Goal: Task Accomplishment & Management: Use online tool/utility

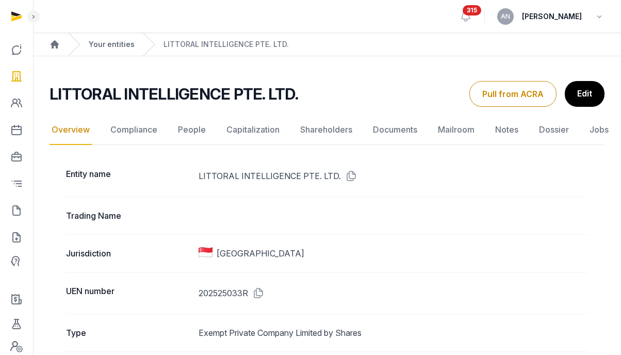
click at [113, 47] on link "Your entities" at bounding box center [112, 44] width 46 height 10
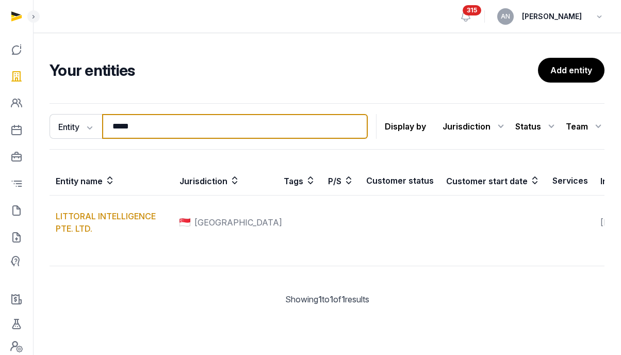
click at [158, 114] on input "*****" at bounding box center [235, 126] width 266 height 25
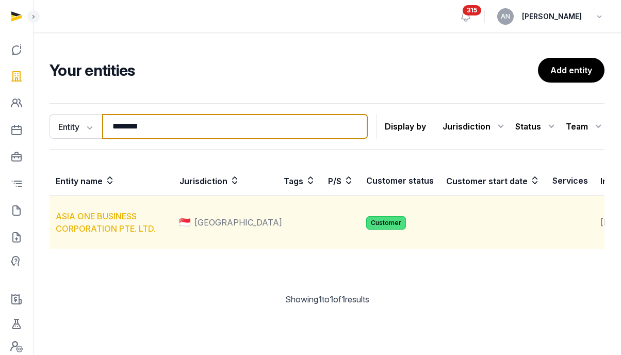
type input "********"
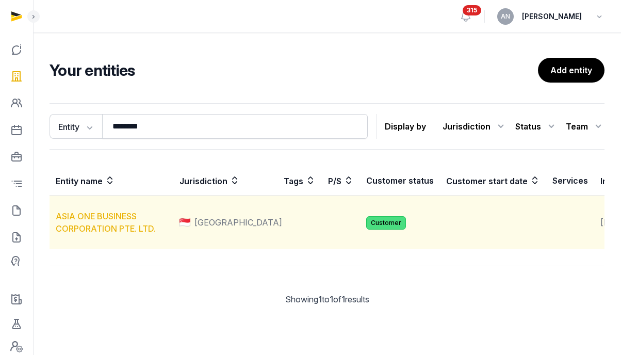
click at [101, 227] on link "ASIA ONE BUSINESS CORPORATION PTE. LTD." at bounding box center [106, 222] width 100 height 23
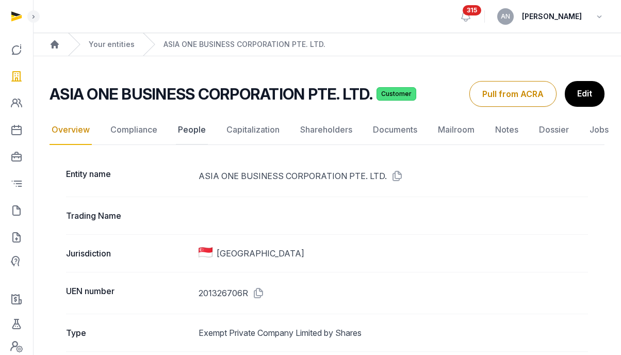
click at [203, 132] on link "People" at bounding box center [192, 130] width 32 height 30
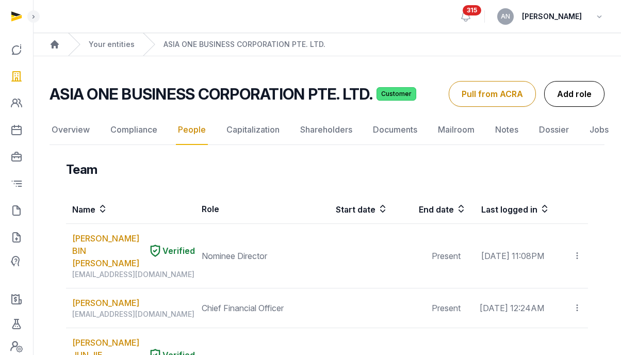
click at [585, 94] on link "Add role" at bounding box center [574, 94] width 60 height 26
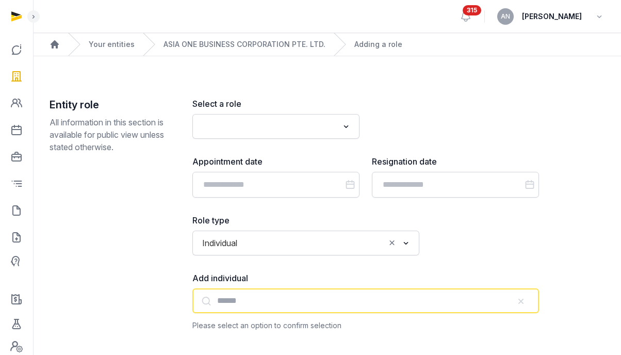
click at [258, 292] on input "text" at bounding box center [365, 300] width 347 height 25
paste input "**********"
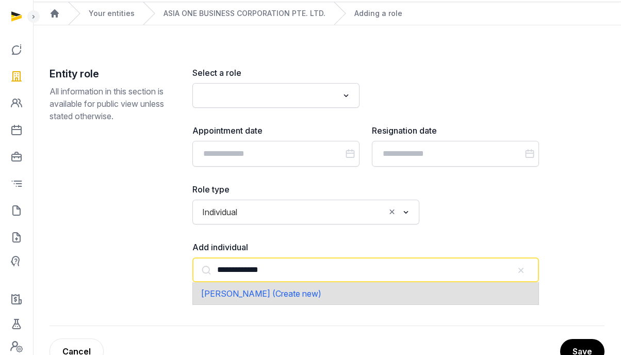
scroll to position [33, 0]
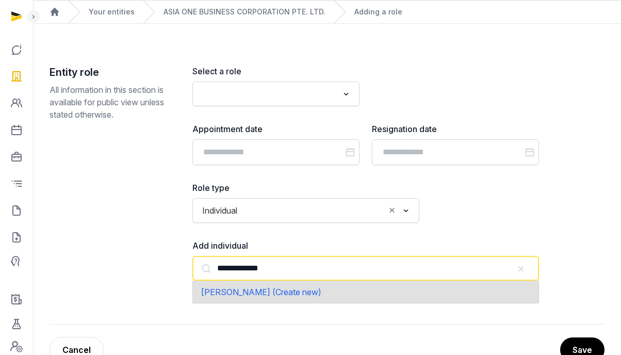
type input "**********"
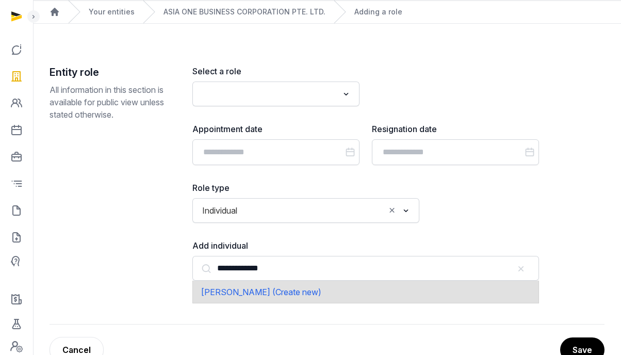
click at [230, 101] on input "Search for option" at bounding box center [269, 94] width 140 height 14
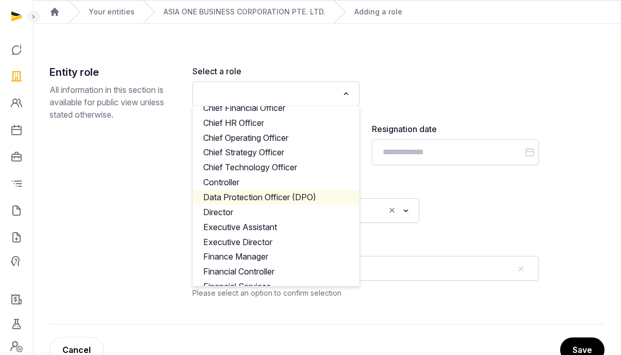
scroll to position [122, 0]
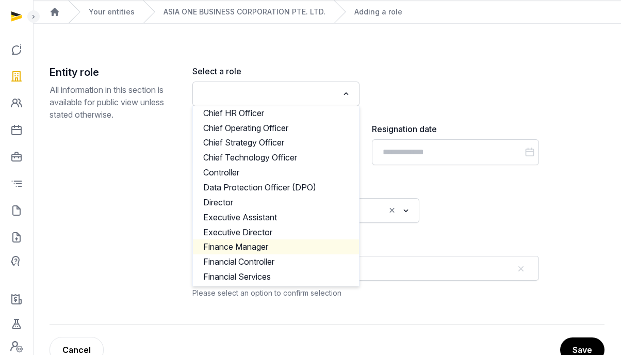
click at [262, 249] on li "Finance Manager" at bounding box center [276, 246] width 166 height 15
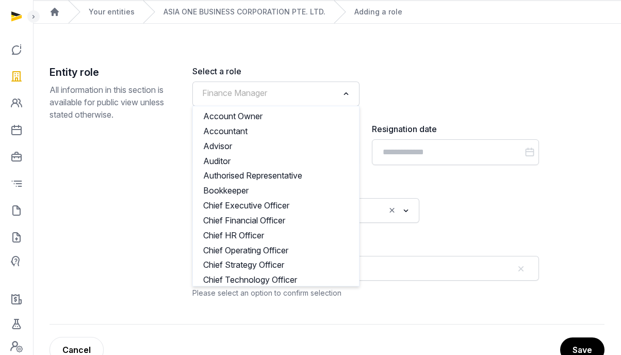
click at [252, 93] on span "Finance Manager" at bounding box center [235, 93] width 70 height 12
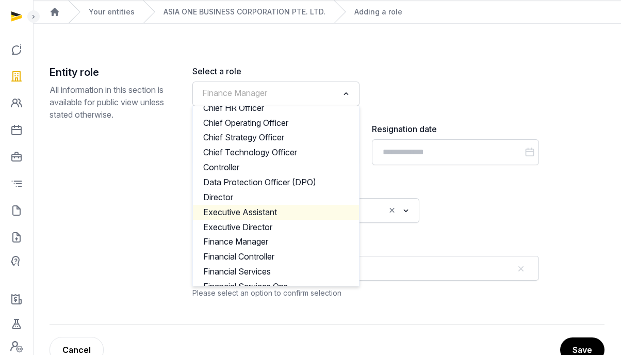
scroll to position [177, 0]
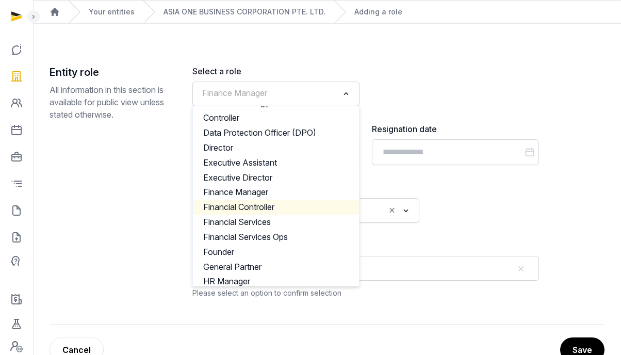
click at [256, 212] on li "Financial Controller" at bounding box center [276, 207] width 166 height 15
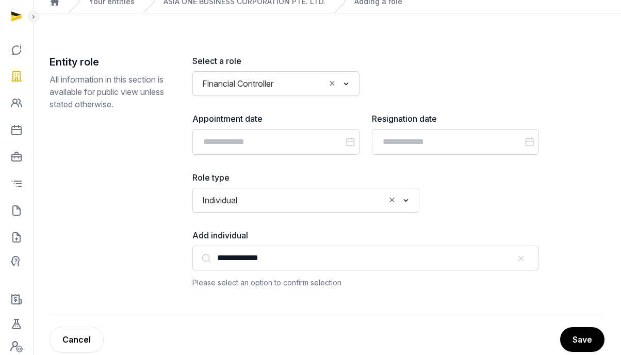
scroll to position [55, 0]
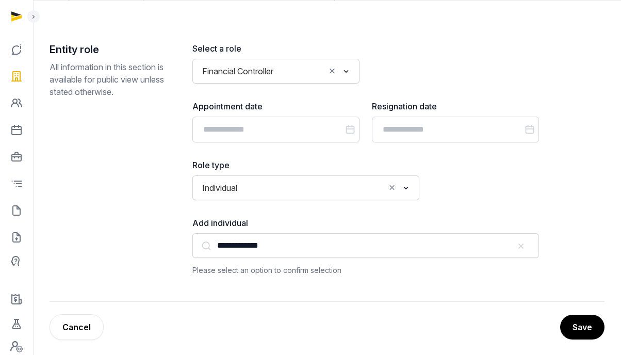
click at [405, 273] on div "Please select an option to confirm selection" at bounding box center [365, 270] width 347 height 12
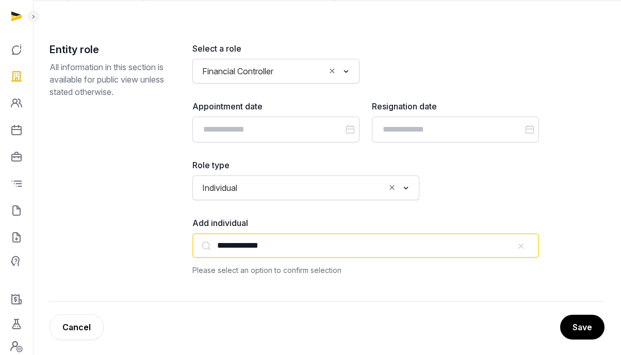
click at [378, 246] on input "**********" at bounding box center [365, 245] width 347 height 25
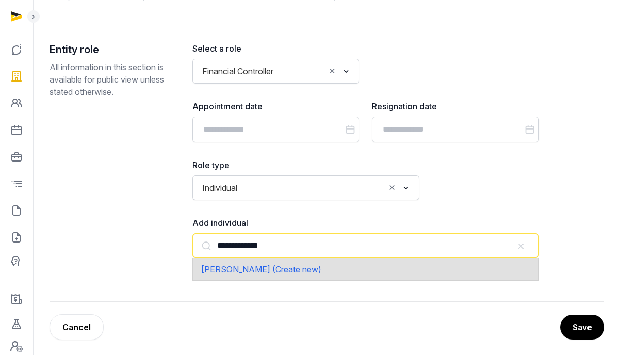
click at [352, 270] on div "[PERSON_NAME] (Create new)" at bounding box center [365, 269] width 347 height 22
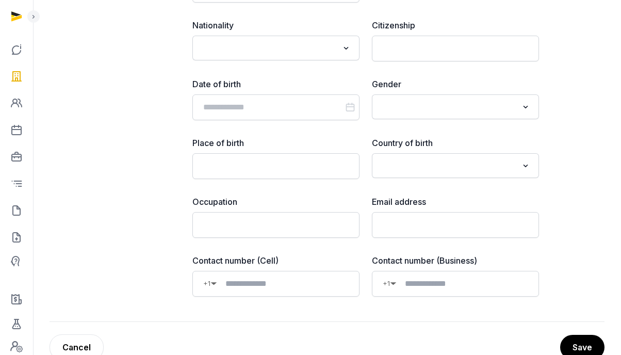
scroll to position [617, 0]
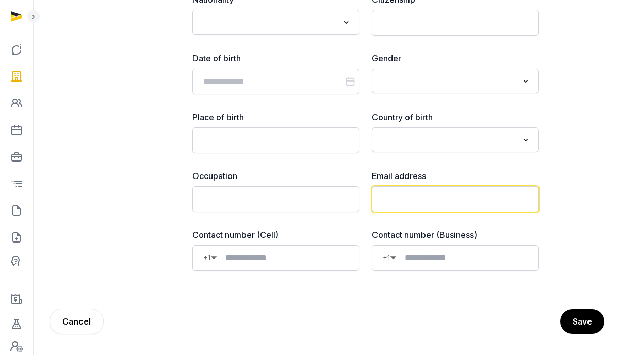
click at [437, 198] on input "email" at bounding box center [455, 199] width 167 height 26
paste input "**********"
type input "**********"
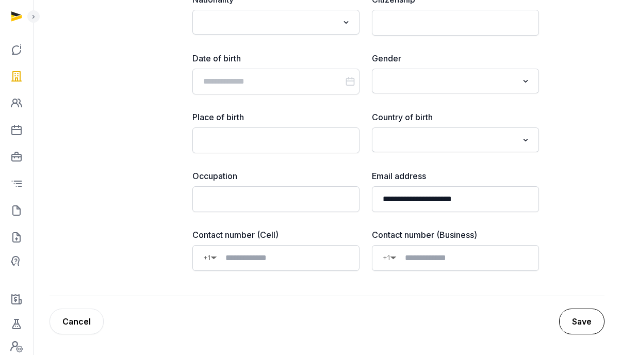
click at [568, 310] on button "Save" at bounding box center [581, 321] width 45 height 26
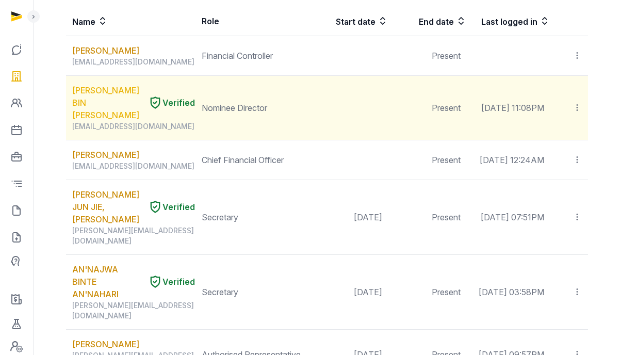
scroll to position [180, 0]
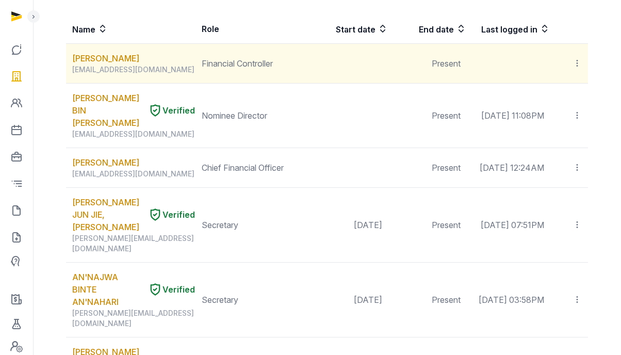
click at [574, 58] on icon at bounding box center [577, 63] width 9 height 11
click at [560, 92] on span "Invite user" at bounding box center [552, 91] width 39 height 10
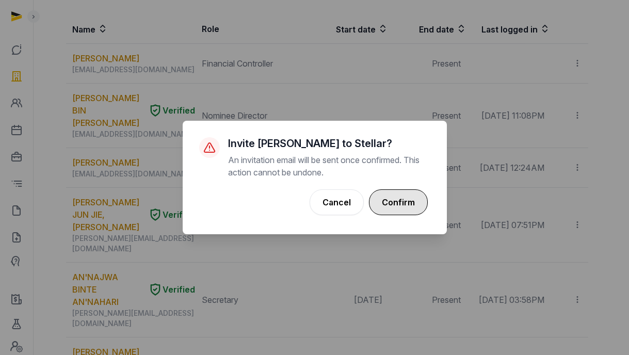
click at [401, 208] on button "Confirm" at bounding box center [398, 202] width 59 height 26
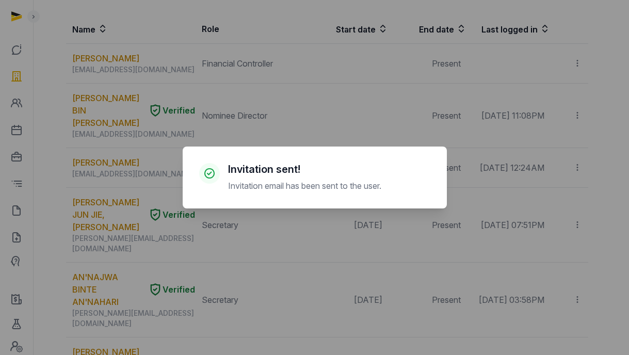
click at [509, 178] on div "× Invitation sent! Invitation email has been sent to the user. Cancel No OK" at bounding box center [314, 177] width 629 height 355
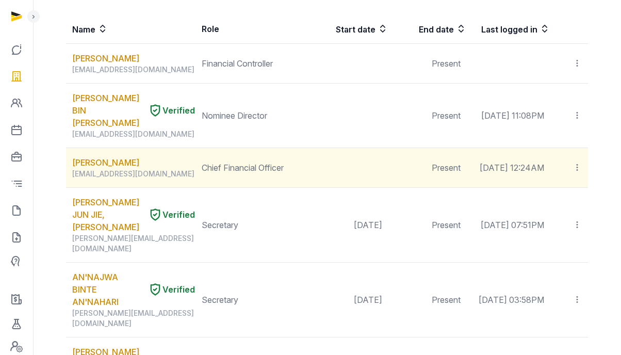
click at [572, 168] on div at bounding box center [569, 167] width 25 height 14
click at [554, 234] on span "Delete" at bounding box center [559, 237] width 24 height 10
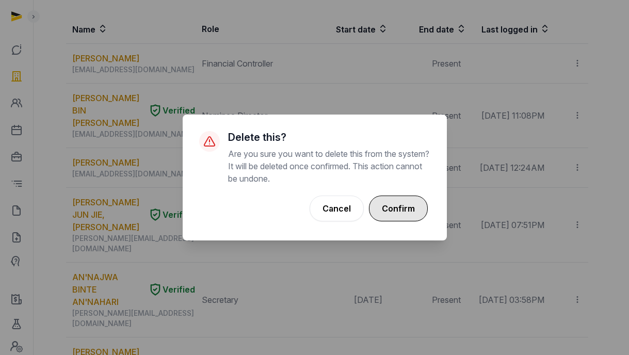
click at [408, 201] on button "Confirm" at bounding box center [398, 209] width 59 height 26
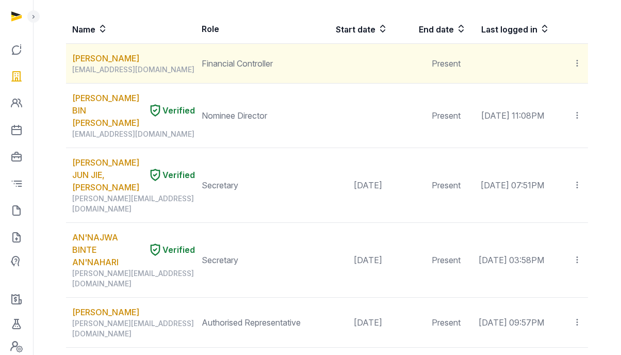
click at [581, 59] on icon at bounding box center [577, 63] width 9 height 11
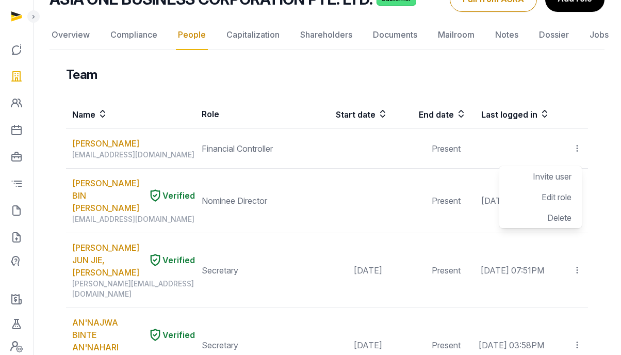
scroll to position [73, 0]
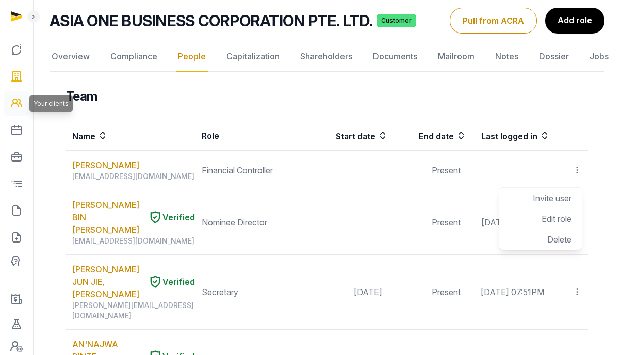
click at [22, 108] on icon at bounding box center [16, 103] width 12 height 17
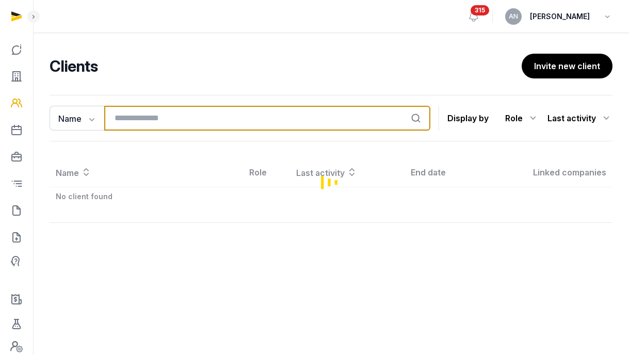
click at [176, 122] on input "search" at bounding box center [267, 118] width 326 height 25
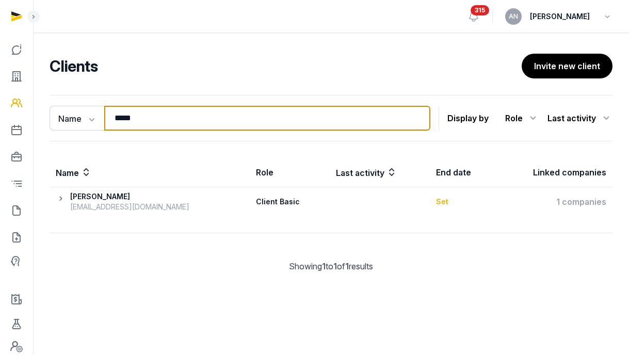
type input "*****"
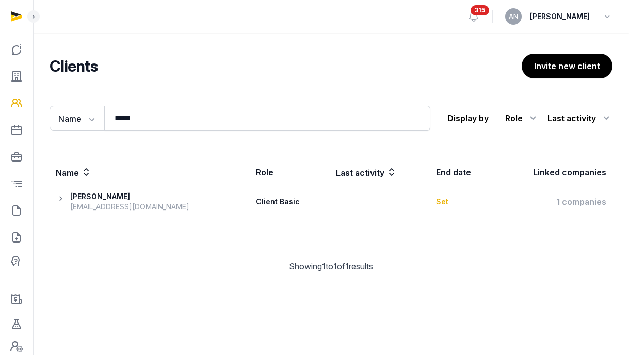
click at [60, 199] on icon at bounding box center [63, 201] width 14 height 21
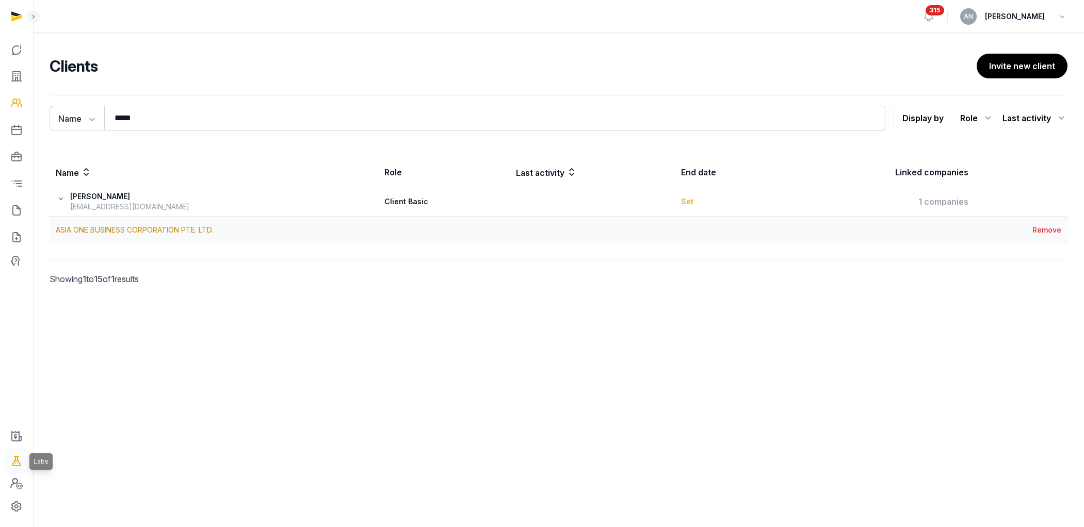
click at [21, 354] on icon at bounding box center [16, 461] width 12 height 17
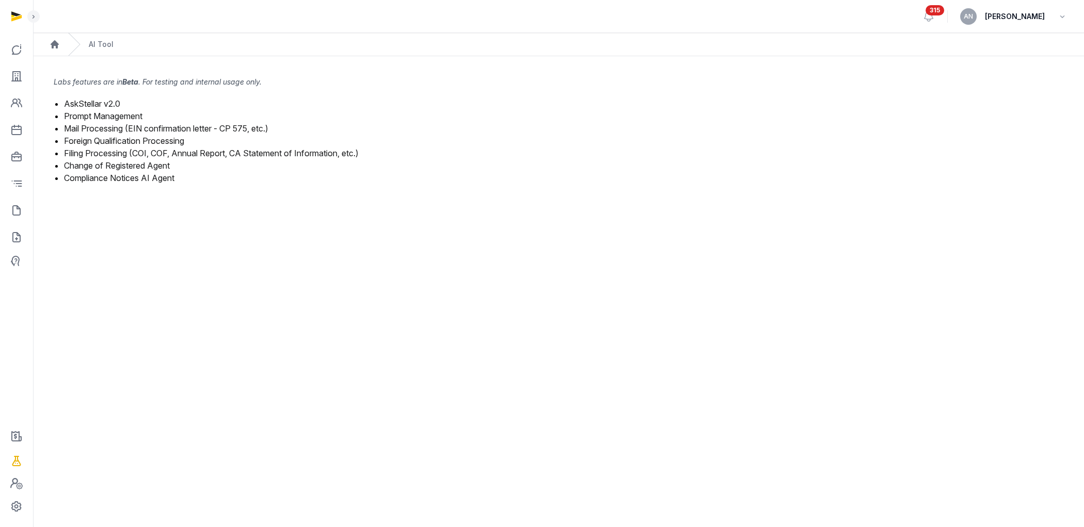
click at [122, 127] on link "Mail Processing (EIN confirmation letter - CP 575, etc.)" at bounding box center [166, 128] width 204 height 10
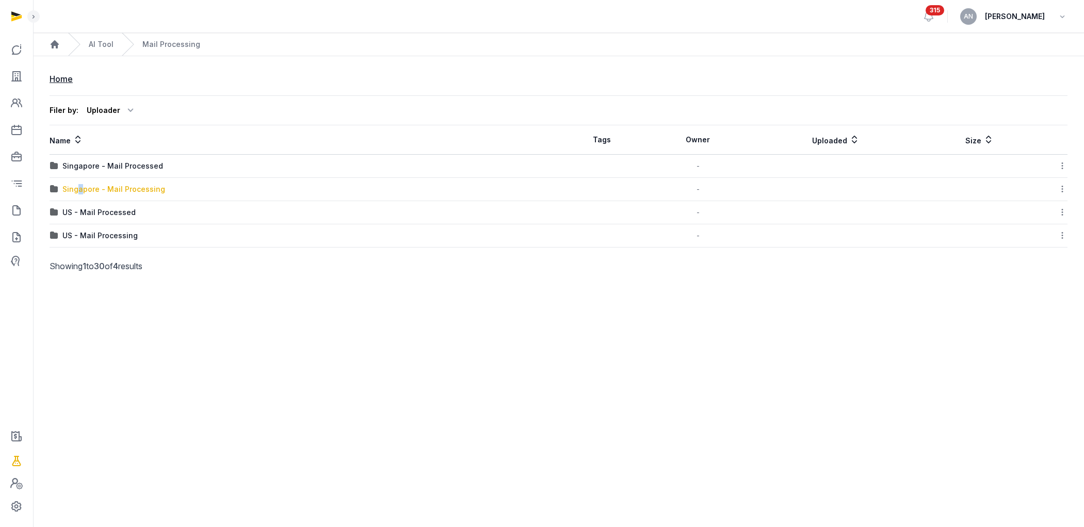
click at [80, 189] on div "Singapore - Mail Processing" at bounding box center [113, 189] width 103 height 10
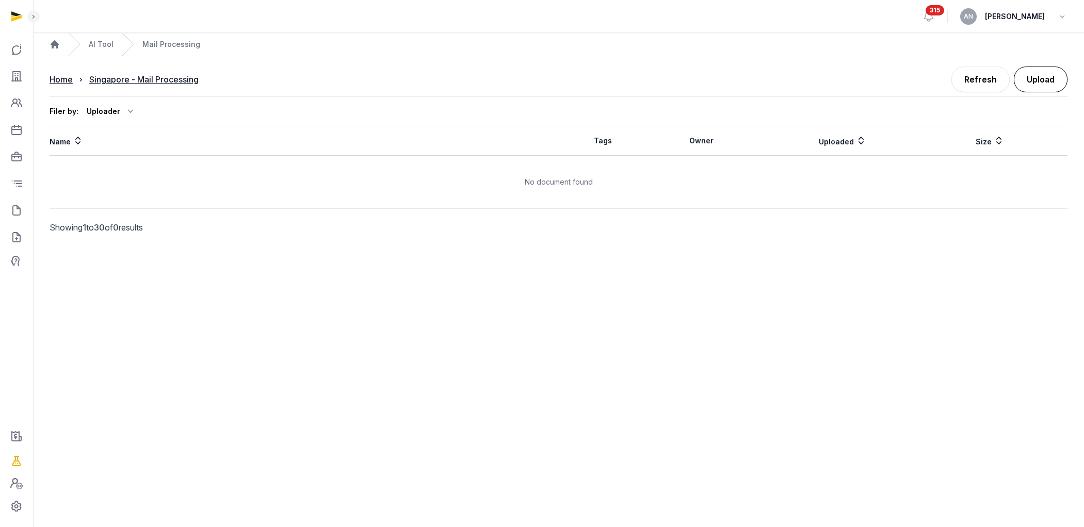
click at [621, 88] on button "Upload" at bounding box center [1041, 80] width 54 height 26
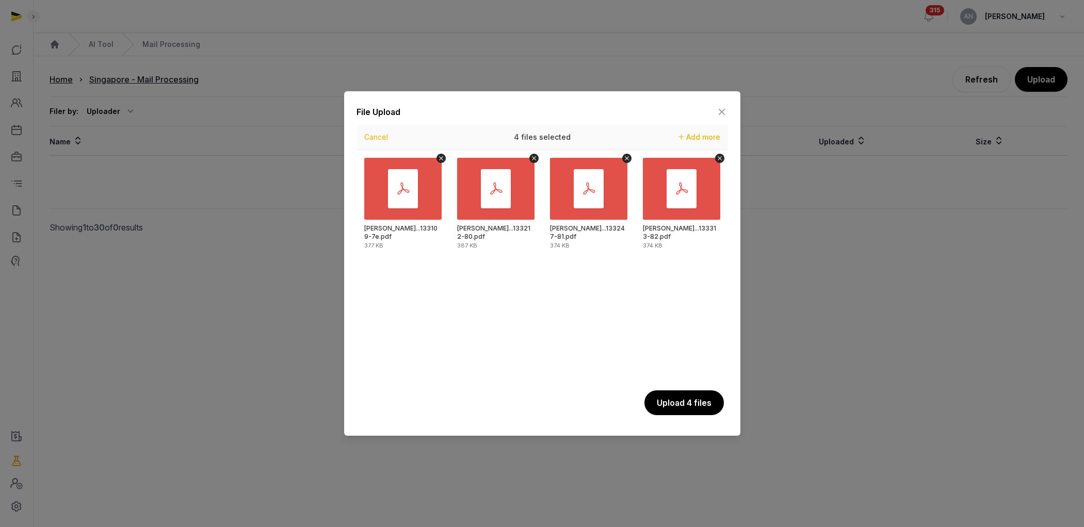
click at [621, 354] on button "Upload 4 files" at bounding box center [683, 403] width 79 height 25
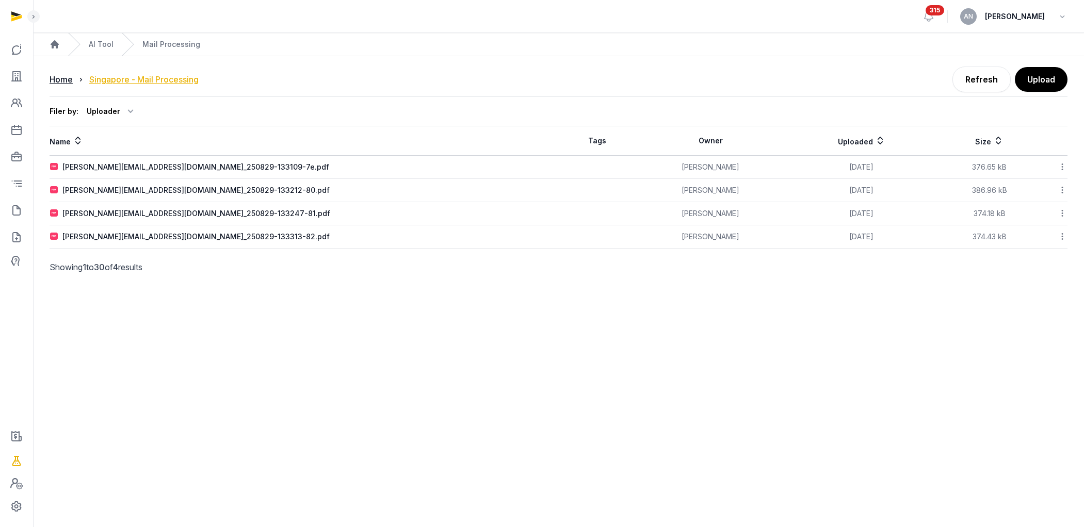
click at [111, 76] on div "Singapore - Mail Processing" at bounding box center [143, 79] width 109 height 12
click at [58, 85] on div "Home" at bounding box center [61, 79] width 23 height 12
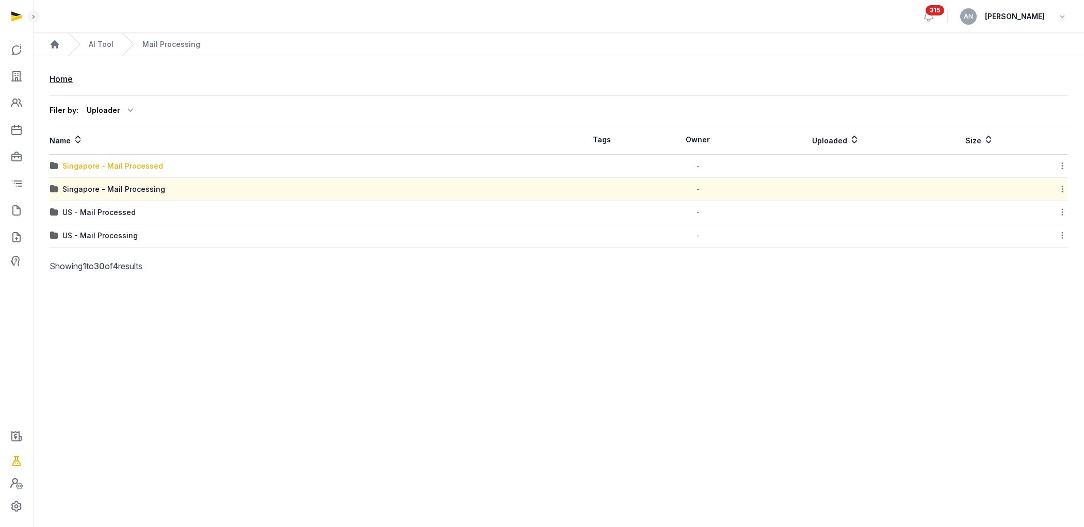
click at [109, 162] on div "Singapore - Mail Processed" at bounding box center [112, 166] width 101 height 10
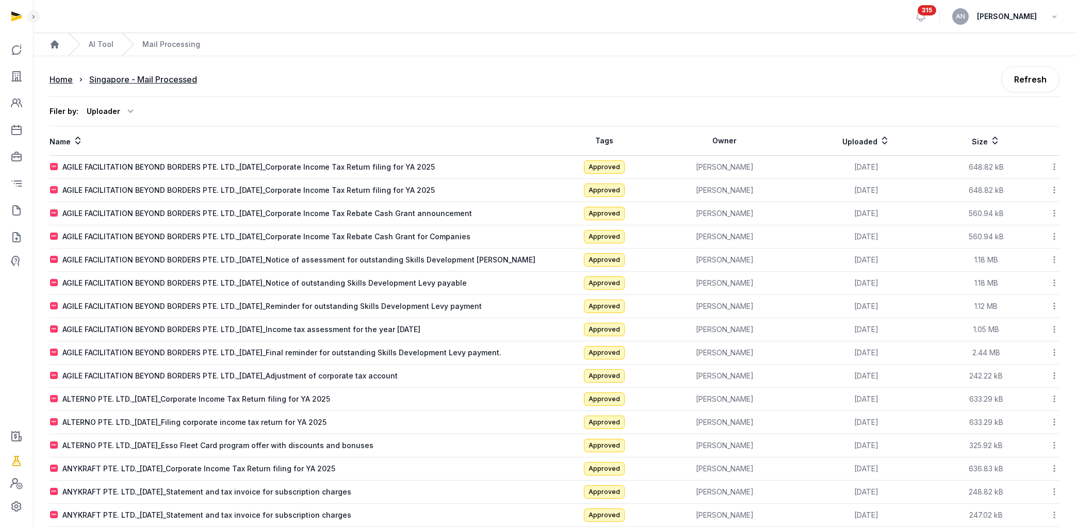
scroll to position [2, 0]
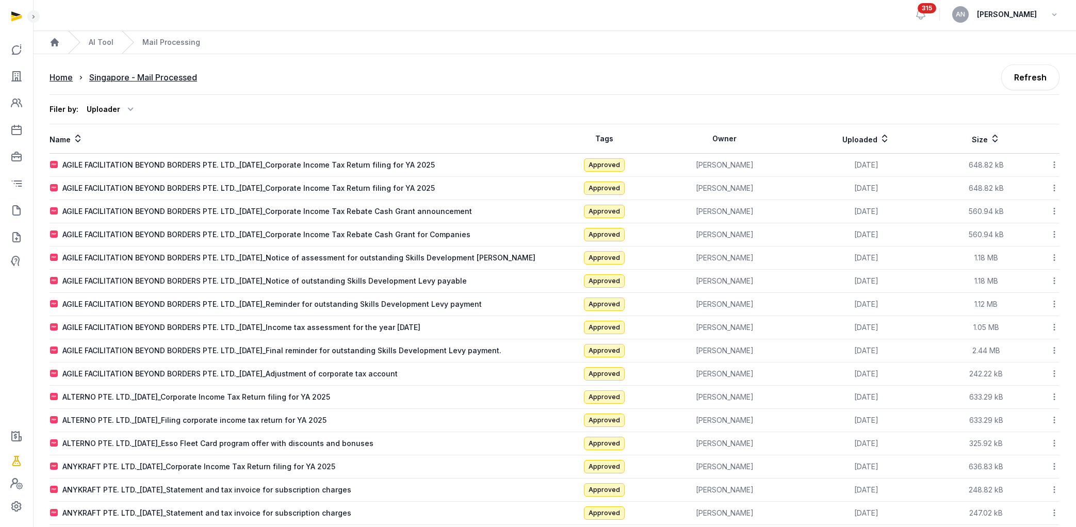
click at [621, 140] on th "Uploaded" at bounding box center [866, 138] width 143 height 29
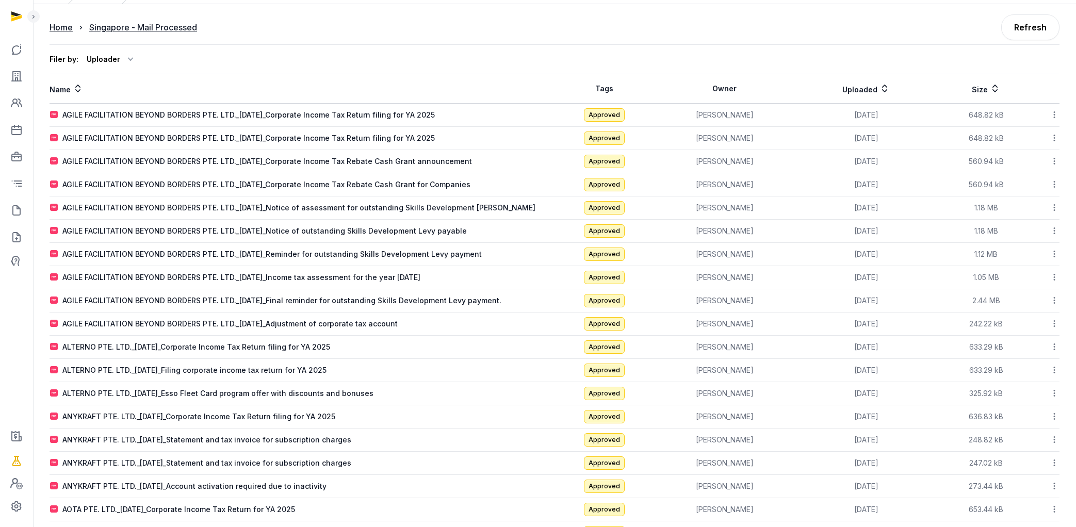
scroll to position [0, 0]
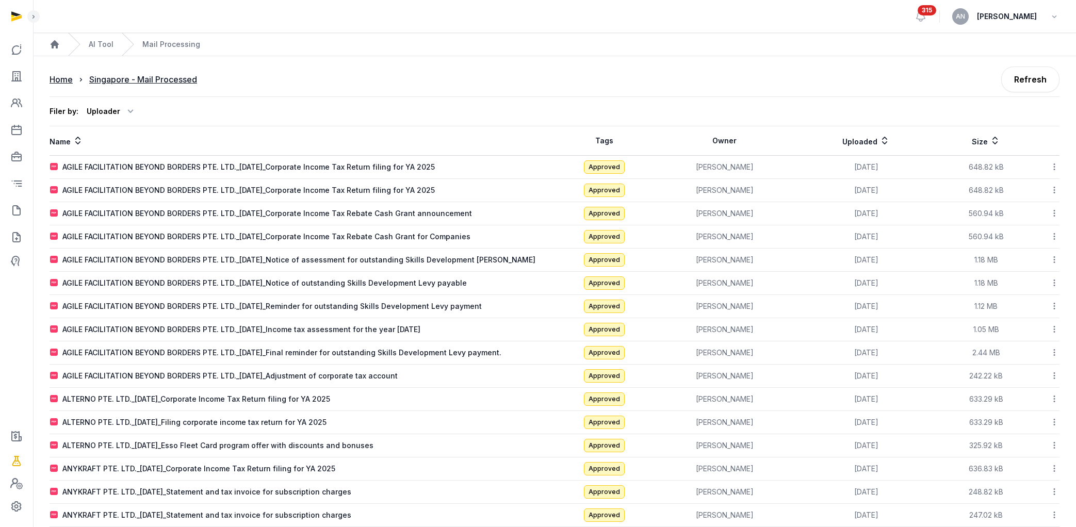
click at [621, 139] on icon at bounding box center [885, 141] width 10 height 12
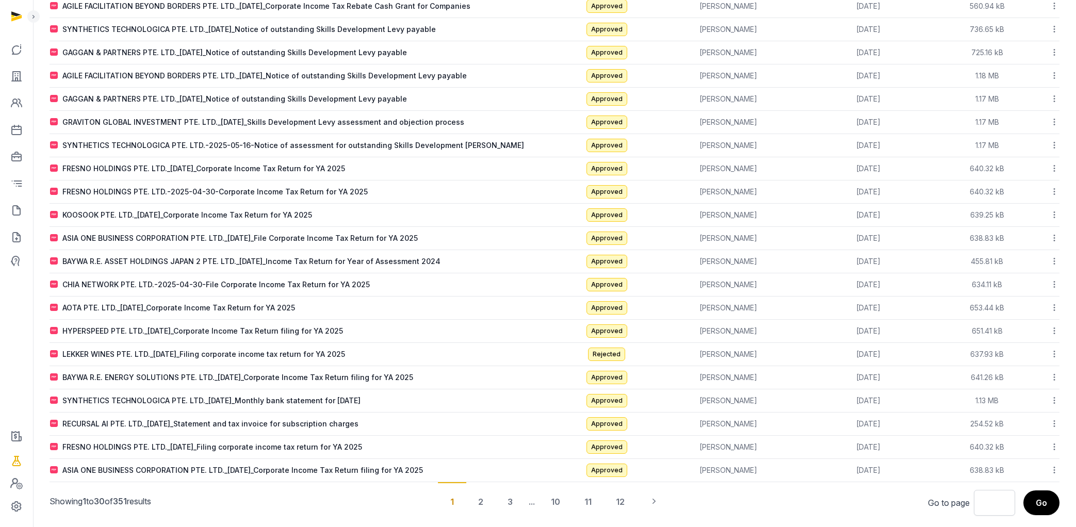
scroll to position [380, 0]
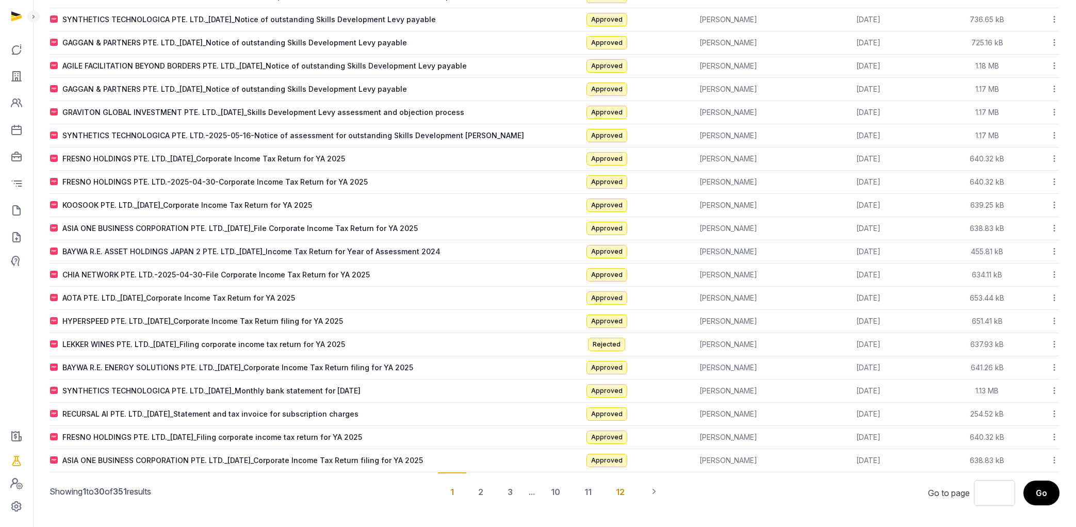
click at [621, 354] on div "12" at bounding box center [621, 492] width 34 height 38
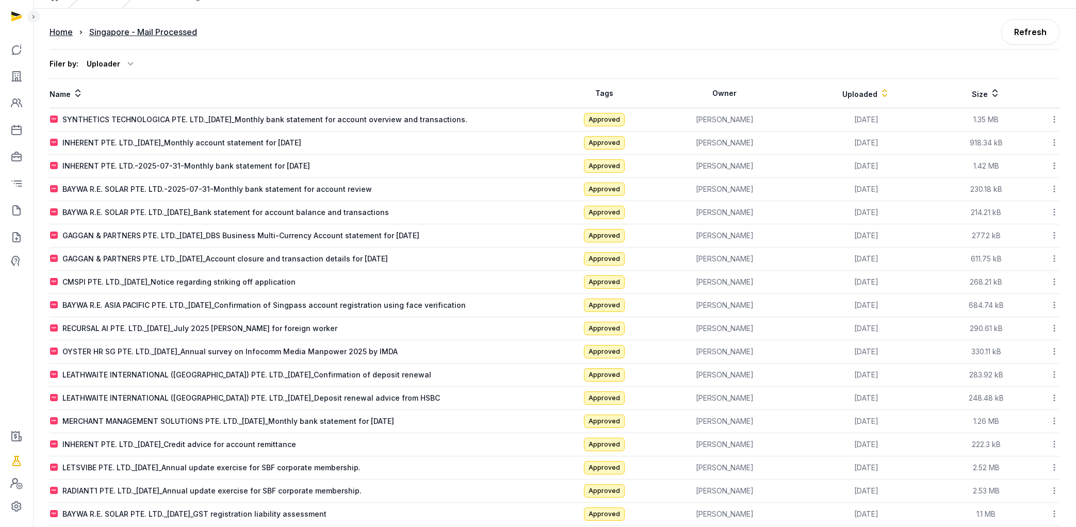
scroll to position [0, 0]
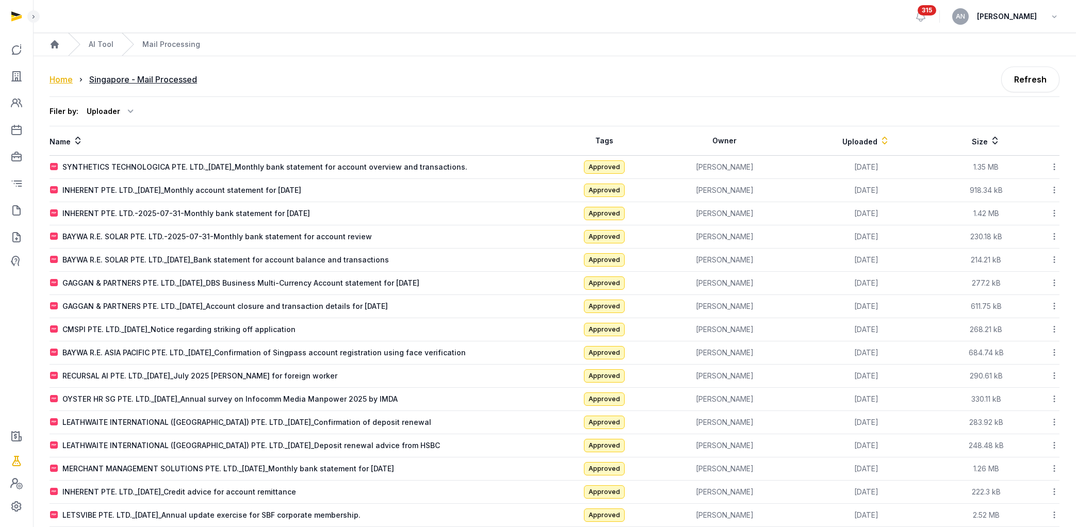
click at [56, 78] on div "Home" at bounding box center [61, 79] width 23 height 12
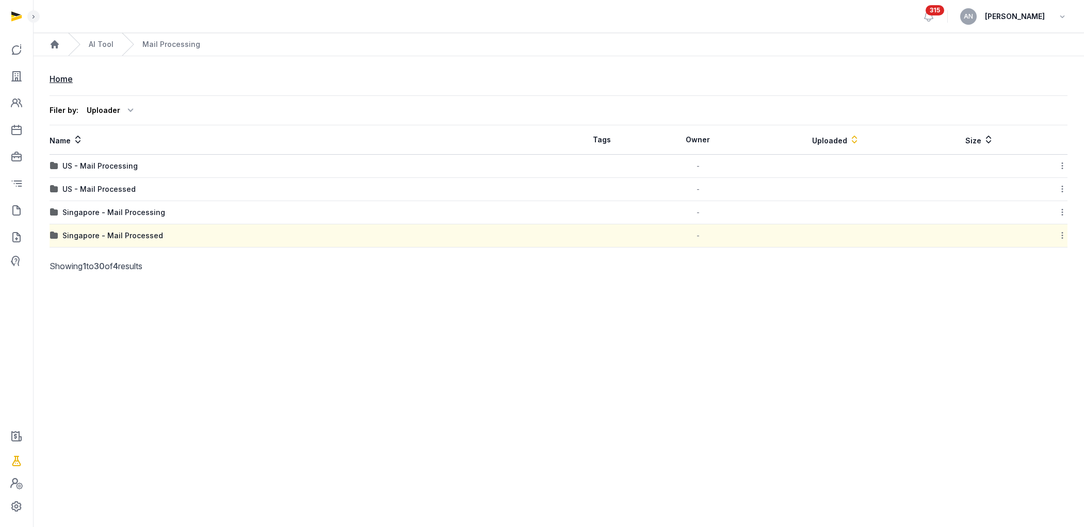
click at [116, 213] on div "Singapore - Mail Processing" at bounding box center [113, 212] width 103 height 10
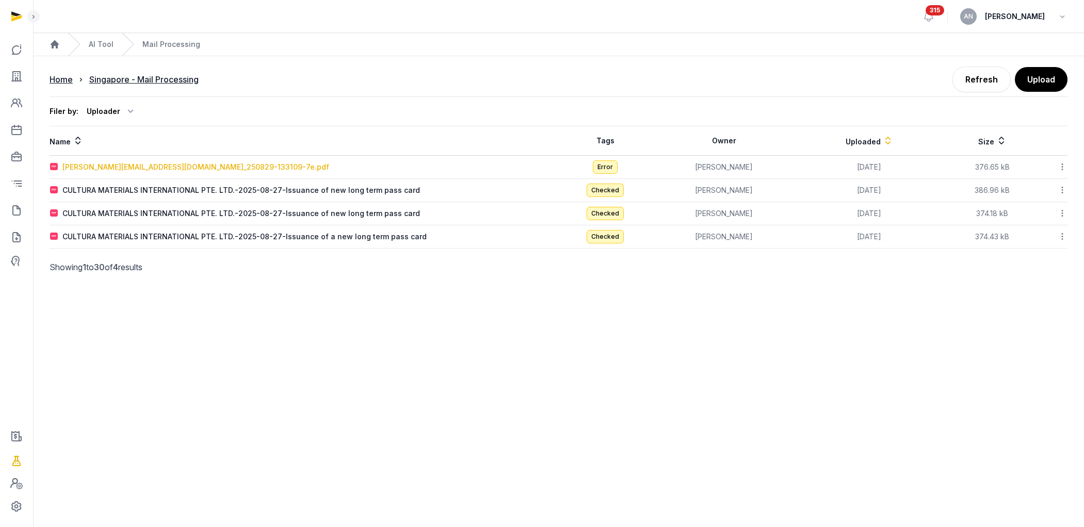
click at [157, 164] on div "[PERSON_NAME][EMAIL_ADDRESS][DOMAIN_NAME]_250829-133109-7e.pdf" at bounding box center [195, 167] width 267 height 10
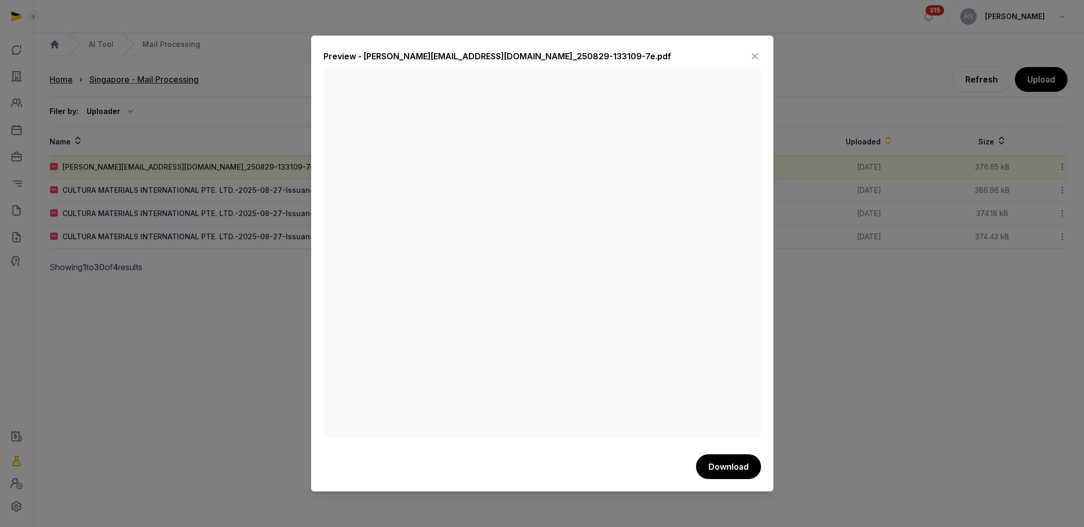
click at [621, 59] on icon at bounding box center [755, 56] width 12 height 17
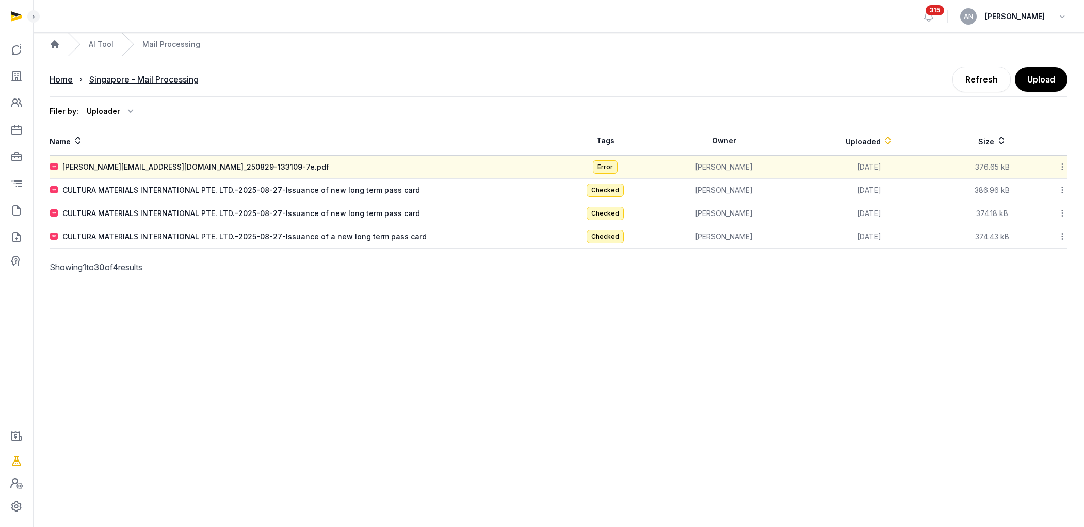
click at [621, 167] on icon at bounding box center [1062, 166] width 9 height 11
click at [621, 203] on div "Reanalyze" at bounding box center [1025, 212] width 83 height 19
click at [193, 171] on div "[PERSON_NAME][EMAIL_ADDRESS][DOMAIN_NAME]_250829-133109-7e.pdf" at bounding box center [195, 167] width 267 height 10
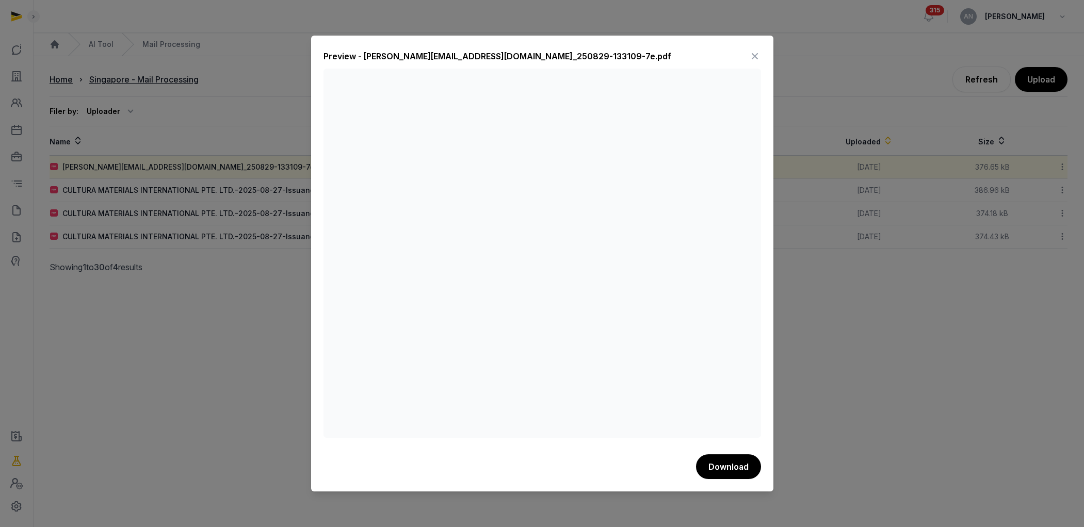
click at [621, 62] on icon at bounding box center [755, 56] width 12 height 17
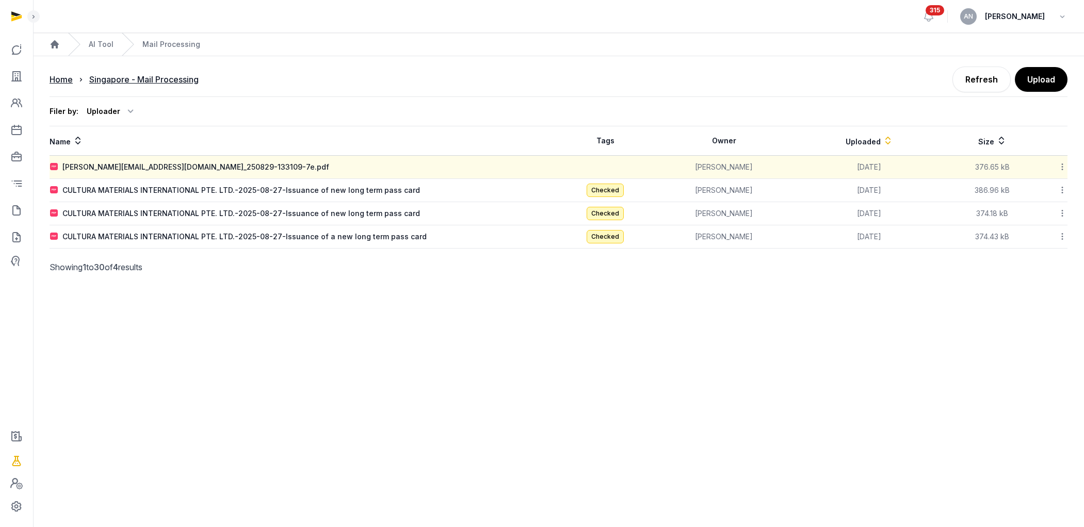
click at [621, 192] on icon at bounding box center [1062, 190] width 9 height 11
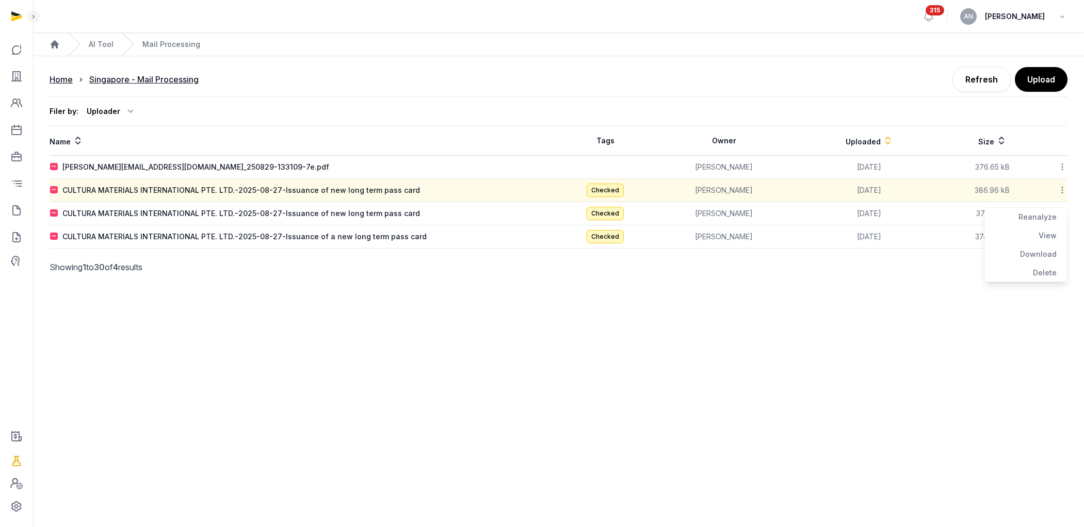
click at [240, 101] on div "Filer by: Uploader All members [PERSON_NAME] [PERSON_NAME] [PERSON_NAME] Nari […" at bounding box center [559, 111] width 1018 height 30
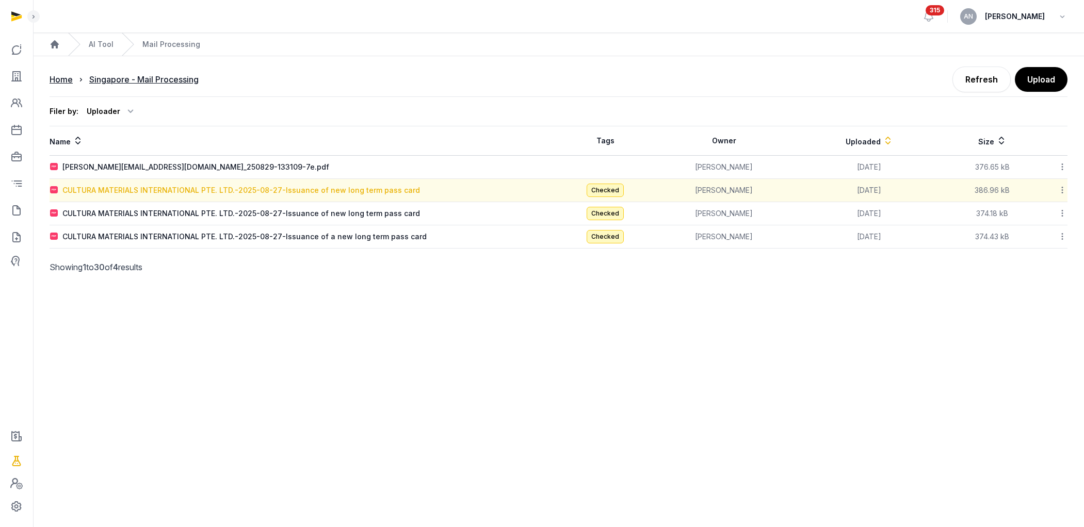
click at [137, 190] on div "CULTURA MATERIALS INTERNATIONAL PTE. LTD.-2025-08-27-Issuance of new long term …" at bounding box center [241, 190] width 358 height 10
type input "**********"
type textarea "**********"
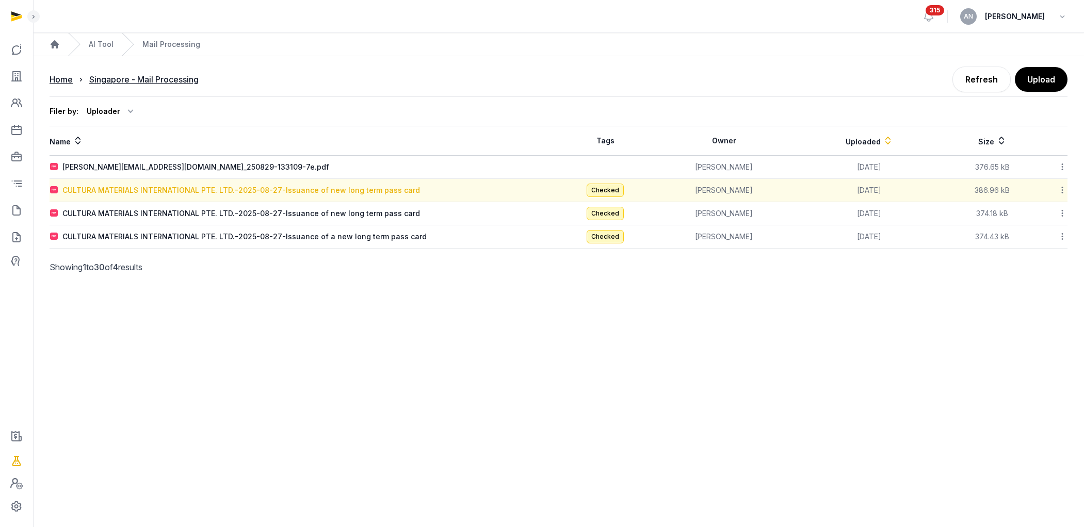
type input "**********"
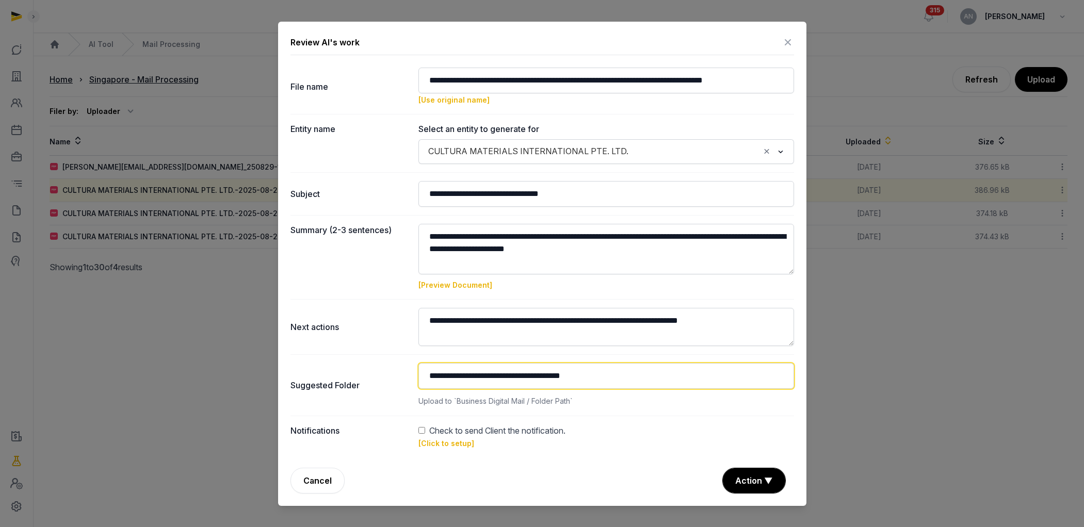
click at [485, 354] on input "**********" at bounding box center [606, 376] width 376 height 26
click at [525, 354] on input "**********" at bounding box center [606, 376] width 376 height 26
click at [619, 354] on input "**********" at bounding box center [606, 376] width 376 height 26
click at [621, 354] on input "**********" at bounding box center [606, 376] width 376 height 26
click at [516, 354] on input "**********" at bounding box center [606, 376] width 376 height 26
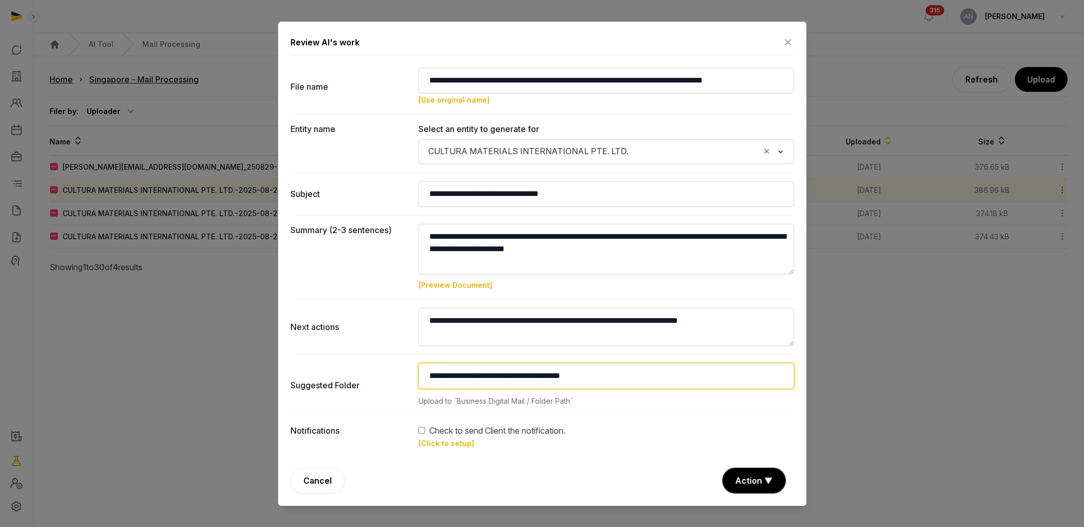
drag, startPoint x: 615, startPoint y: 376, endPoint x: 400, endPoint y: 374, distance: 214.6
click at [400, 354] on div "**********" at bounding box center [541, 384] width 503 height 61
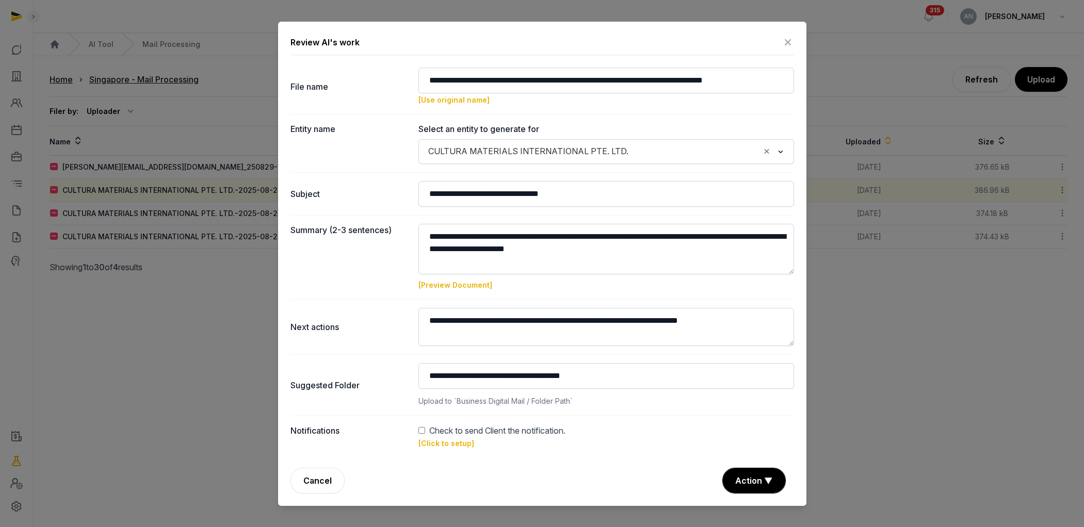
click at [621, 354] on div "Cancel Action ▼ Approve Reject Save Draft" at bounding box center [541, 481] width 503 height 26
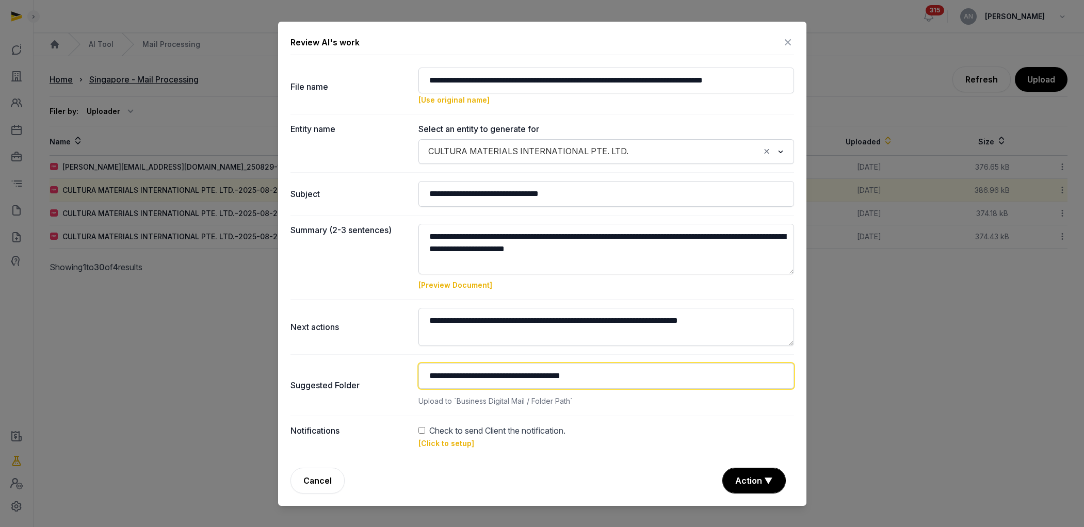
click at [542, 354] on input "**********" at bounding box center [606, 376] width 376 height 26
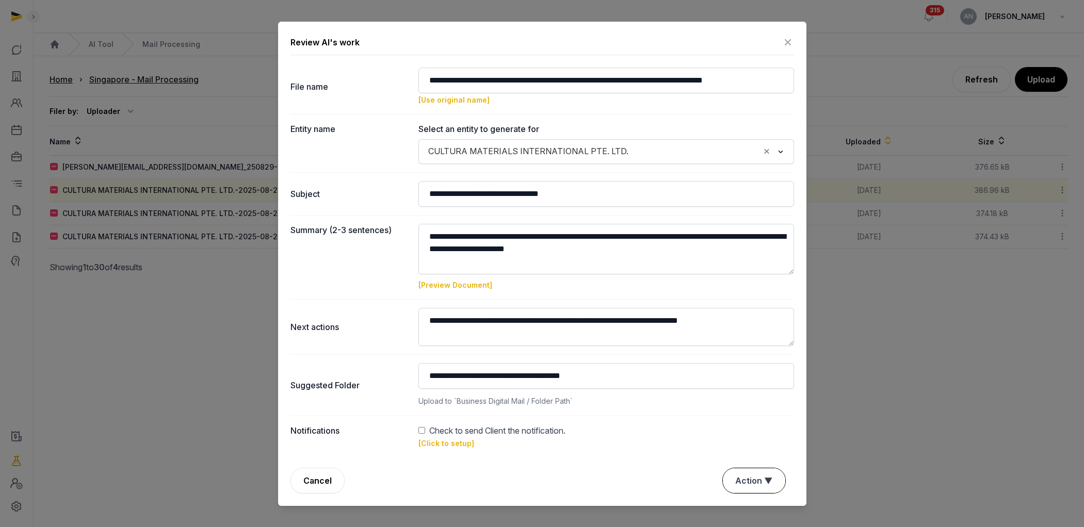
click at [621, 354] on button "Action ▼" at bounding box center [754, 480] width 62 height 25
click at [621, 354] on div "Approve" at bounding box center [752, 442] width 83 height 21
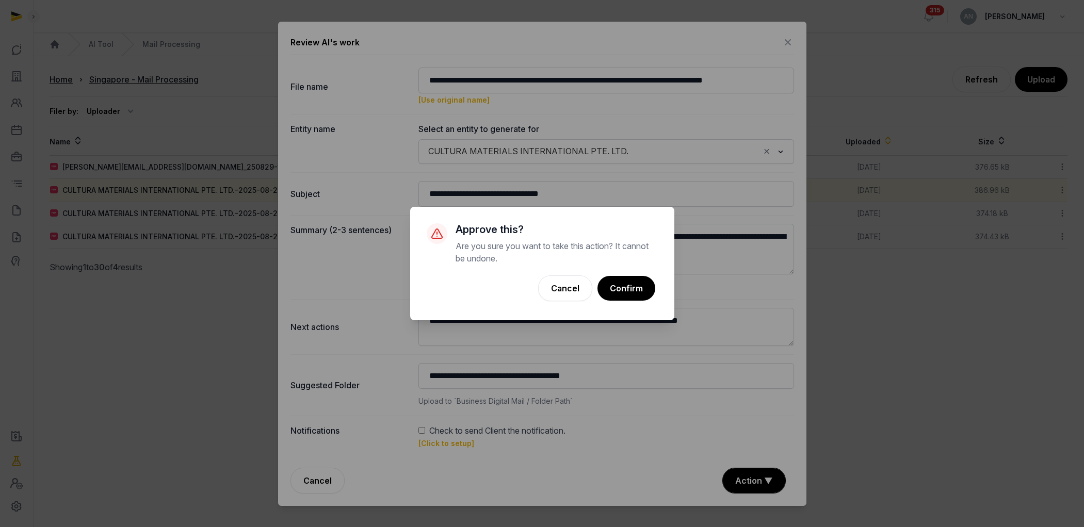
click at [621, 285] on button "Confirm" at bounding box center [626, 288] width 58 height 25
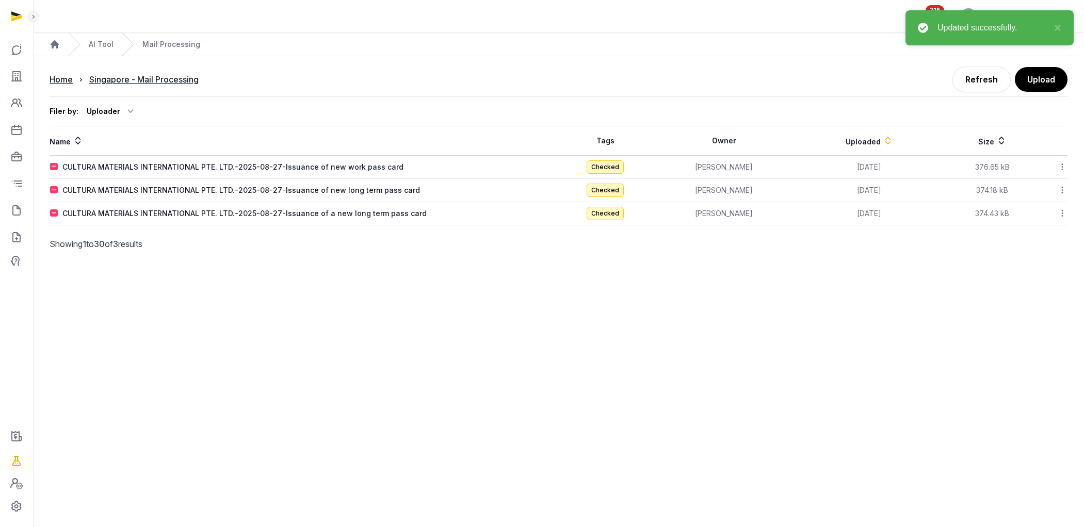
click at [621, 165] on icon at bounding box center [1062, 166] width 9 height 11
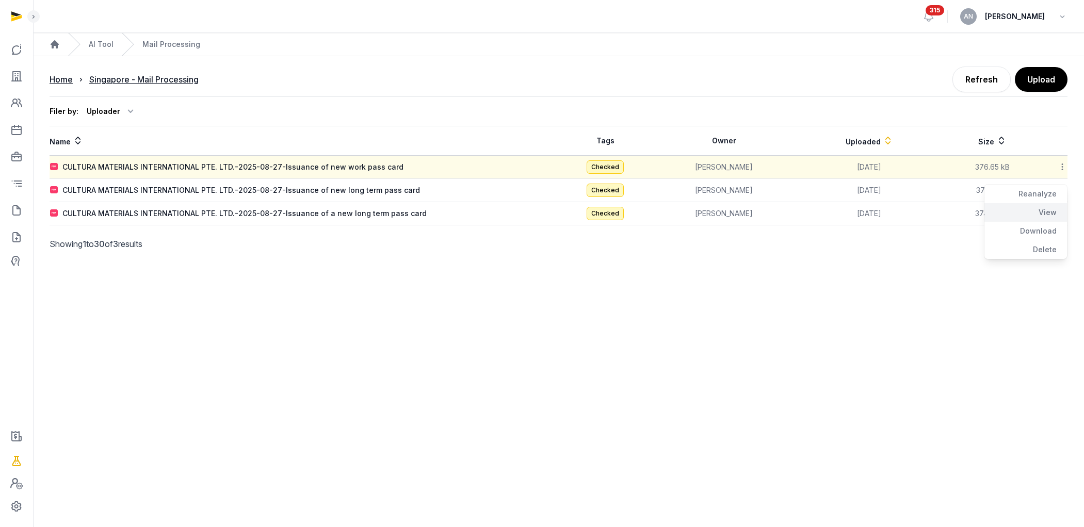
click at [621, 222] on div "View" at bounding box center [1025, 231] width 83 height 19
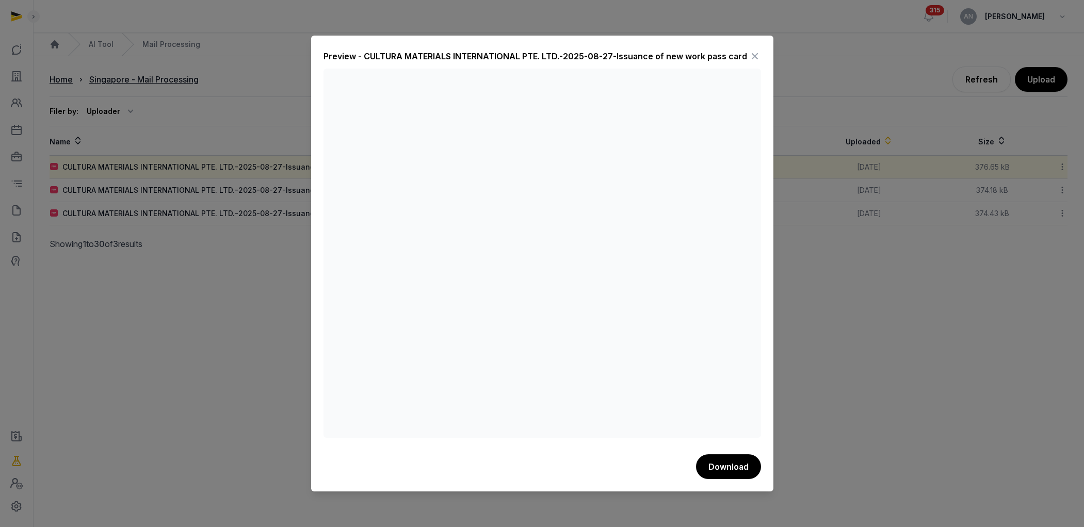
click at [621, 51] on icon at bounding box center [755, 56] width 12 height 17
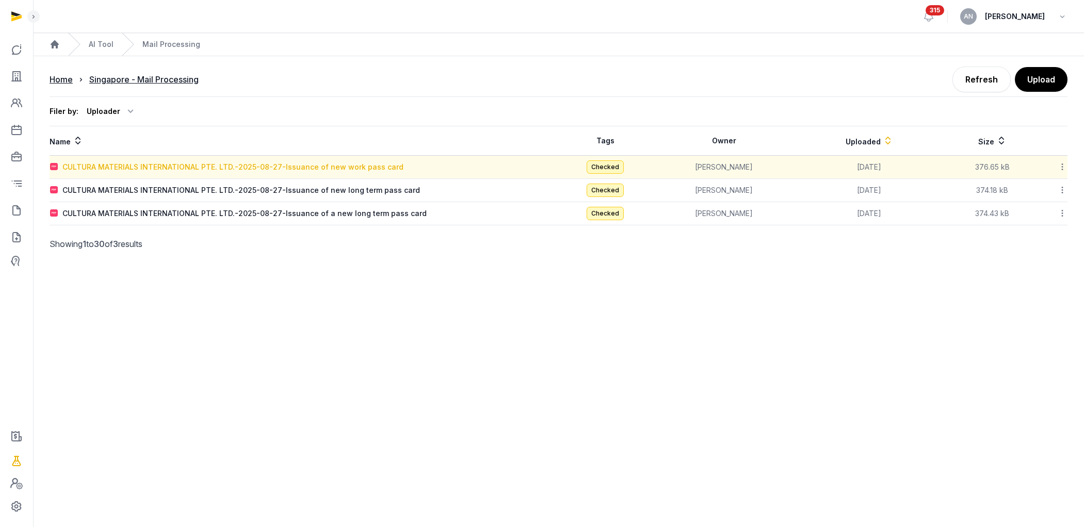
click at [254, 167] on div "CULTURA MATERIALS INTERNATIONAL PTE. LTD.-2025-08-27-Issuance of new work pass …" at bounding box center [232, 167] width 341 height 10
type input "**********"
type textarea "**********"
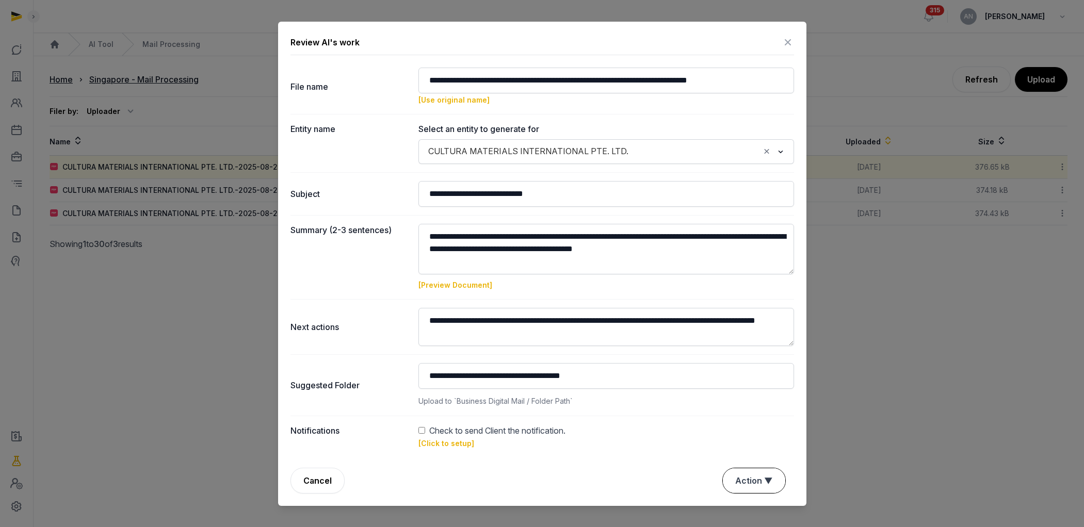
click at [621, 354] on button "Action ▼" at bounding box center [754, 480] width 62 height 25
click at [621, 354] on div "Approve" at bounding box center [752, 442] width 83 height 21
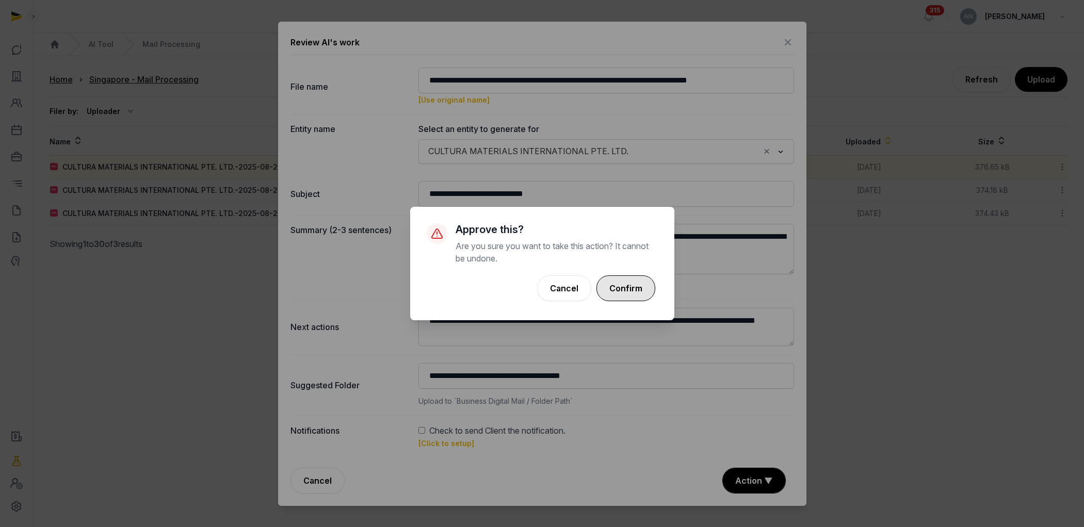
click at [621, 290] on button "Confirm" at bounding box center [625, 288] width 59 height 26
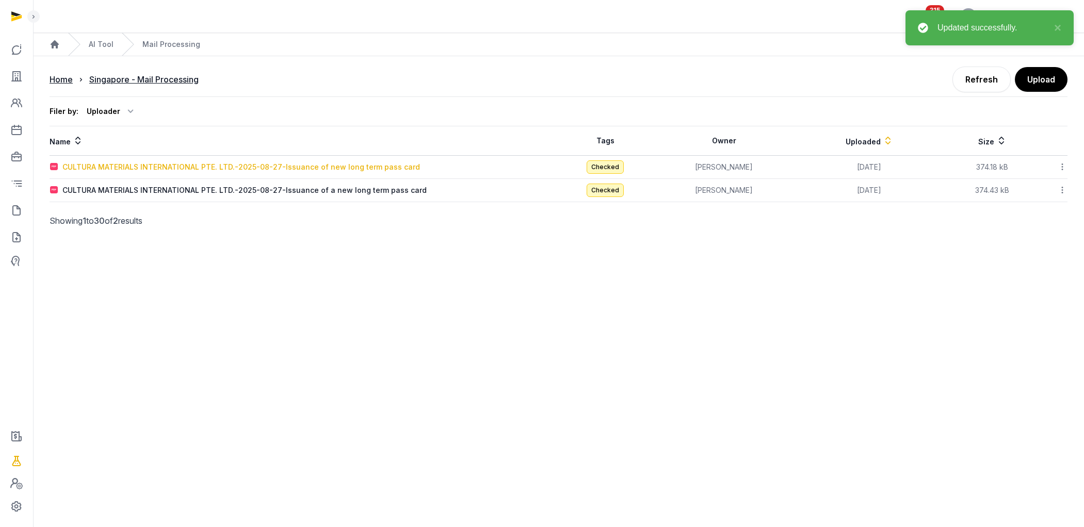
click at [317, 162] on div "CULTURA MATERIALS INTERNATIONAL PTE. LTD.-2025-08-27-Issuance of new long term …" at bounding box center [241, 167] width 358 height 10
type input "**********"
type textarea "**********"
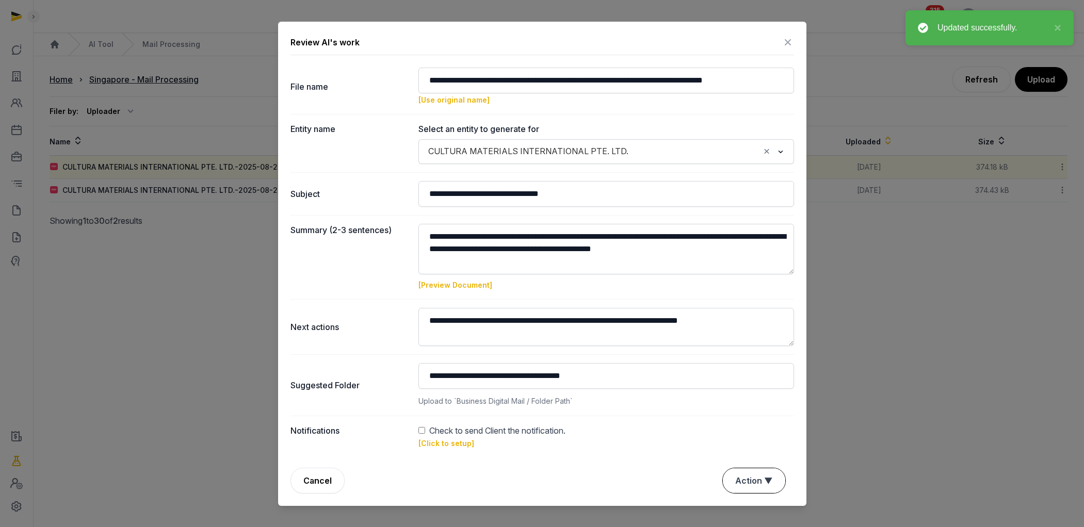
click at [621, 354] on button "Action ▼" at bounding box center [754, 480] width 62 height 25
click at [621, 354] on div "Approve" at bounding box center [752, 442] width 83 height 21
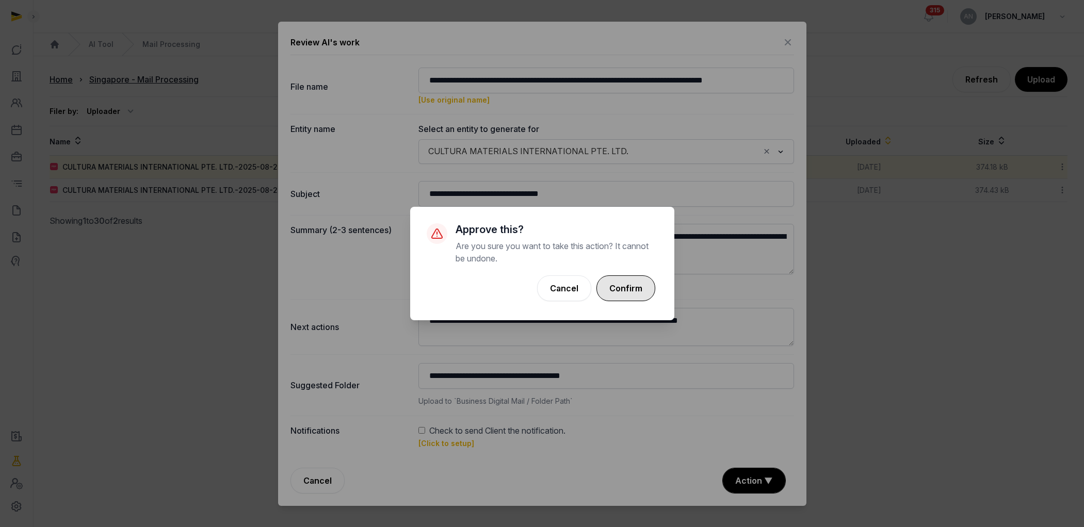
click at [621, 291] on button "Confirm" at bounding box center [625, 288] width 59 height 26
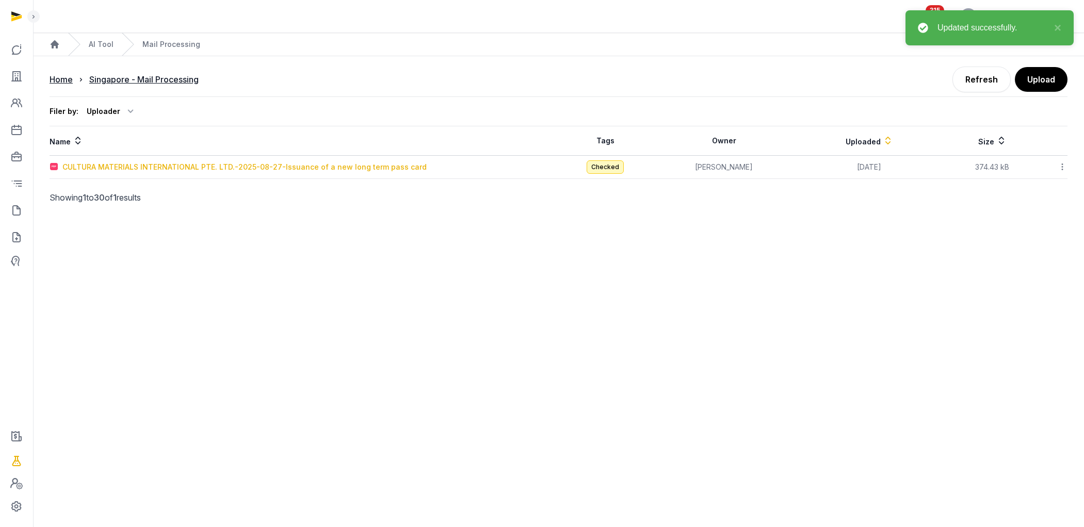
click at [314, 167] on div "CULTURA MATERIALS INTERNATIONAL PTE. LTD.-2025-08-27-Issuance of a new long ter…" at bounding box center [244, 167] width 364 height 10
type input "**********"
type textarea "**********"
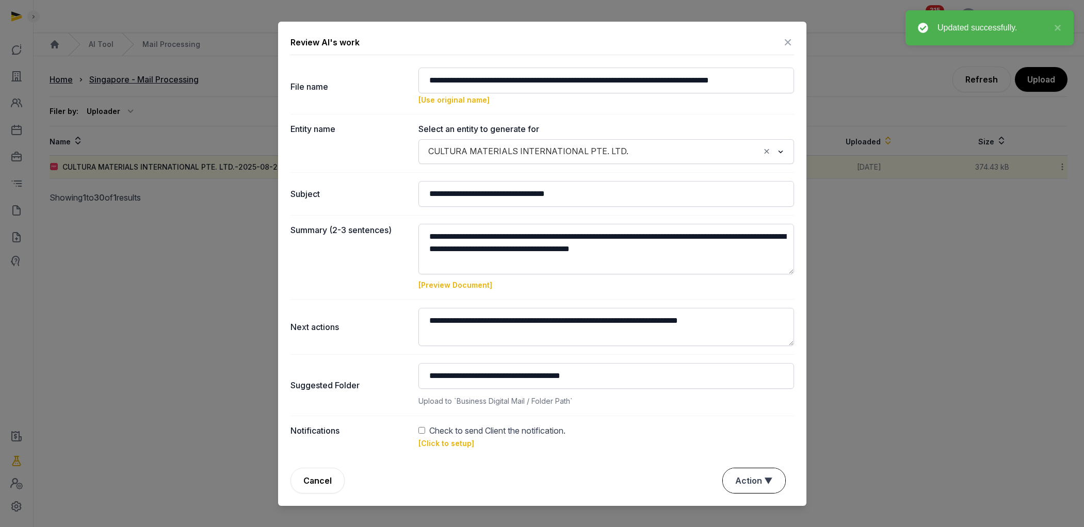
click at [621, 354] on button "Action ▼" at bounding box center [754, 480] width 62 height 25
click at [621, 354] on div "Approve" at bounding box center [752, 442] width 83 height 21
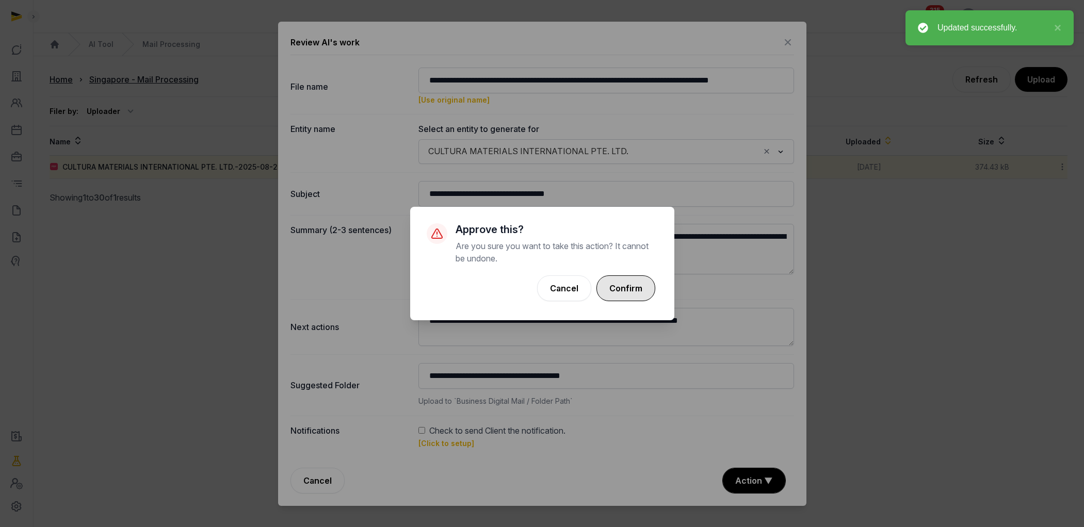
click at [621, 290] on button "Confirm" at bounding box center [625, 288] width 59 height 26
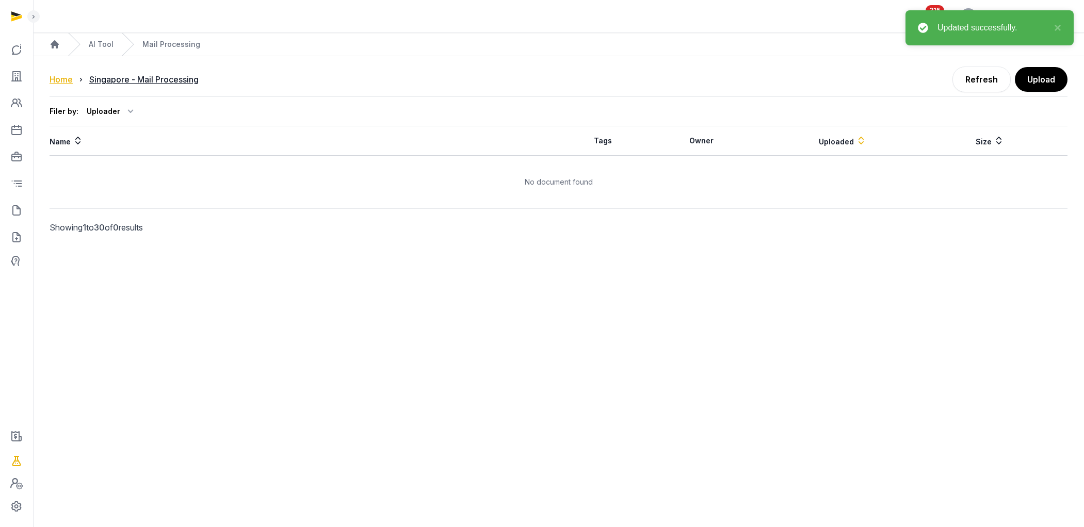
click at [67, 77] on div "Home" at bounding box center [61, 79] width 23 height 12
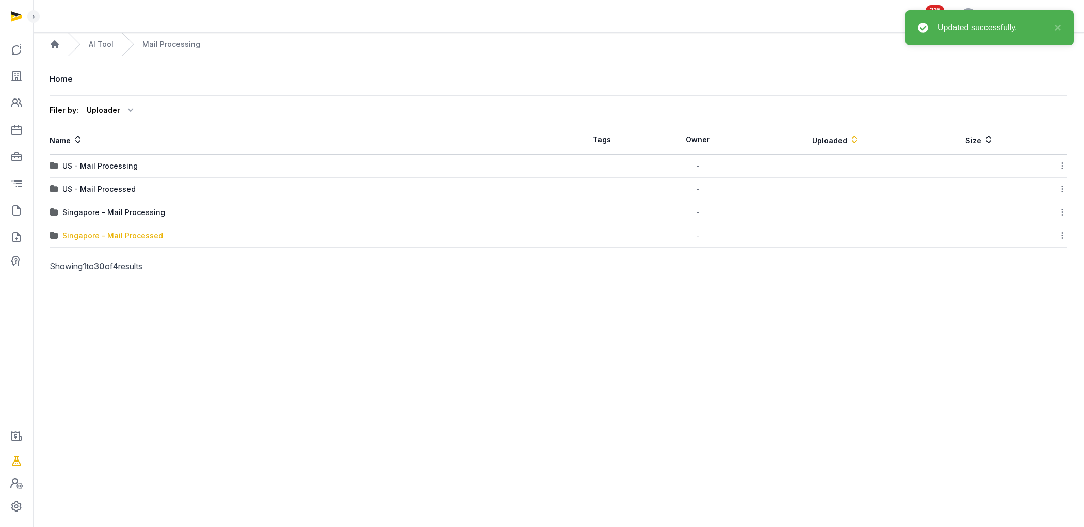
click at [113, 234] on div "Singapore - Mail Processed" at bounding box center [112, 236] width 101 height 10
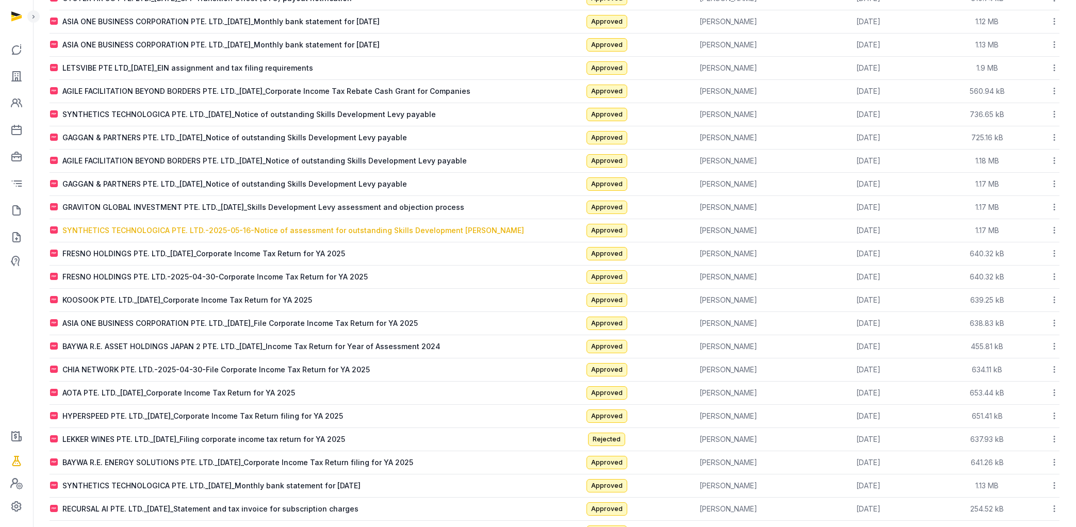
scroll to position [380, 0]
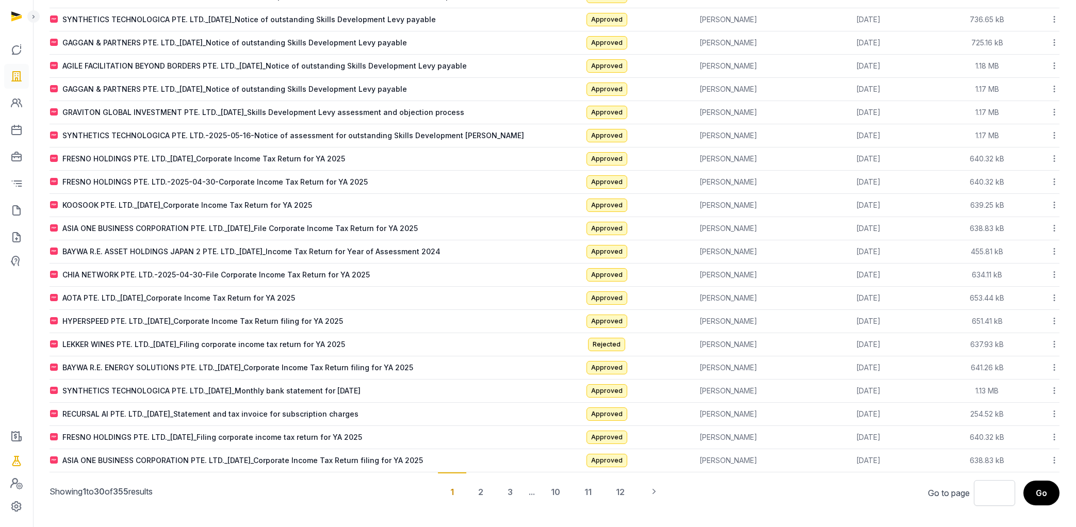
click at [16, 74] on icon at bounding box center [16, 76] width 12 height 17
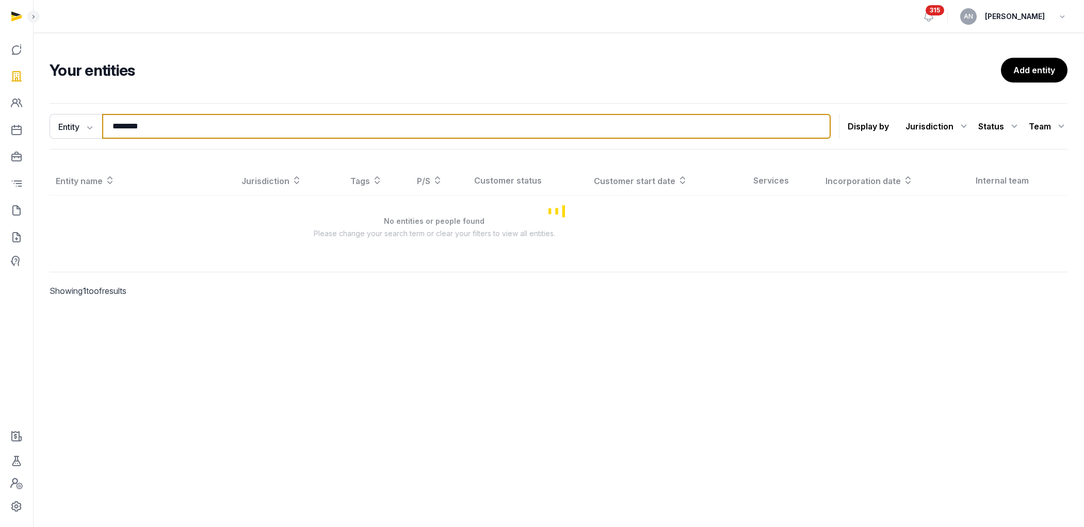
click at [169, 123] on input "********" at bounding box center [466, 126] width 728 height 25
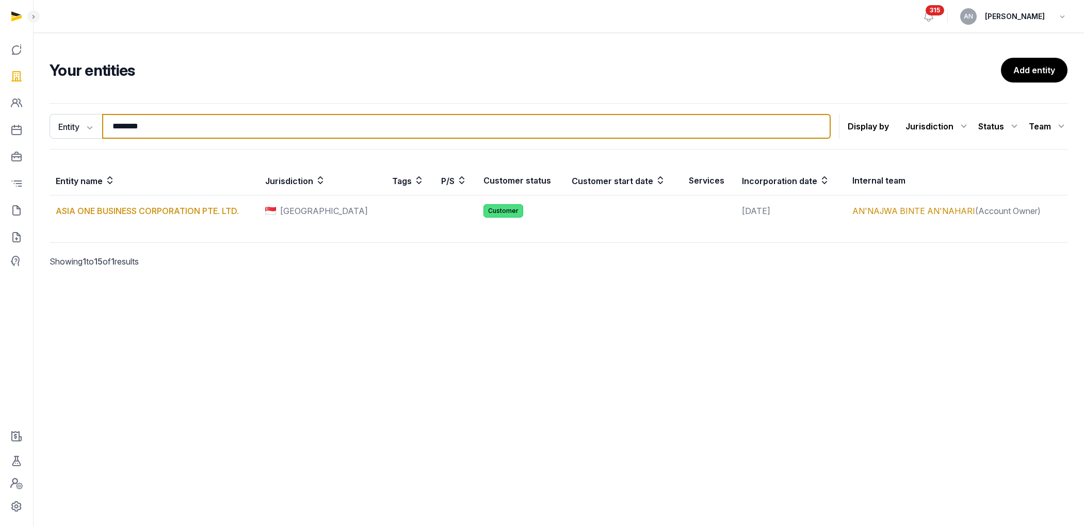
click at [168, 123] on input "********" at bounding box center [466, 126] width 728 height 25
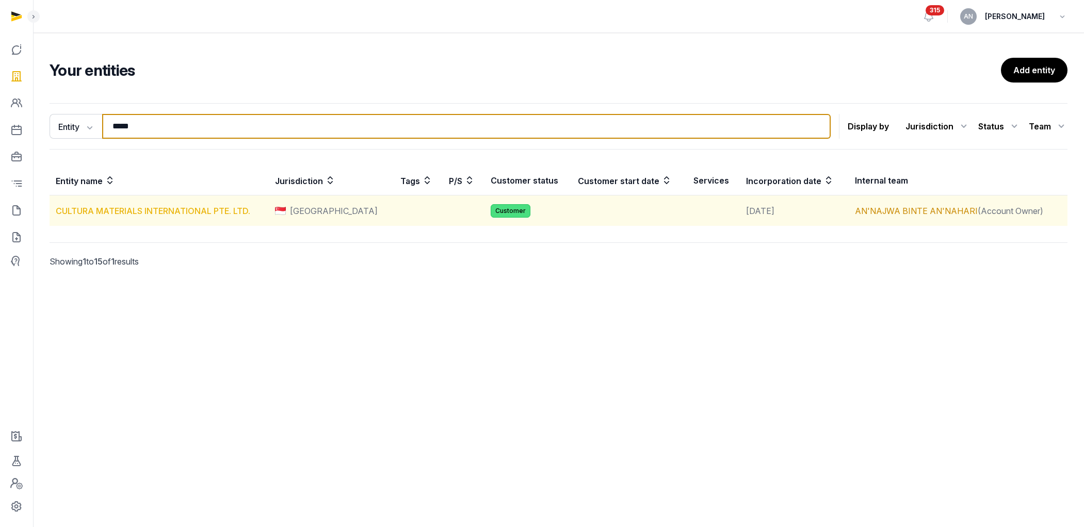
type input "*****"
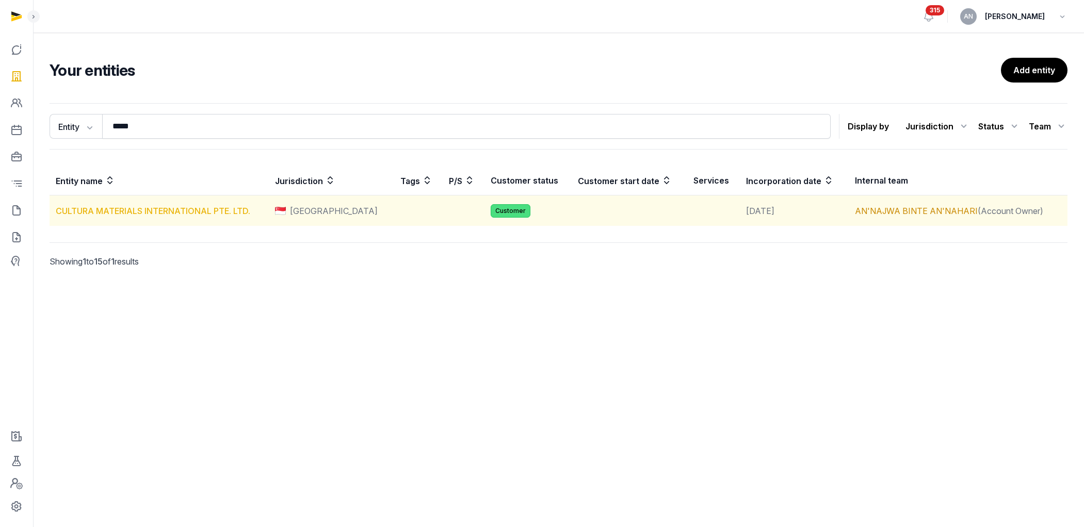
click at [127, 209] on link "CULTURA MATERIALS INTERNATIONAL PTE. LTD." at bounding box center [153, 211] width 194 height 10
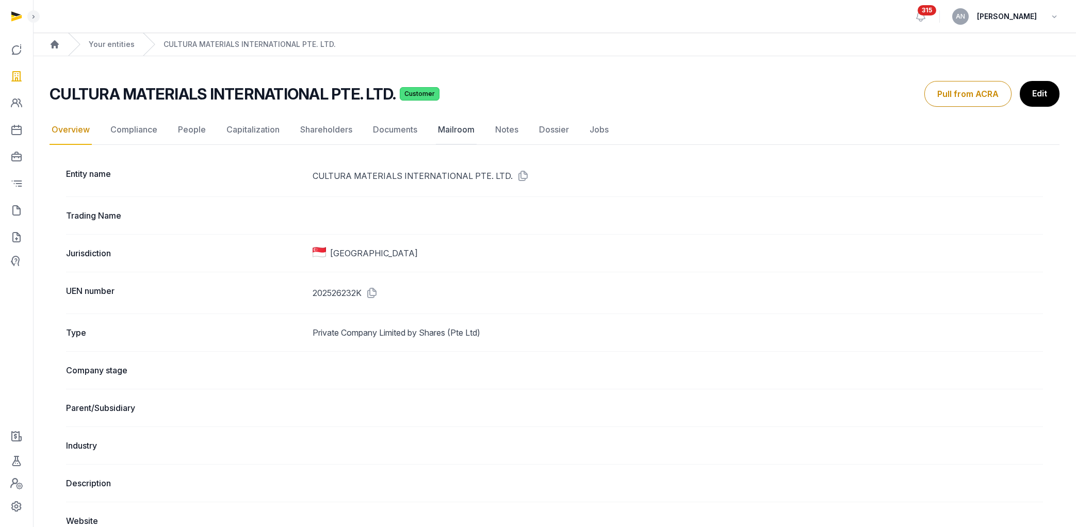
click at [444, 134] on link "Mailroom" at bounding box center [456, 130] width 41 height 30
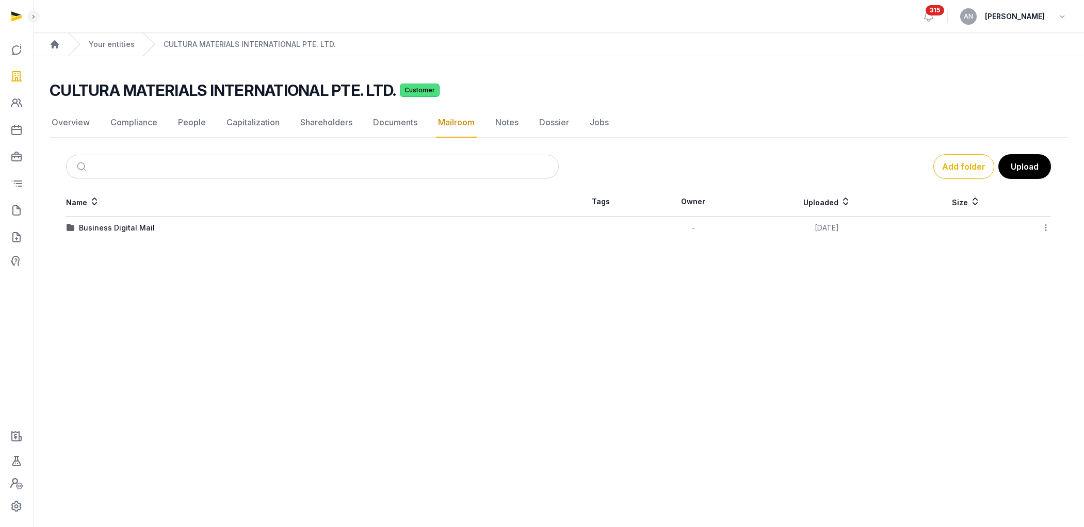
click at [142, 235] on td "Business Digital Mail" at bounding box center [312, 228] width 493 height 23
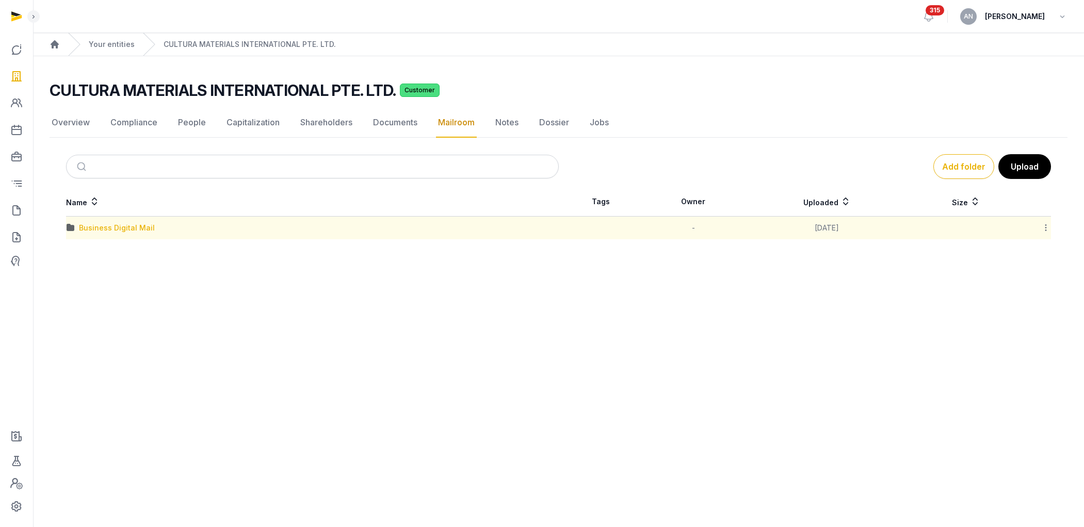
click at [140, 228] on div "Business Digital Mail" at bounding box center [117, 228] width 76 height 10
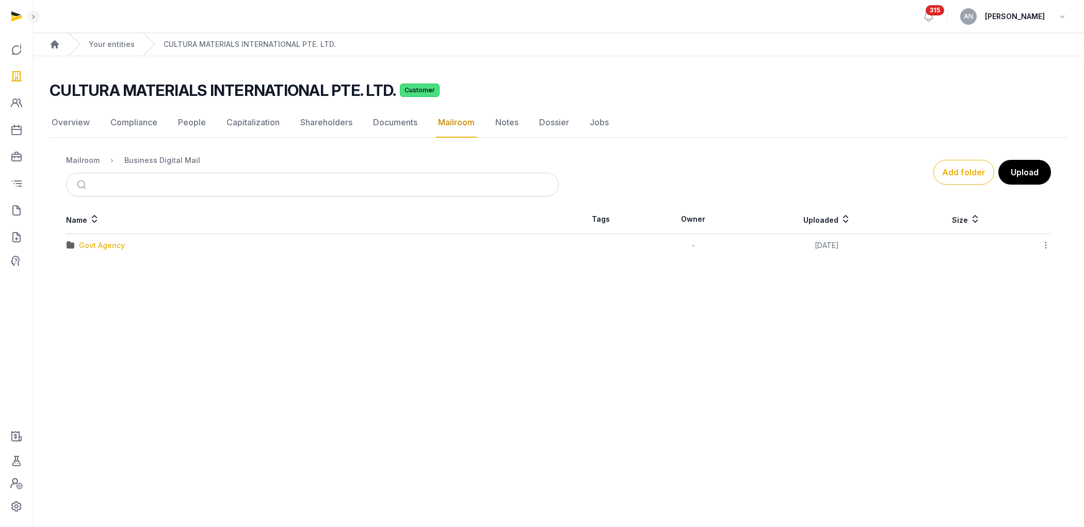
click at [120, 247] on div "Govt Agency" at bounding box center [102, 245] width 46 height 10
click at [91, 243] on div "MOM" at bounding box center [88, 245] width 19 height 10
click at [80, 246] on div "2025" at bounding box center [88, 245] width 18 height 10
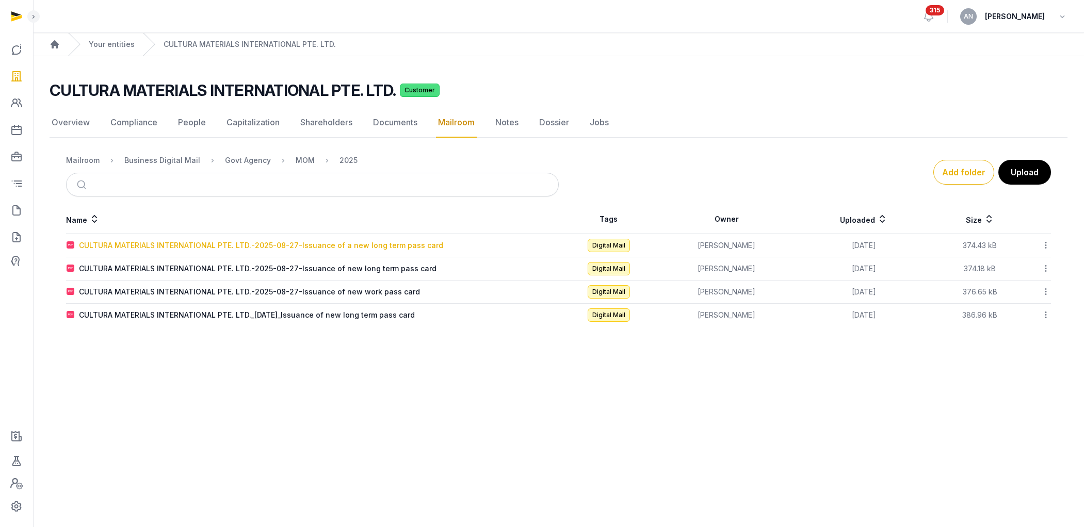
click at [228, 243] on div "CULTURA MATERIALS INTERNATIONAL PTE. LTD.-2025-08-27-Issuance of a new long ter…" at bounding box center [261, 245] width 364 height 10
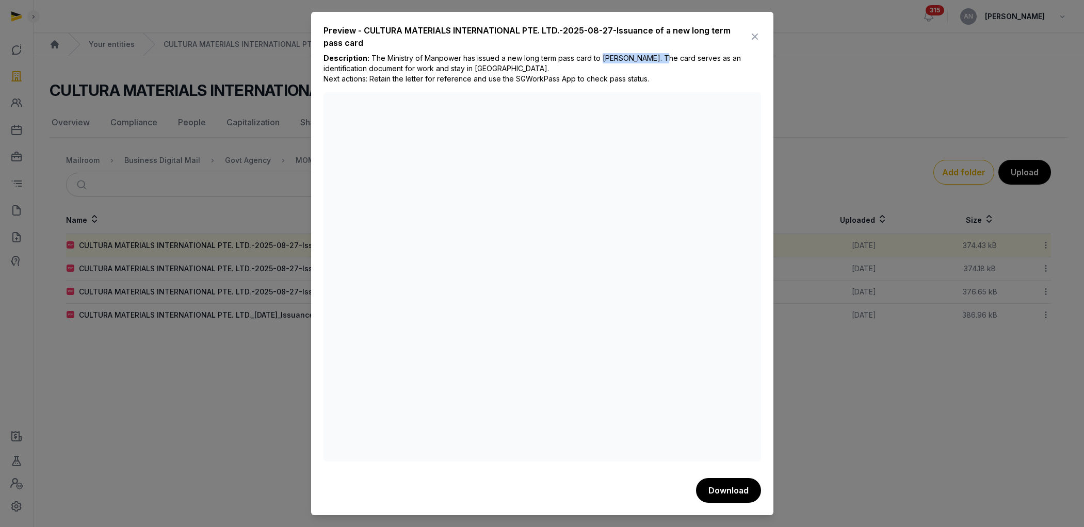
drag, startPoint x: 599, startPoint y: 59, endPoint x: 664, endPoint y: 61, distance: 65.0
click at [621, 61] on span "The Ministry of Manpower has issued a new long term pass card to [PERSON_NAME].…" at bounding box center [531, 68] width 417 height 29
copy span "[PERSON_NAME]"
click at [621, 36] on icon at bounding box center [755, 36] width 12 height 17
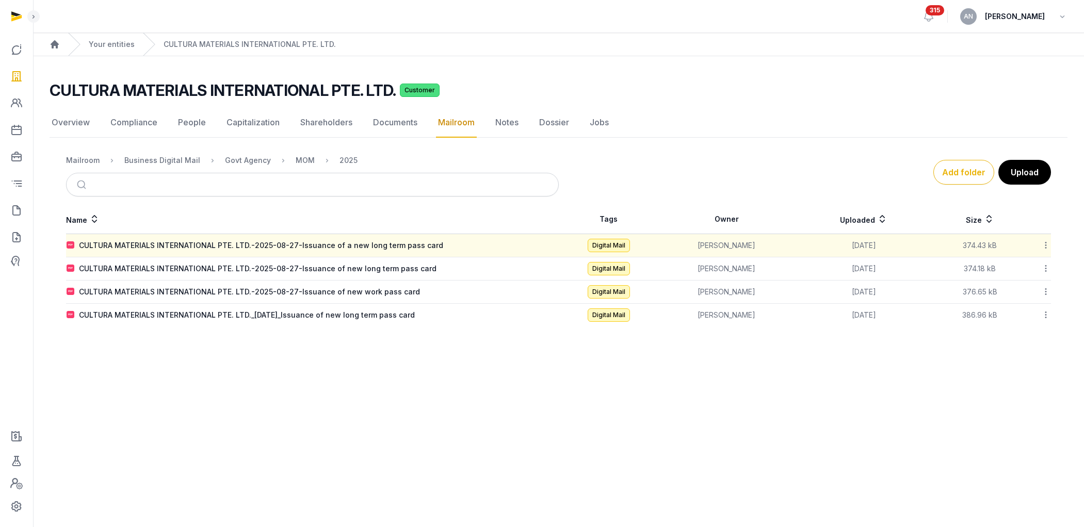
click at [621, 248] on icon at bounding box center [1045, 245] width 9 height 11
click at [621, 300] on div "Edit properties" at bounding box center [1009, 309] width 83 height 19
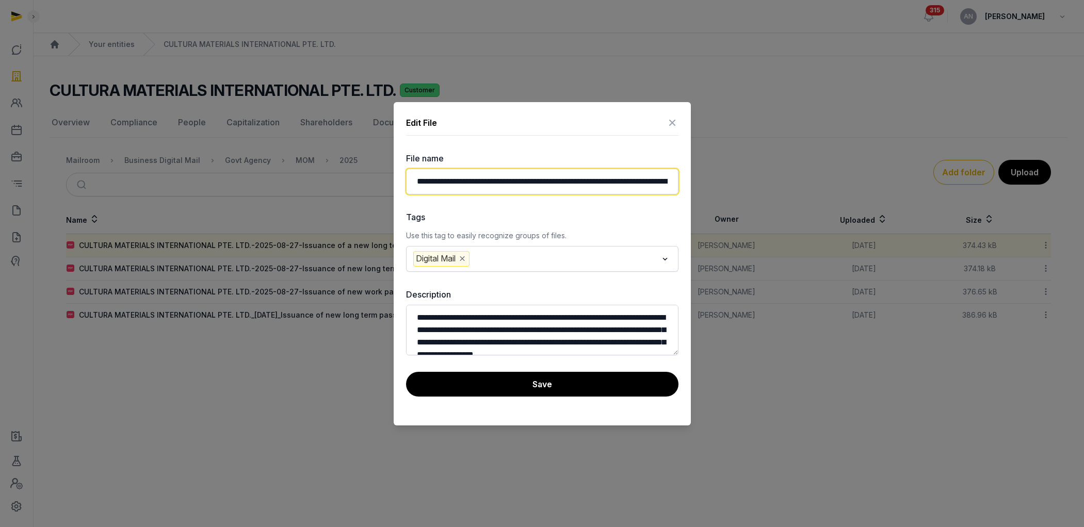
click at [610, 182] on input "**********" at bounding box center [542, 182] width 272 height 26
click at [614, 182] on input "**********" at bounding box center [542, 182] width 272 height 26
paste input "**********"
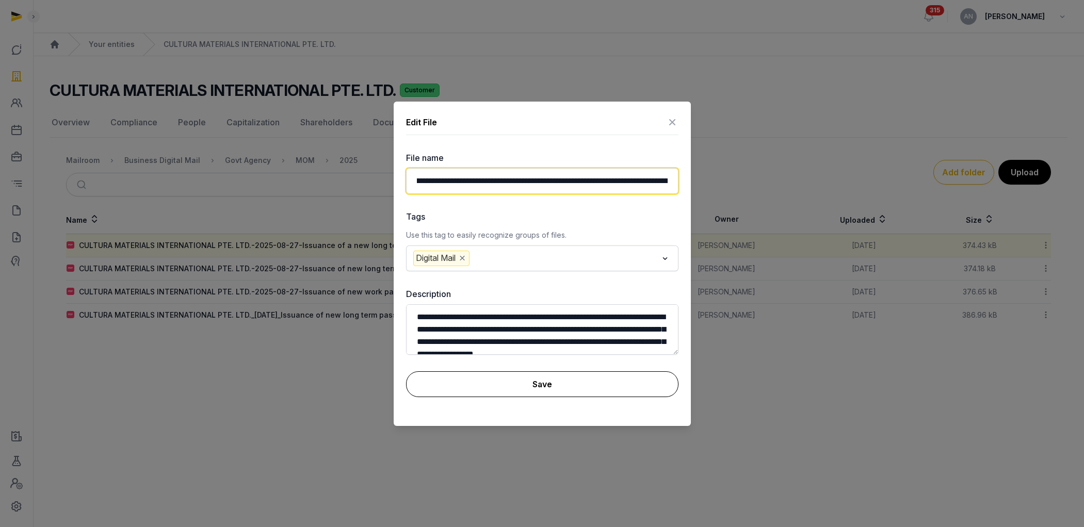
type input "**********"
click at [609, 354] on button "Save" at bounding box center [542, 384] width 272 height 26
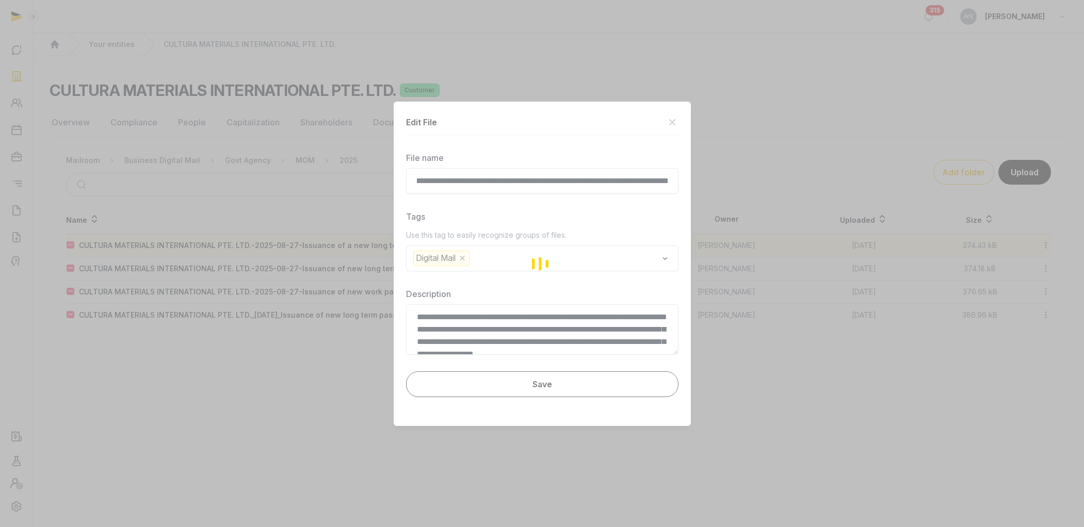
scroll to position [0, 0]
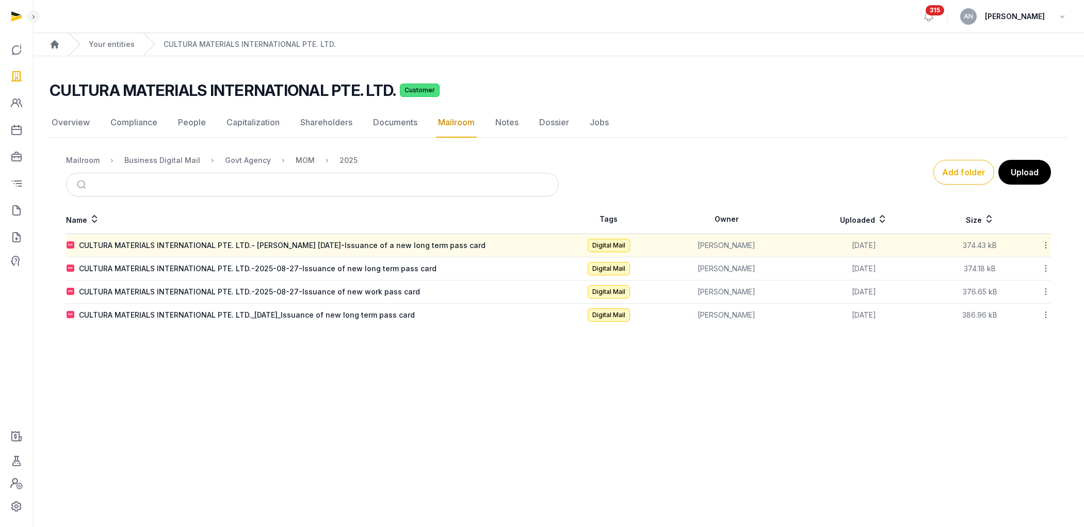
click at [400, 271] on div "CULTURA MATERIALS INTERNATIONAL PTE. LTD.-2025-08-27-Issuance of new long term …" at bounding box center [258, 269] width 358 height 10
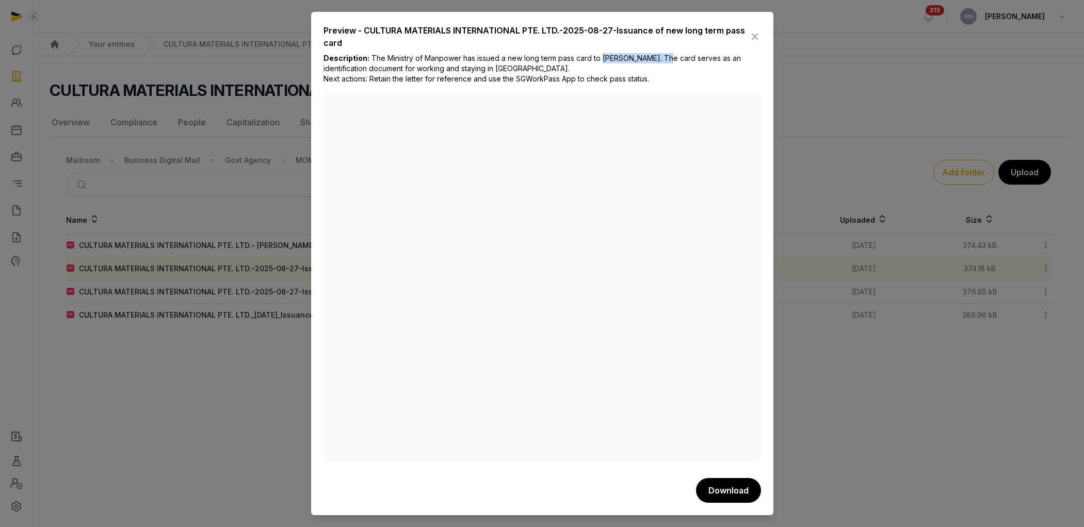
drag, startPoint x: 599, startPoint y: 58, endPoint x: 668, endPoint y: 59, distance: 68.6
click at [621, 59] on span "The Ministry of Manpower has issued a new long term pass card to [PERSON_NAME].…" at bounding box center [531, 68] width 417 height 29
copy span "[PERSON_NAME]"
click at [621, 37] on icon at bounding box center [755, 36] width 12 height 17
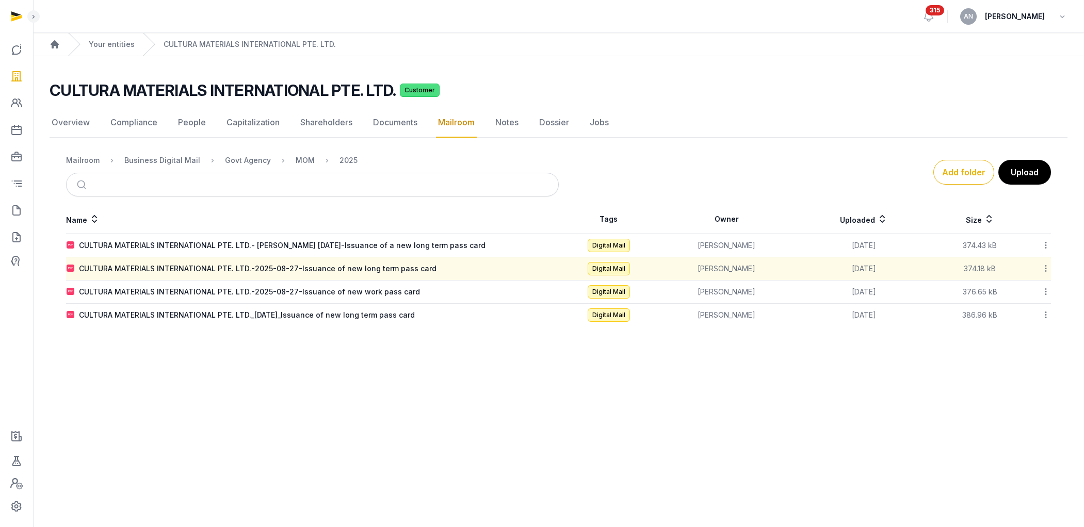
click at [621, 267] on icon at bounding box center [1045, 268] width 9 height 11
click at [621, 323] on div "Edit properties" at bounding box center [1009, 332] width 83 height 19
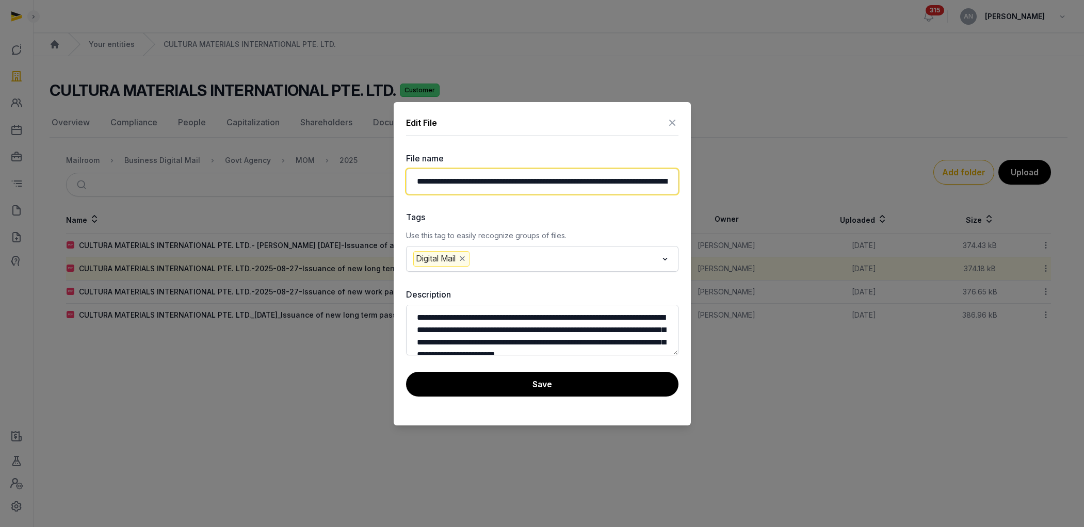
click at [613, 181] on input "**********" at bounding box center [542, 182] width 272 height 26
paste input "**********"
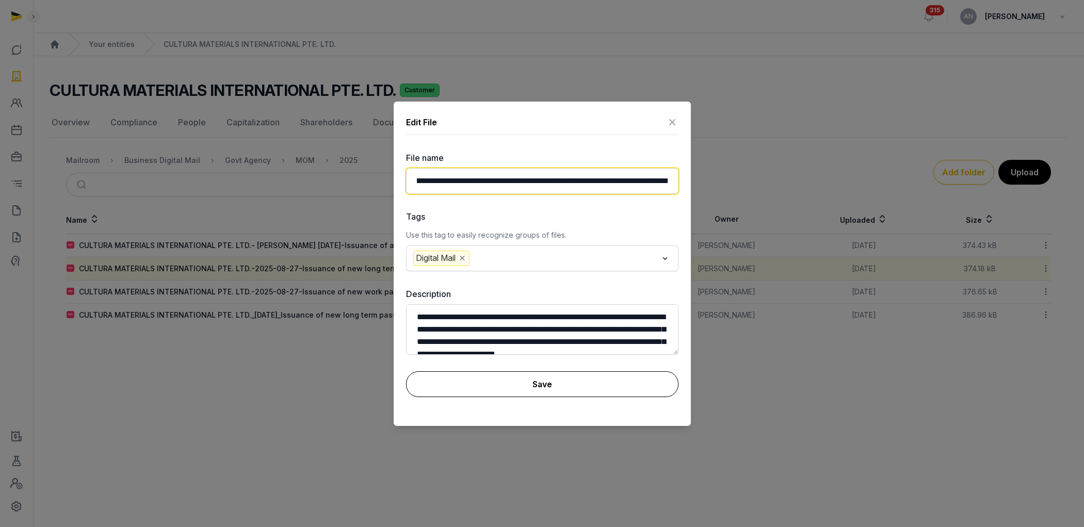
type input "**********"
click at [508, 354] on button "Save" at bounding box center [542, 384] width 272 height 26
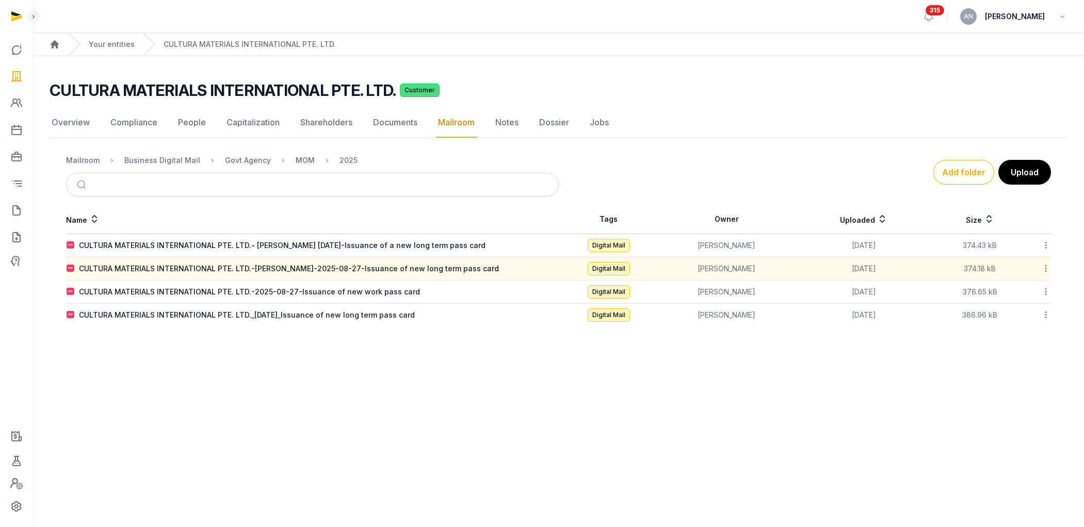
click at [398, 290] on div "CULTURA MATERIALS INTERNATIONAL PTE. LTD.-2025-08-27-Issuance of new work pass …" at bounding box center [249, 292] width 341 height 10
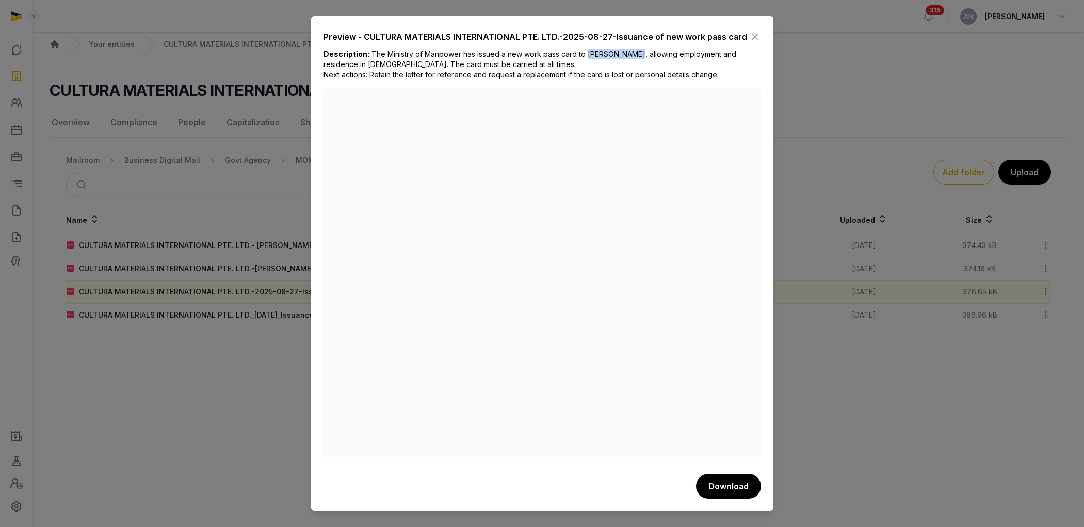
drag, startPoint x: 585, startPoint y: 55, endPoint x: 633, endPoint y: 55, distance: 48.0
click at [621, 55] on span "The Ministry of Manpower has issued a new work pass card to [PERSON_NAME], allo…" at bounding box center [529, 64] width 413 height 29
copy span "[PERSON_NAME]"
click at [621, 36] on icon at bounding box center [755, 36] width 12 height 17
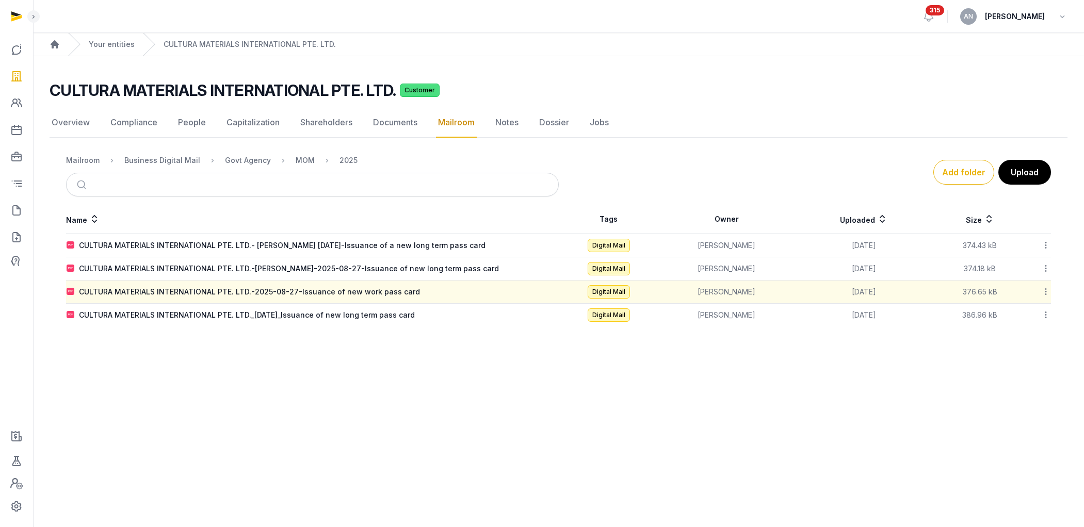
click at [621, 295] on icon at bounding box center [1045, 291] width 9 height 11
click at [621, 347] on div "Edit properties" at bounding box center [1009, 356] width 83 height 19
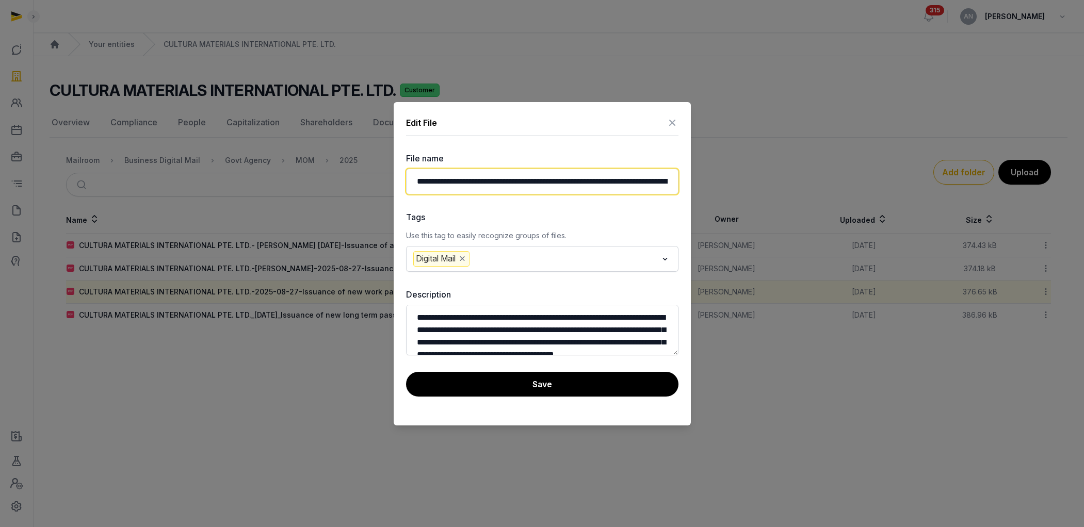
click at [612, 183] on input "**********" at bounding box center [542, 182] width 272 height 26
paste input "**********"
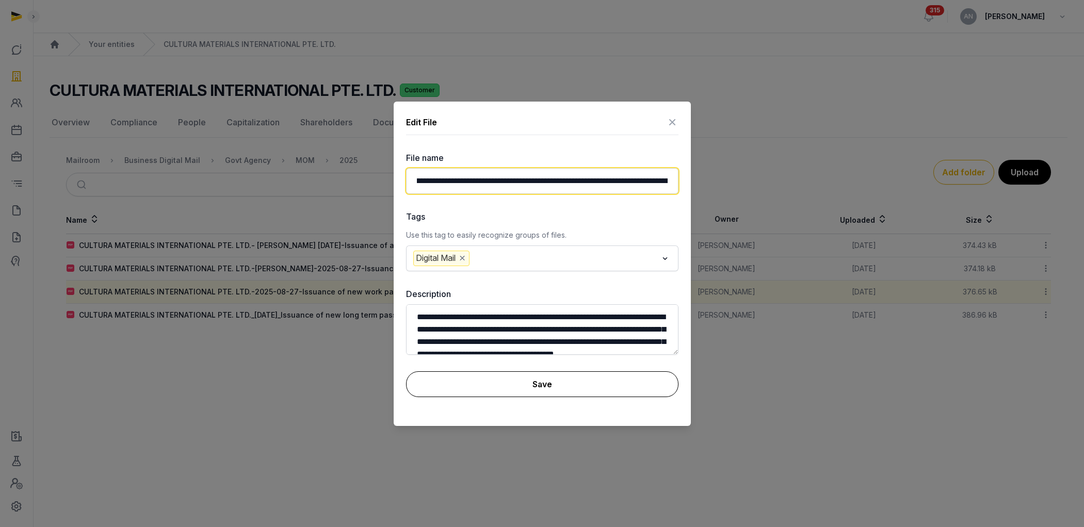
type input "**********"
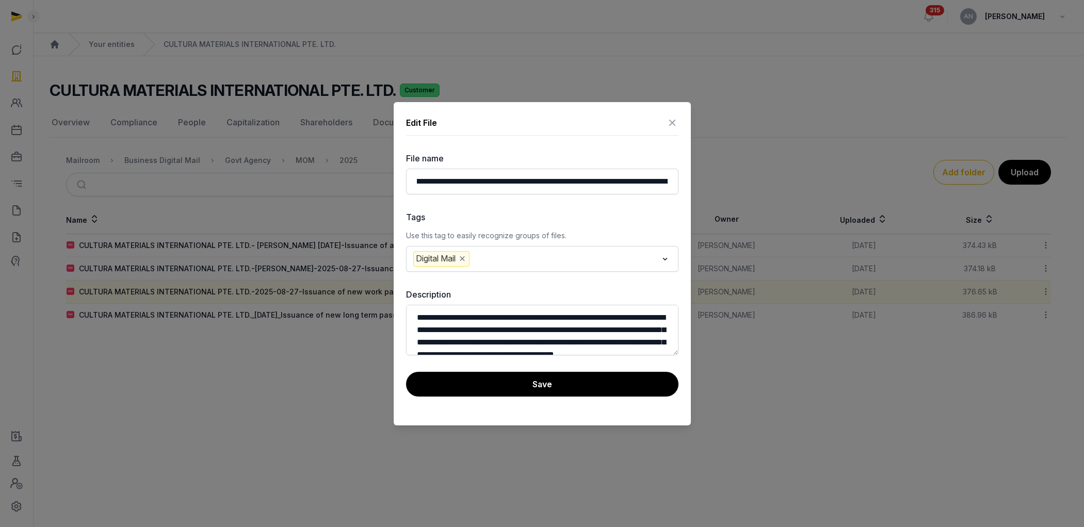
click at [544, 354] on button "Save" at bounding box center [542, 384] width 272 height 25
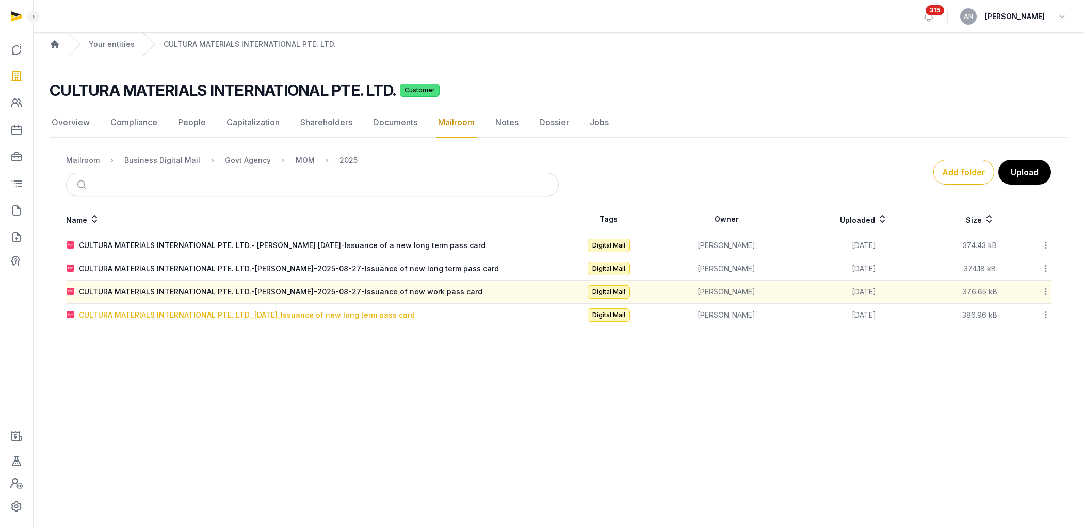
click at [388, 319] on div "CULTURA MATERIALS INTERNATIONAL PTE. LTD._[DATE]_Issuance of new long term pass…" at bounding box center [247, 315] width 336 height 10
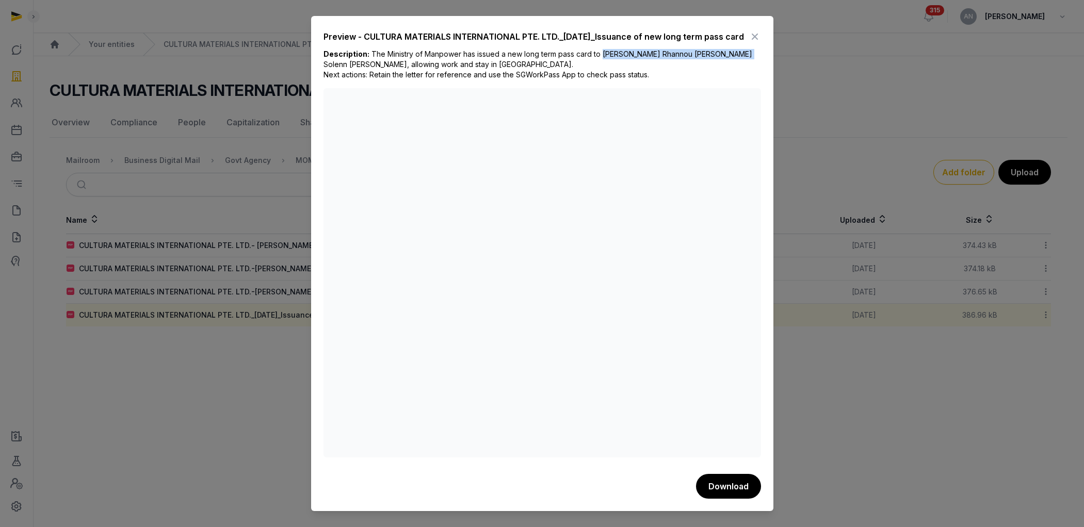
drag, startPoint x: 599, startPoint y: 60, endPoint x: 735, endPoint y: 57, distance: 135.7
click at [621, 57] on span "The Ministry of Manpower has issued a new long term pass card to [PERSON_NAME] …" at bounding box center [537, 64] width 429 height 29
copy span "[PERSON_NAME] Rhannou [PERSON_NAME] Solenn [PERSON_NAME]"
click at [621, 36] on icon at bounding box center [755, 36] width 12 height 17
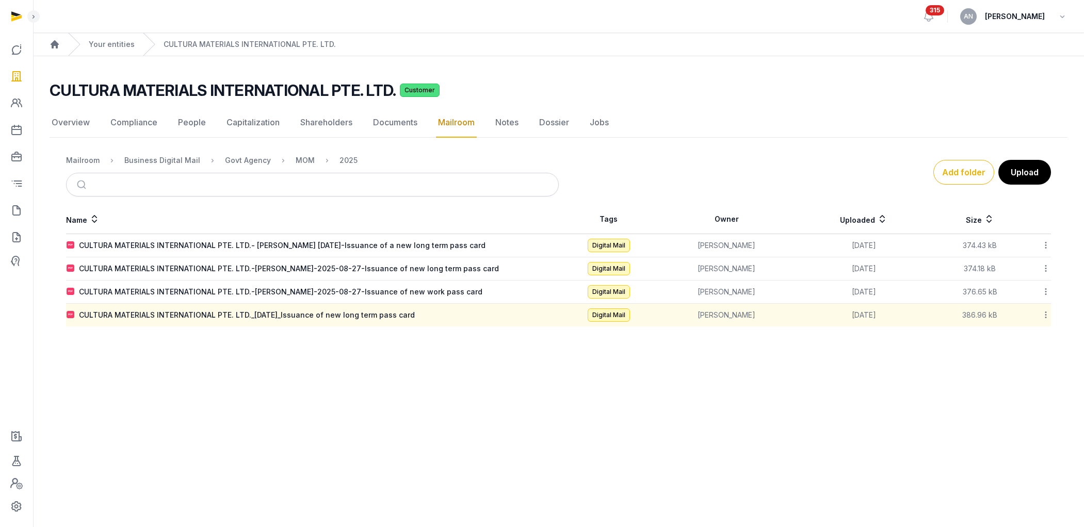
click at [621, 315] on icon at bounding box center [1045, 315] width 9 height 11
click at [621, 354] on div "Edit properties" at bounding box center [1009, 379] width 83 height 19
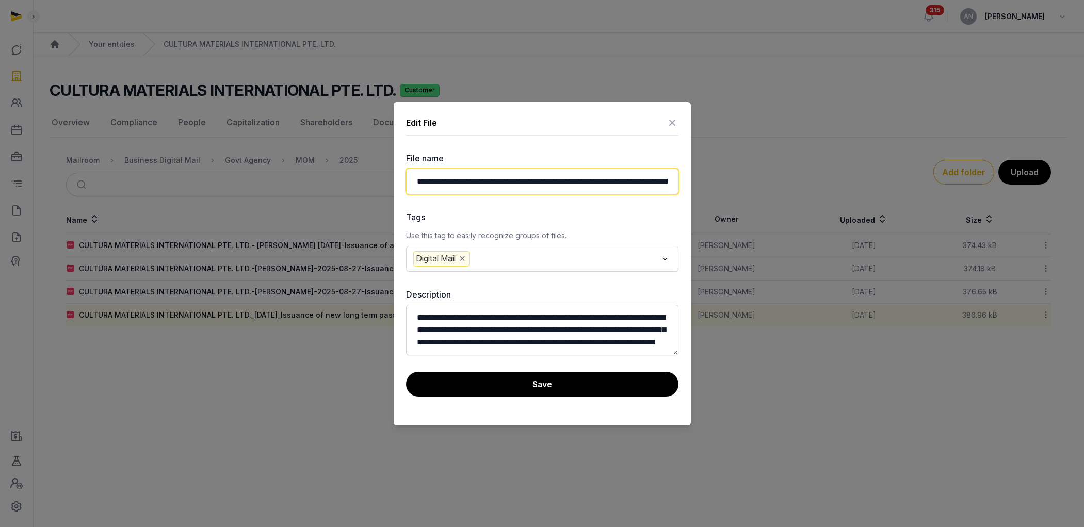
click at [613, 182] on input "**********" at bounding box center [542, 182] width 272 height 26
paste input "**********"
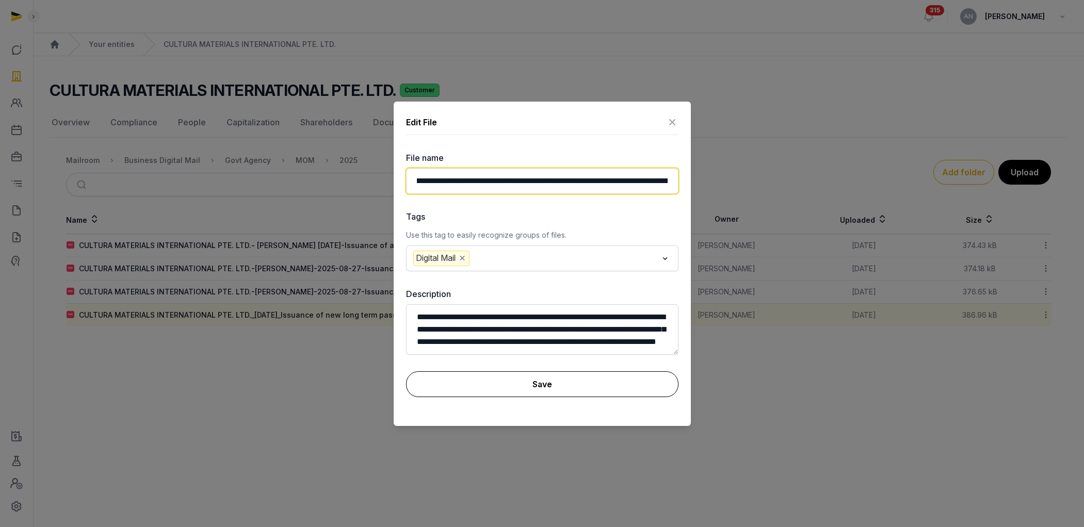
type input "**********"
click at [539, 354] on button "Save" at bounding box center [542, 384] width 272 height 26
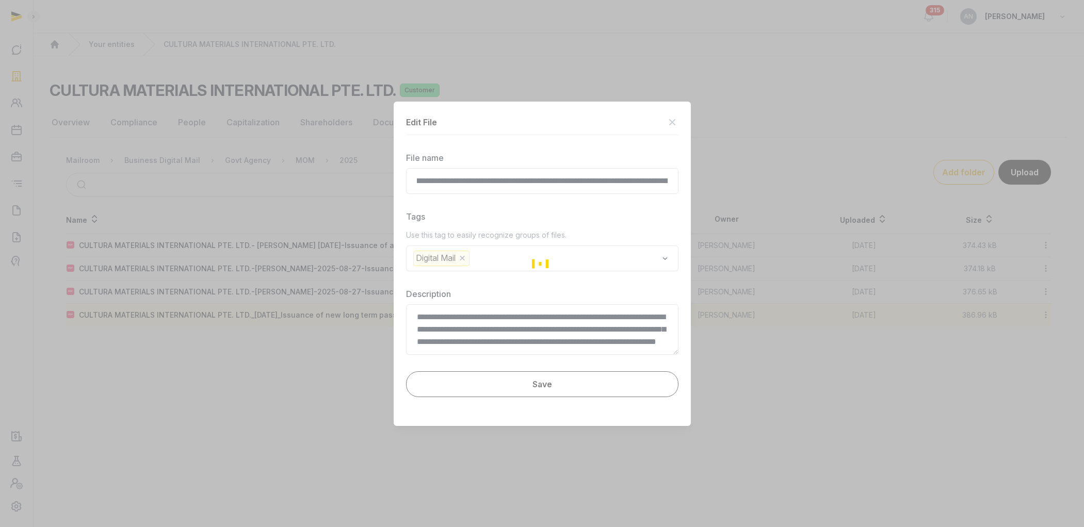
scroll to position [0, 0]
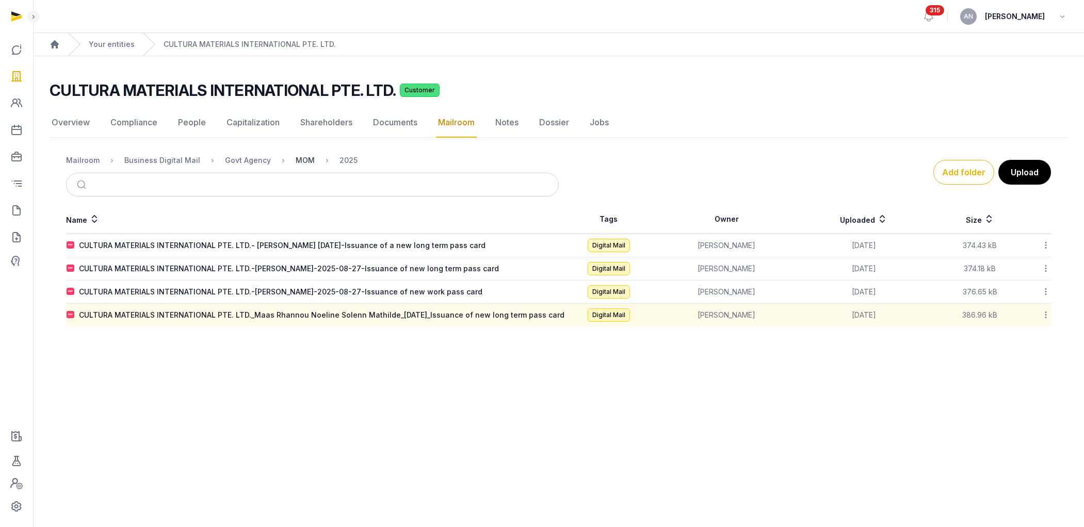
click at [296, 155] on div "MOM" at bounding box center [305, 160] width 19 height 10
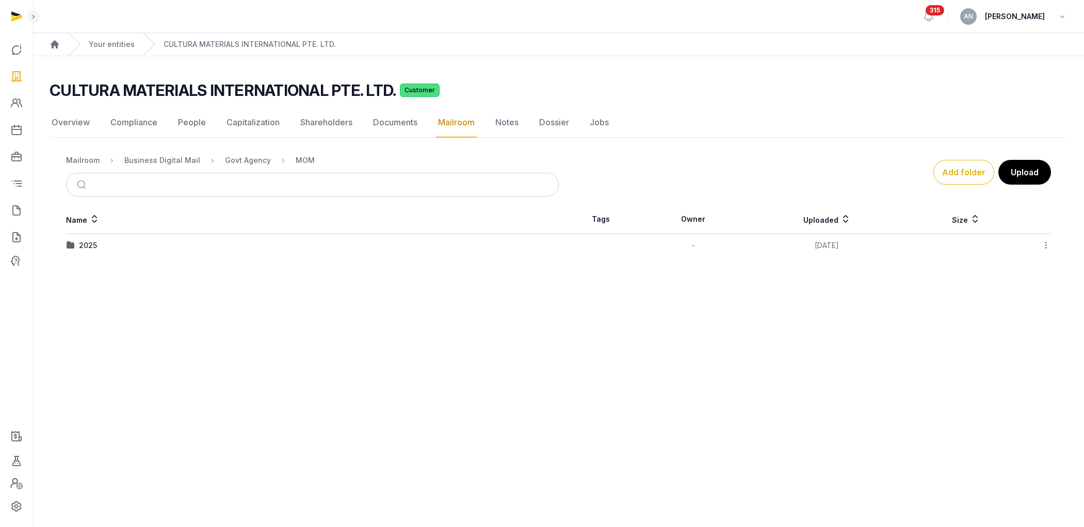
click at [621, 248] on icon at bounding box center [1045, 245] width 9 height 11
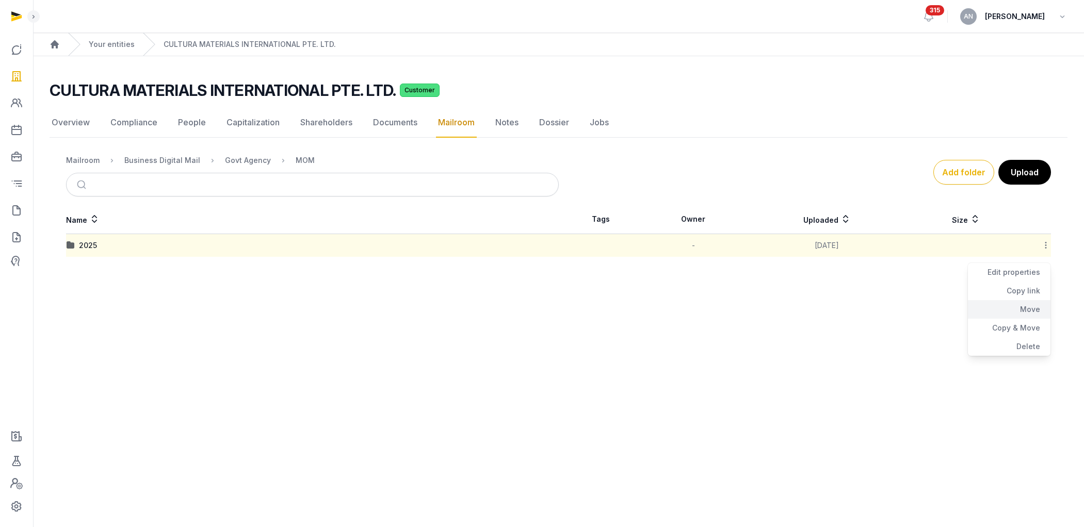
click at [621, 319] on div "Move" at bounding box center [1009, 328] width 83 height 19
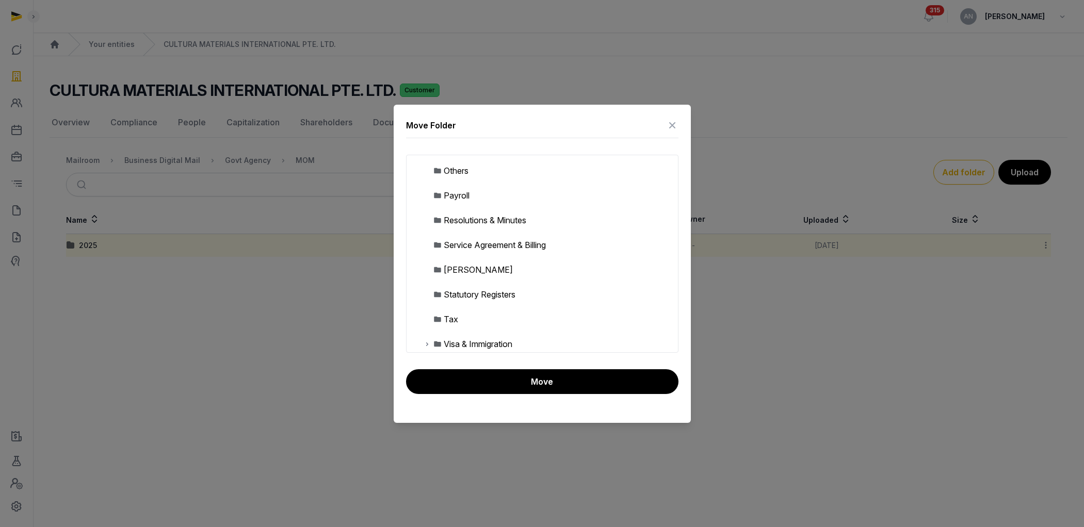
scroll to position [220, 0]
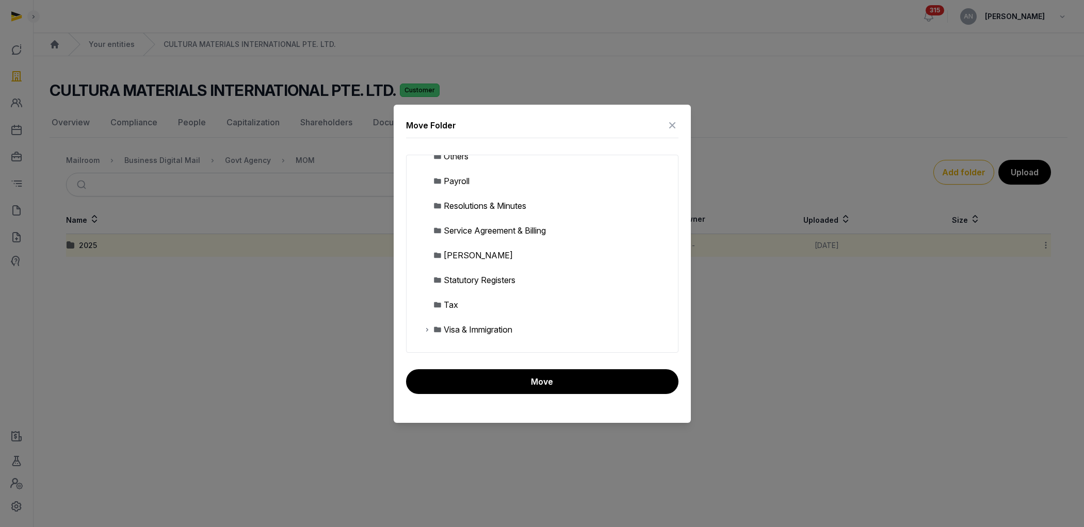
click at [460, 327] on div "Visa & Immigration" at bounding box center [478, 329] width 69 height 12
click at [428, 330] on icon at bounding box center [427, 329] width 8 height 12
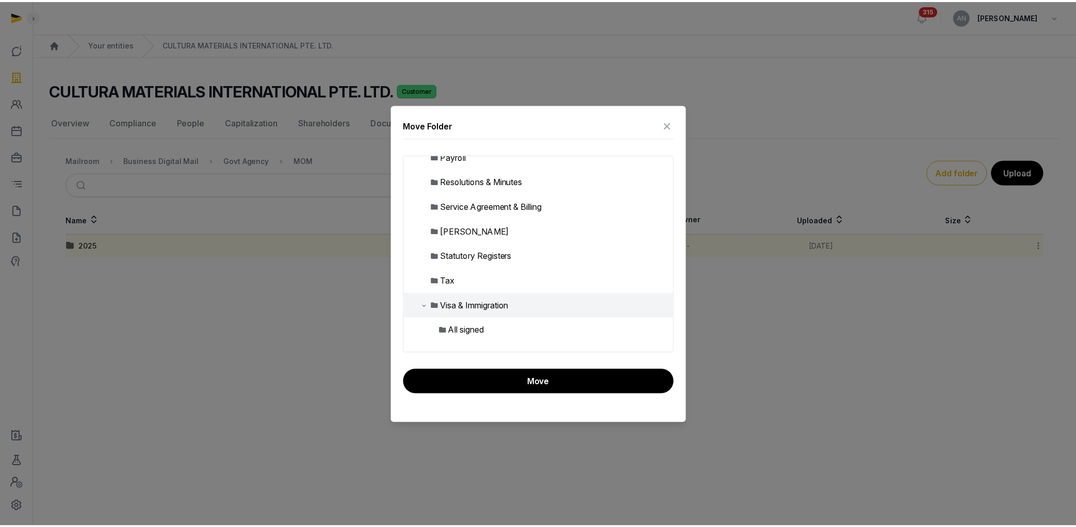
scroll to position [245, 0]
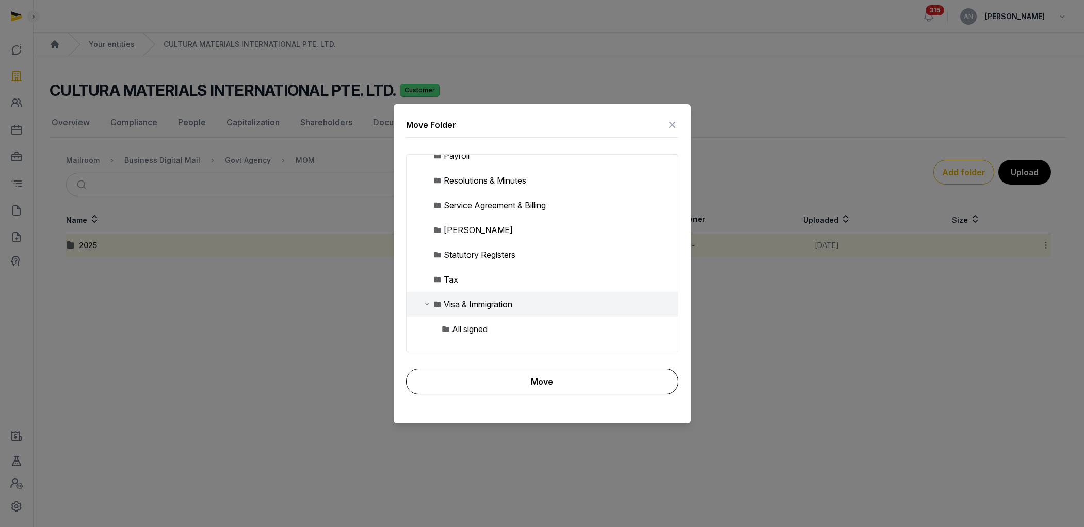
click at [519, 354] on button "Move" at bounding box center [542, 382] width 272 height 26
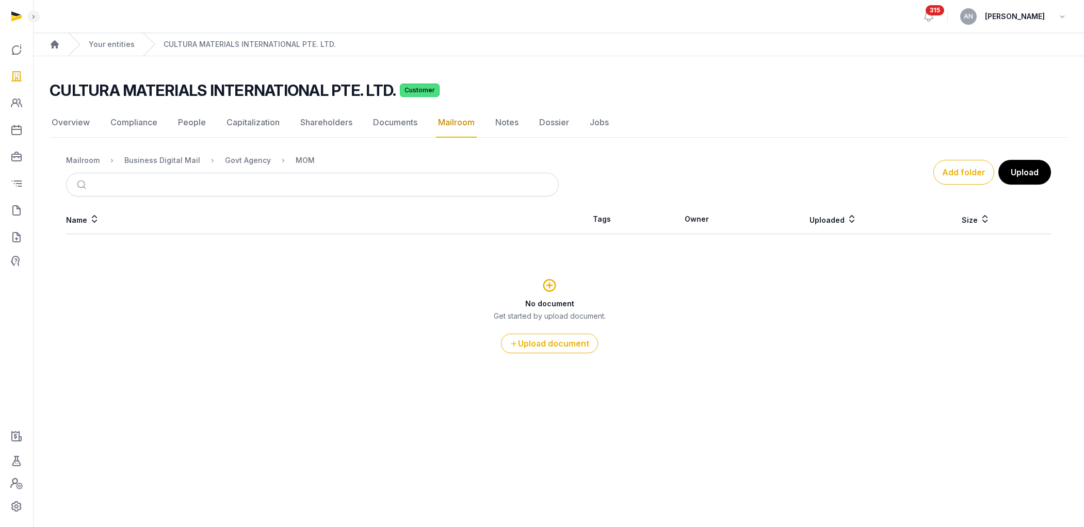
click at [93, 163] on div "Mailroom" at bounding box center [83, 160] width 34 height 10
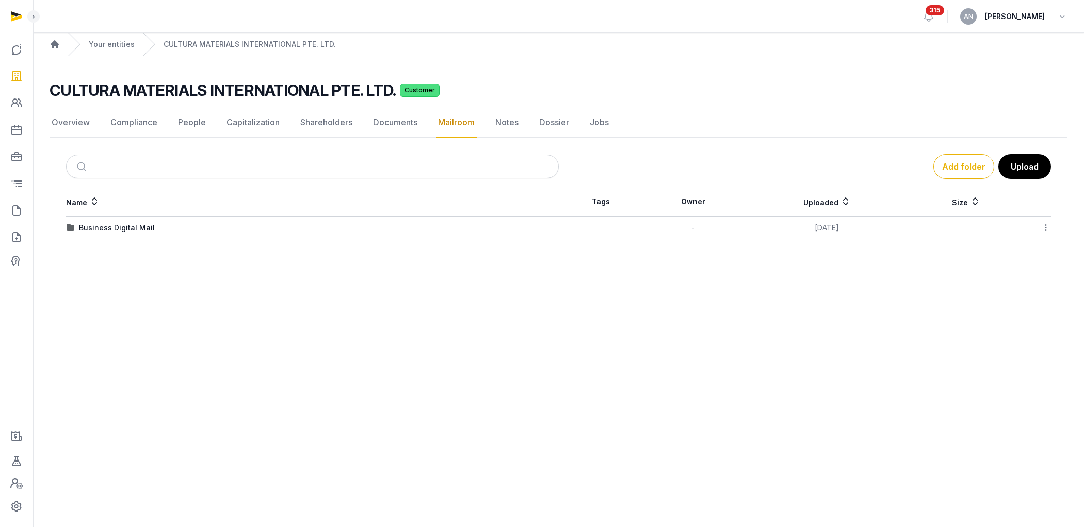
click at [118, 229] on div "Business Digital Mail" at bounding box center [117, 228] width 76 height 10
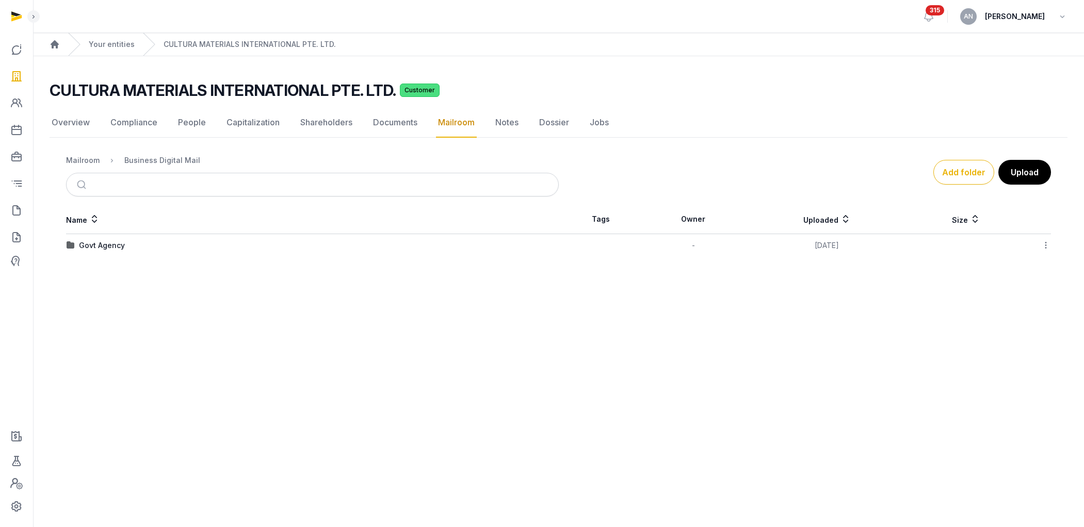
click at [90, 167] on nav "Mailroom Business Digital Mail" at bounding box center [312, 160] width 493 height 25
click at [90, 163] on div "Mailroom" at bounding box center [83, 160] width 34 height 10
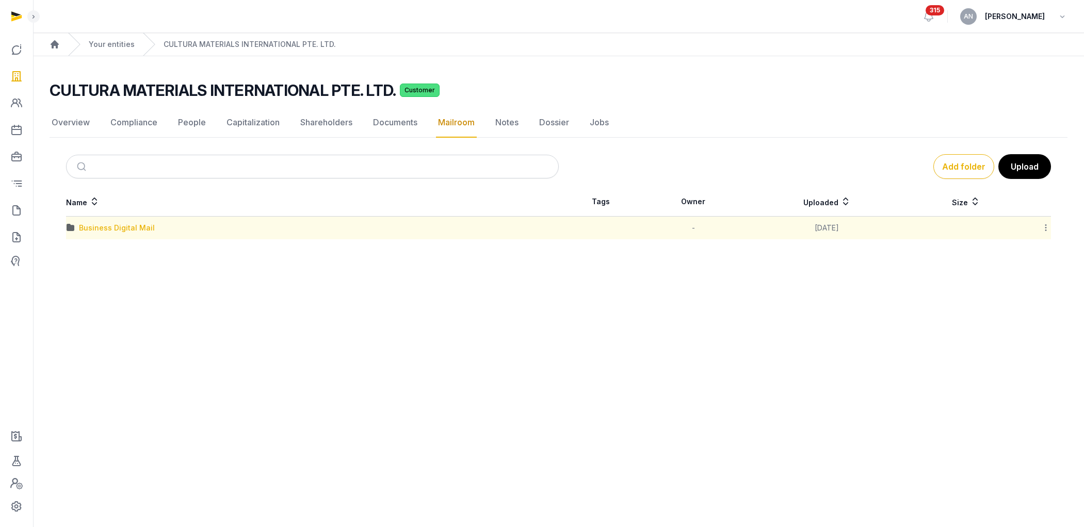
click at [102, 226] on div "Business Digital Mail" at bounding box center [117, 228] width 76 height 10
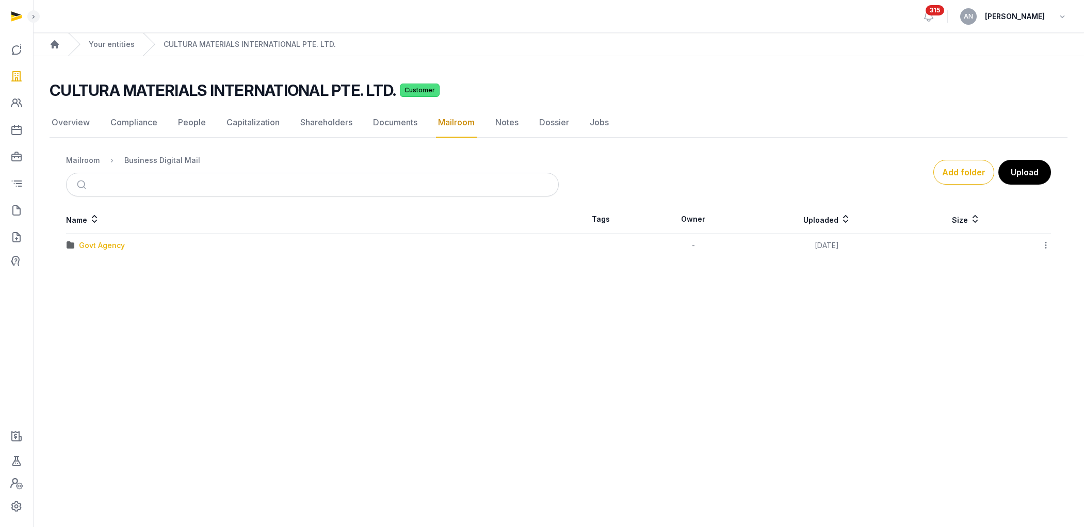
click at [106, 245] on div "Govt Agency" at bounding box center [102, 245] width 46 height 10
click at [621, 246] on icon at bounding box center [1045, 245] width 9 height 11
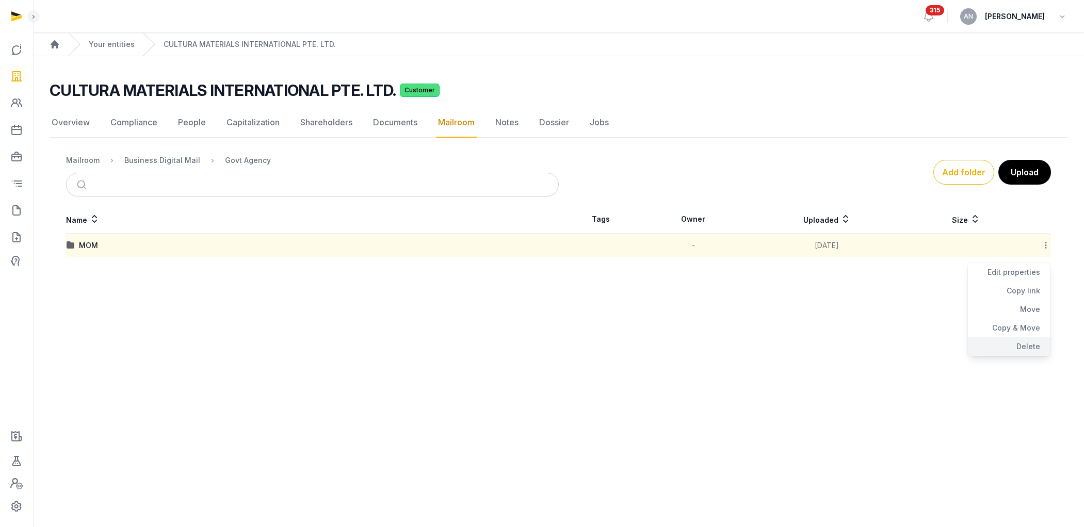
click at [621, 342] on div "Delete" at bounding box center [1009, 346] width 83 height 19
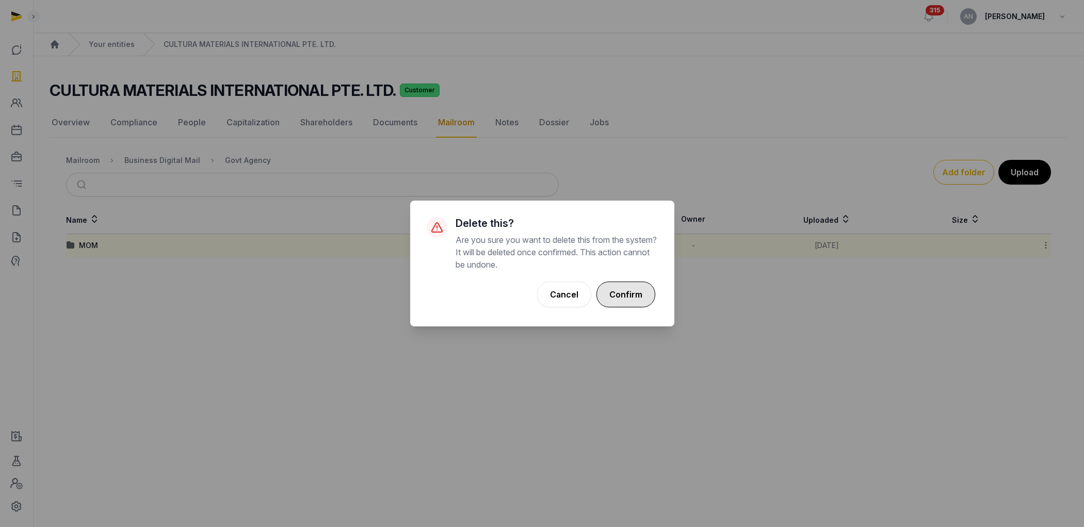
click at [621, 292] on button "Confirm" at bounding box center [625, 295] width 59 height 26
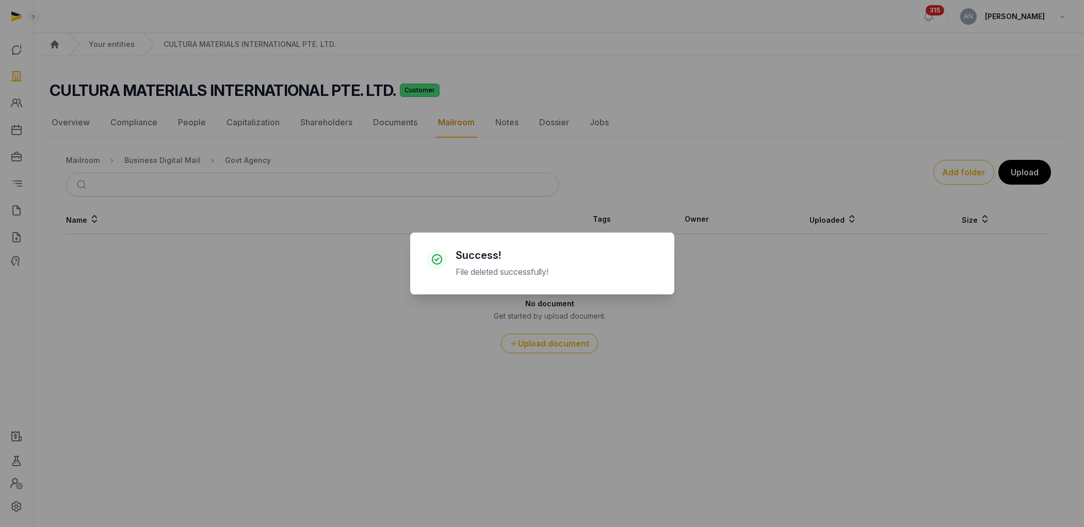
click at [529, 282] on div "× Success! File deleted successfully! Cancel No OK" at bounding box center [542, 264] width 264 height 62
click at [132, 165] on div "× Success! File deleted successfully! Cancel No OK" at bounding box center [542, 263] width 1084 height 527
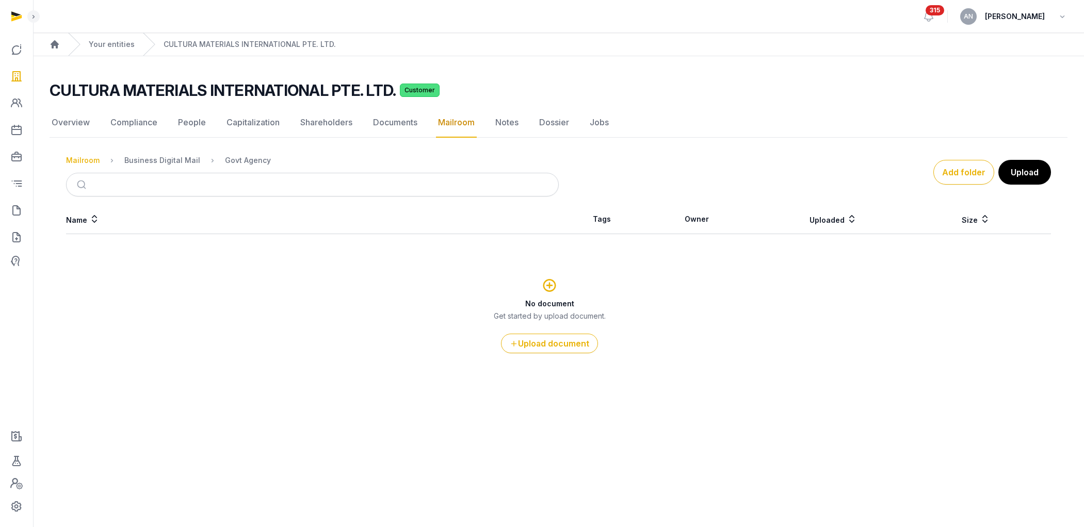
click at [71, 156] on div "Mailroom" at bounding box center [83, 160] width 34 height 10
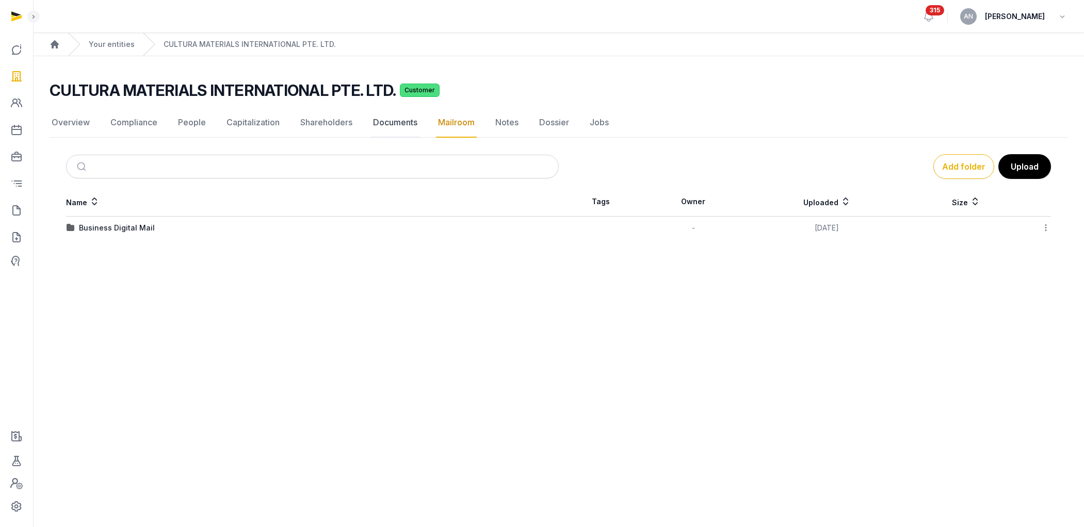
click at [393, 119] on link "Documents" at bounding box center [395, 123] width 48 height 30
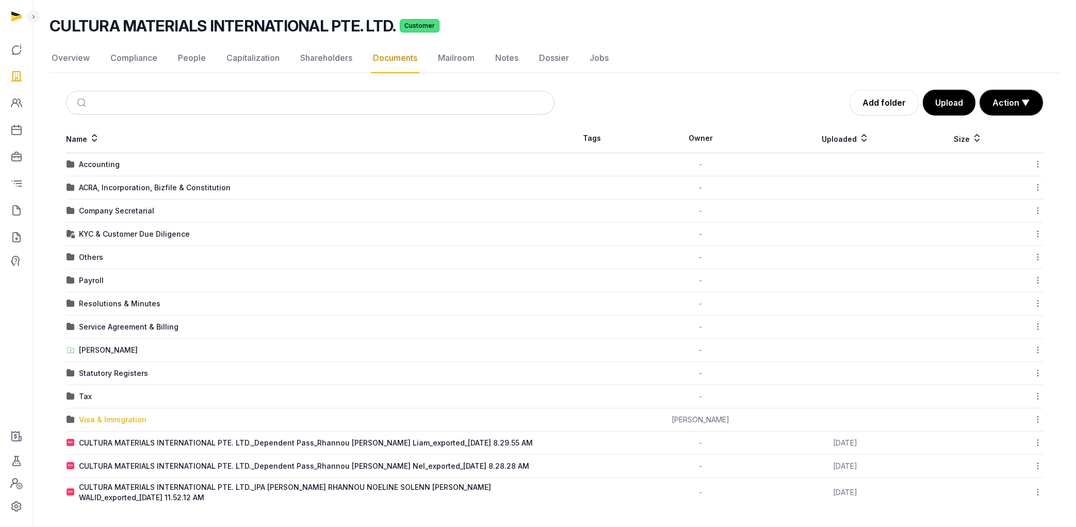
scroll to position [65, 0]
click at [93, 354] on div "Visa & Immigration" at bounding box center [113, 419] width 68 height 10
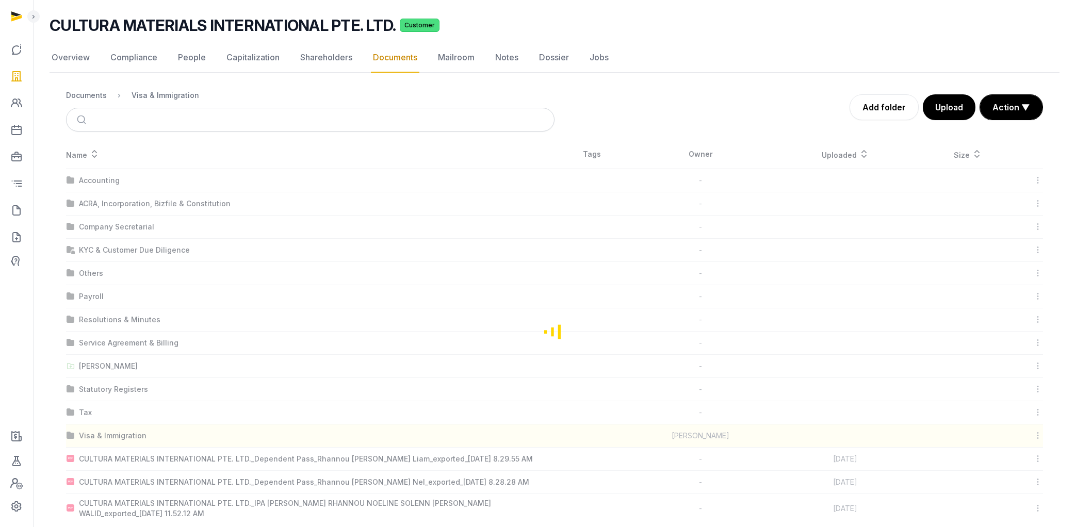
scroll to position [0, 0]
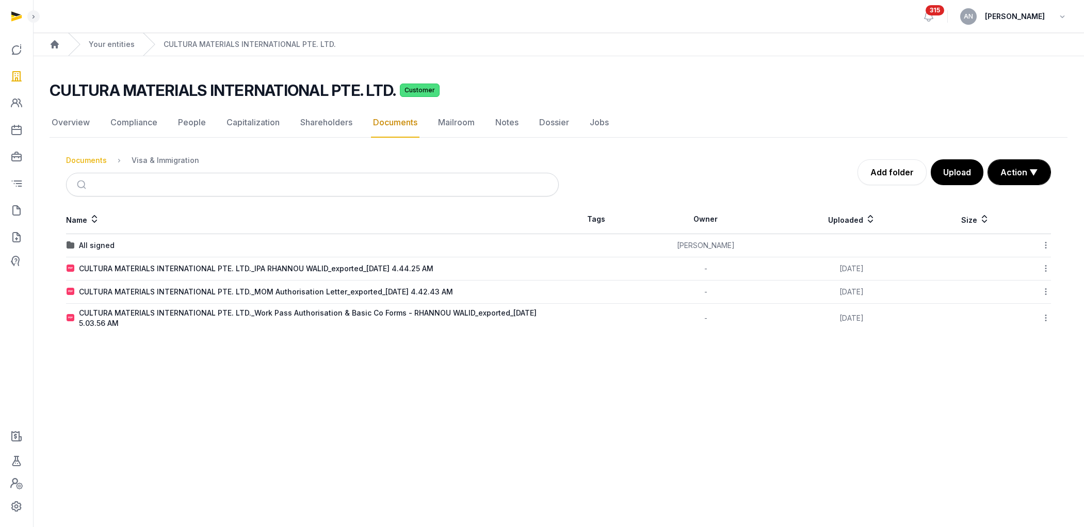
click at [94, 164] on div "Documents" at bounding box center [86, 160] width 41 height 10
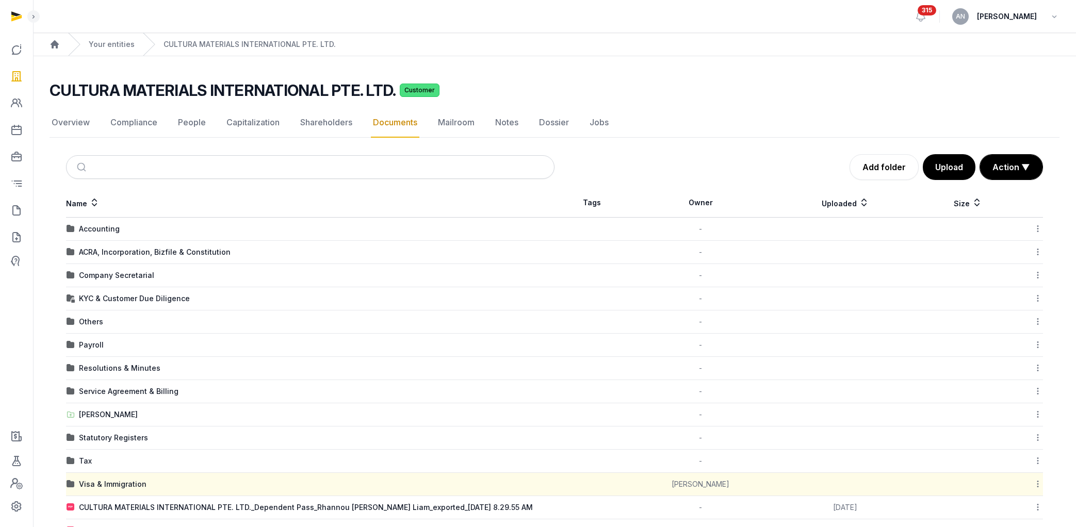
scroll to position [65, 0]
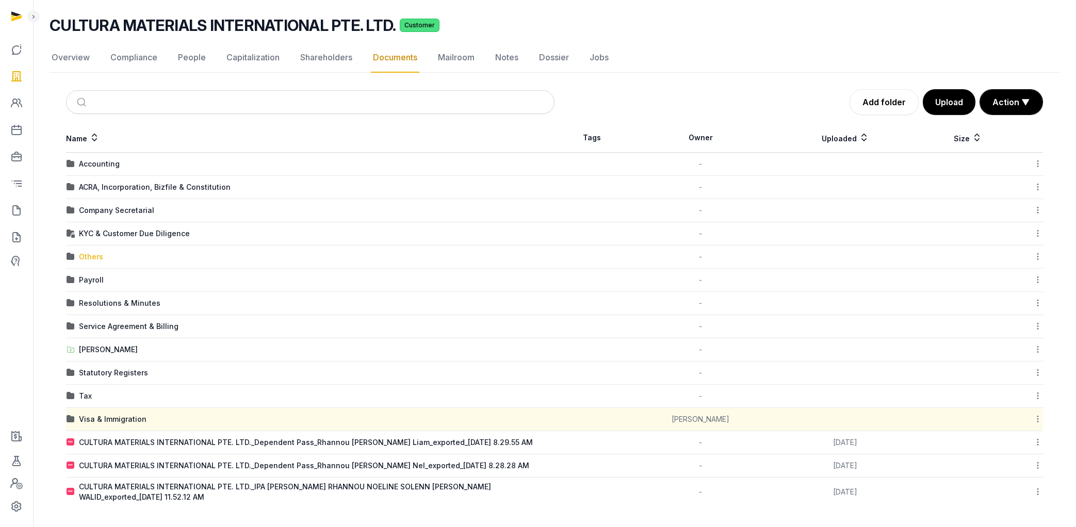
click at [91, 259] on div "Others" at bounding box center [91, 257] width 24 height 10
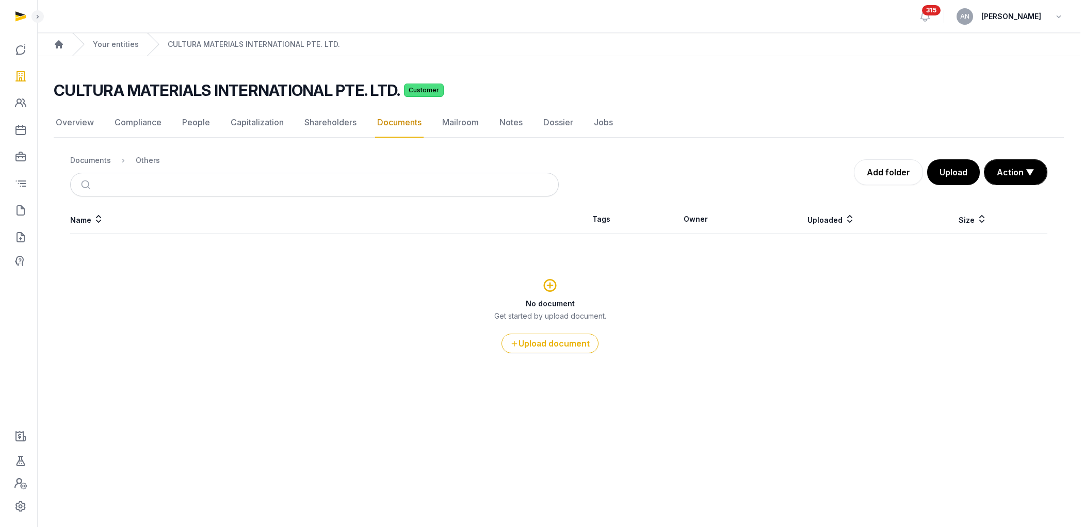
scroll to position [0, 0]
click at [95, 165] on div "Documents" at bounding box center [86, 160] width 41 height 10
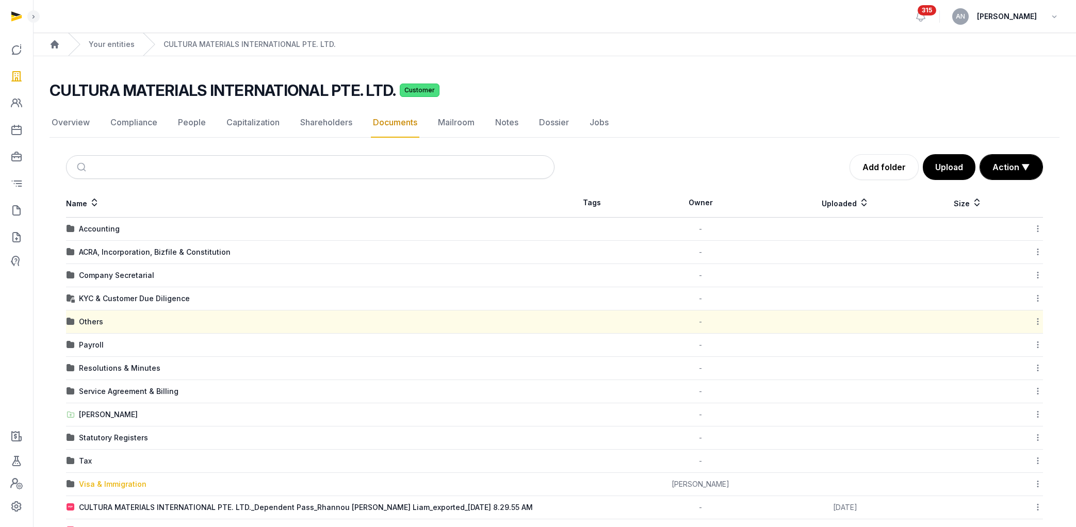
click at [94, 354] on div "Visa & Immigration" at bounding box center [113, 484] width 68 height 10
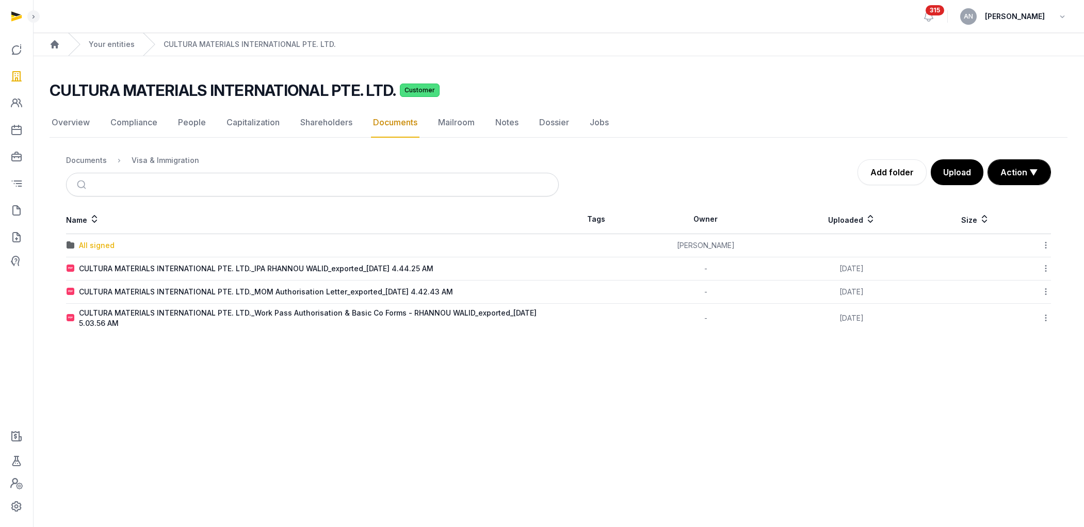
click at [105, 243] on div "All signed" at bounding box center [97, 245] width 36 height 10
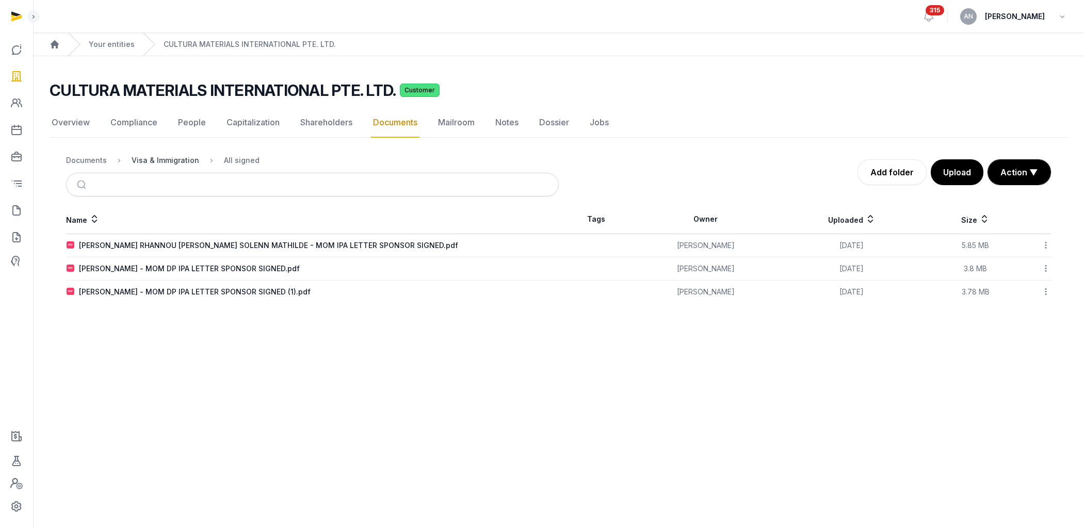
click at [180, 159] on div "Visa & Immigration" at bounding box center [166, 160] width 68 height 10
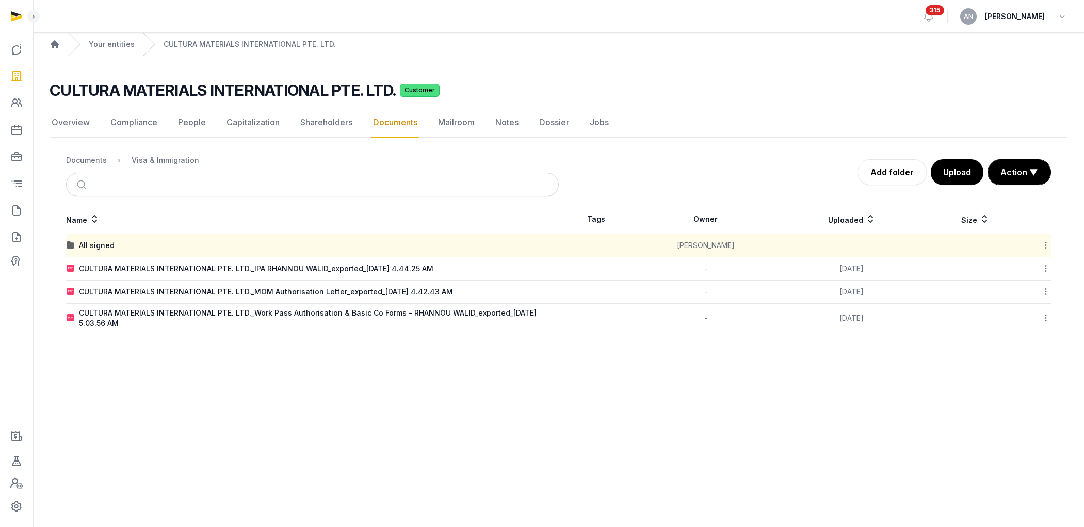
click at [230, 313] on div "CULTURA MATERIALS INTERNATIONAL PTE. LTD._Work Pass Authorisation & Basic Co Fo…" at bounding box center [318, 318] width 479 height 21
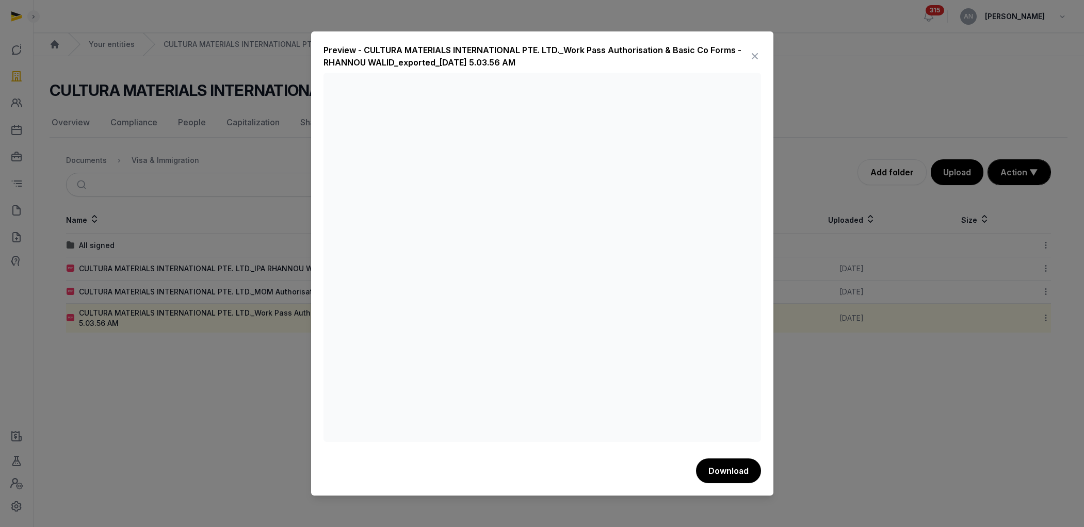
click at [621, 56] on icon at bounding box center [755, 56] width 12 height 17
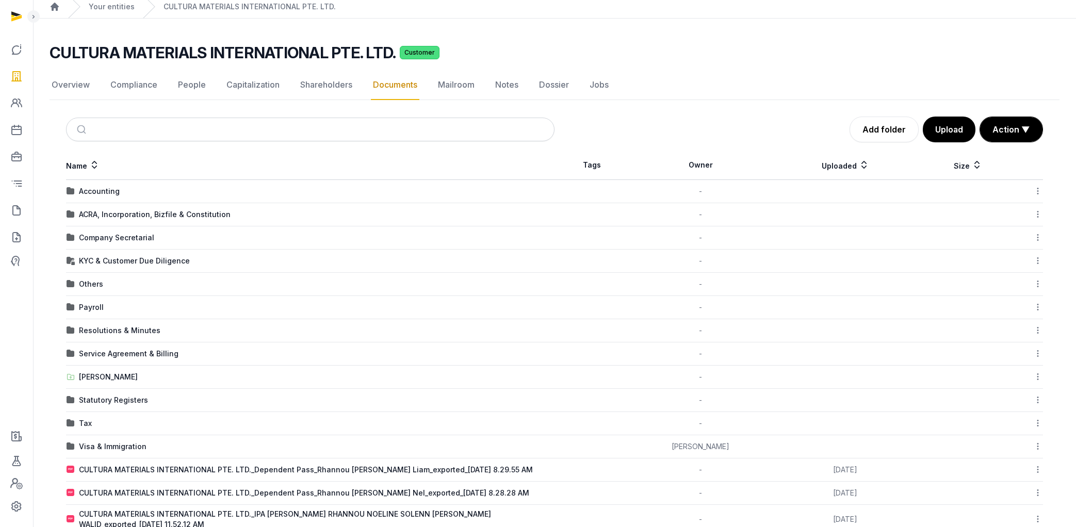
scroll to position [65, 0]
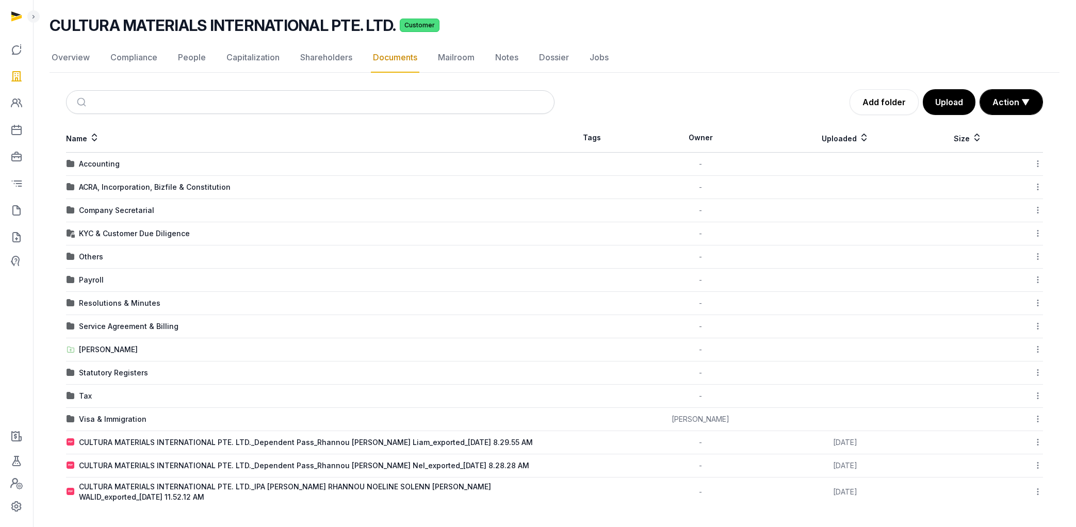
click at [107, 416] on div "Visa & Immigration" at bounding box center [113, 419] width 68 height 10
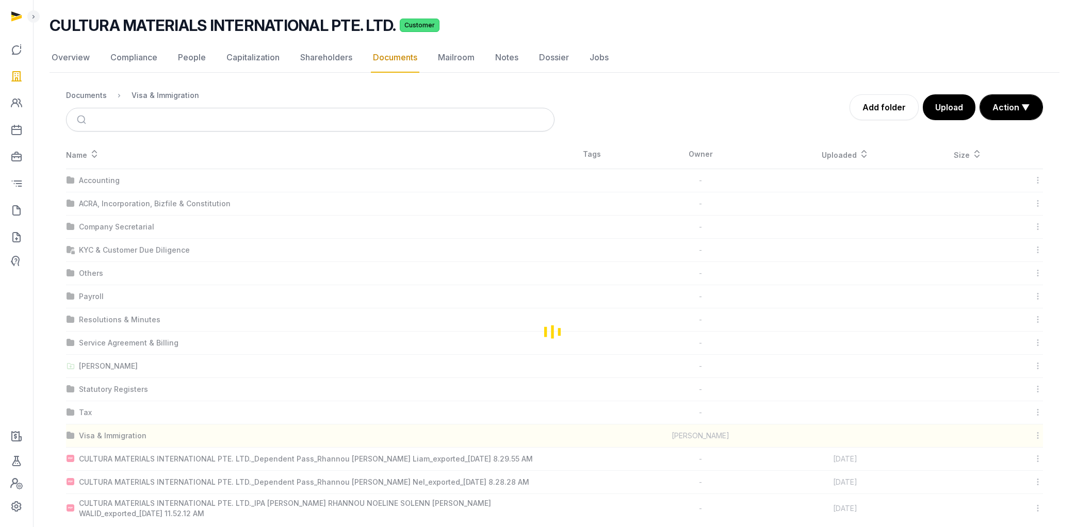
scroll to position [0, 0]
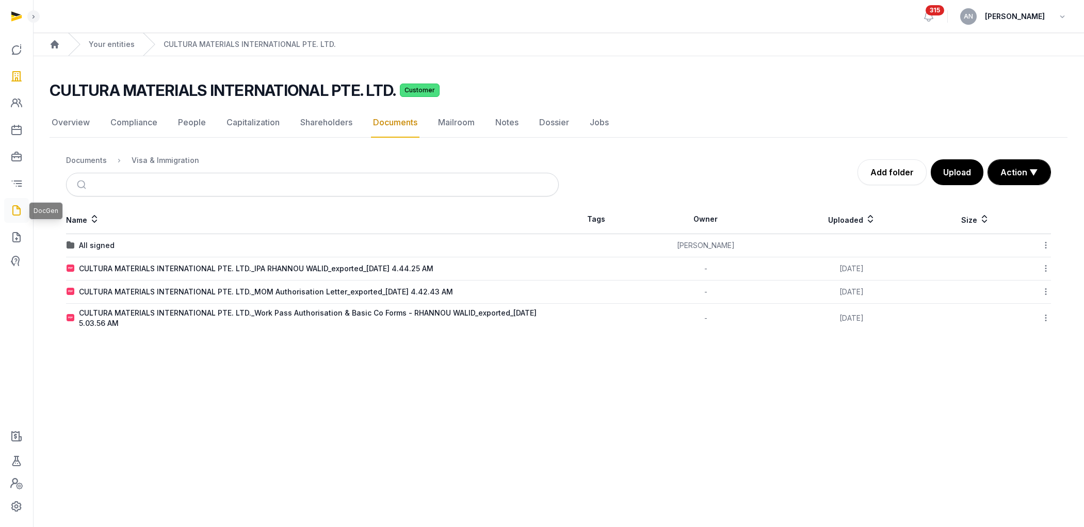
click at [20, 213] on icon at bounding box center [16, 210] width 12 height 17
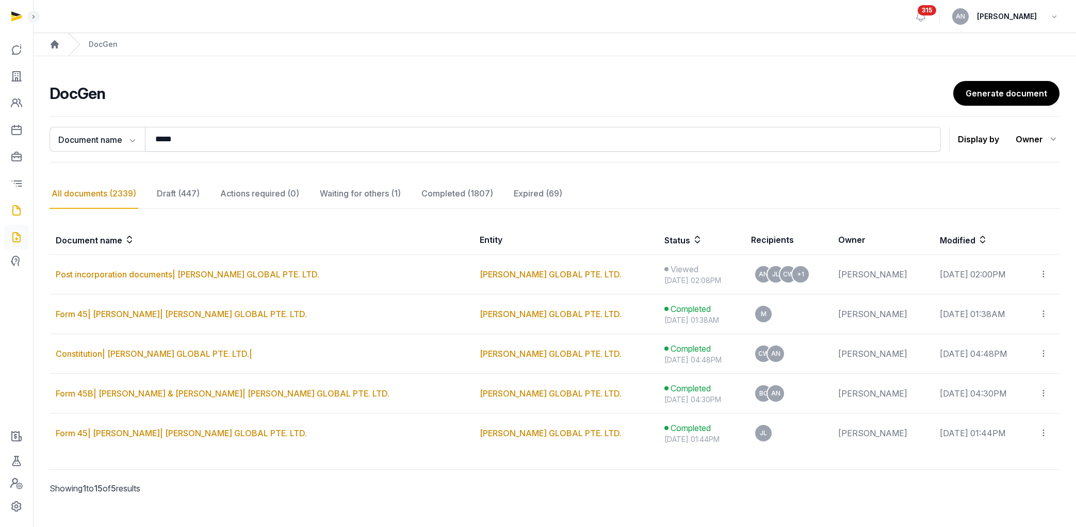
click at [20, 235] on icon at bounding box center [16, 237] width 12 height 17
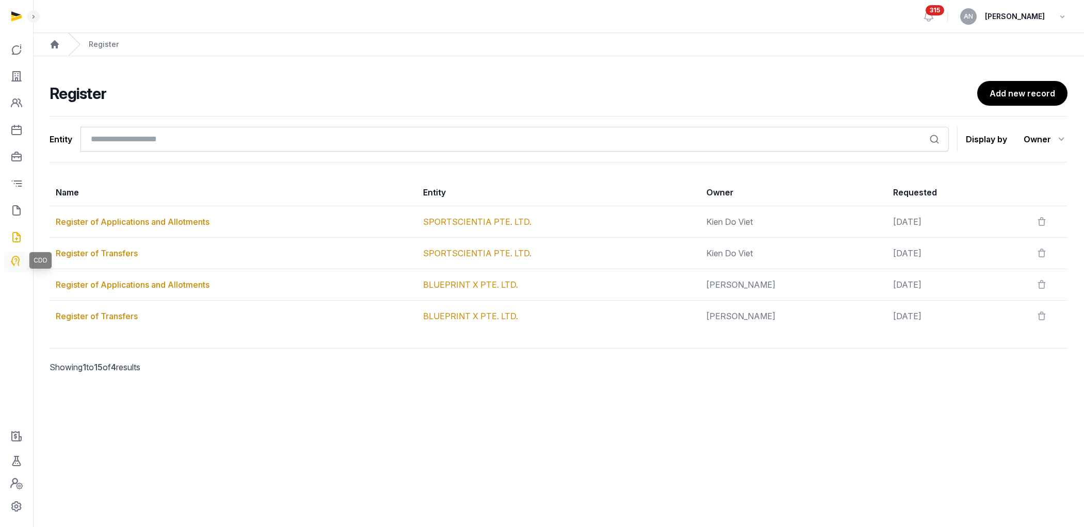
click at [22, 267] on icon at bounding box center [16, 262] width 12 height 12
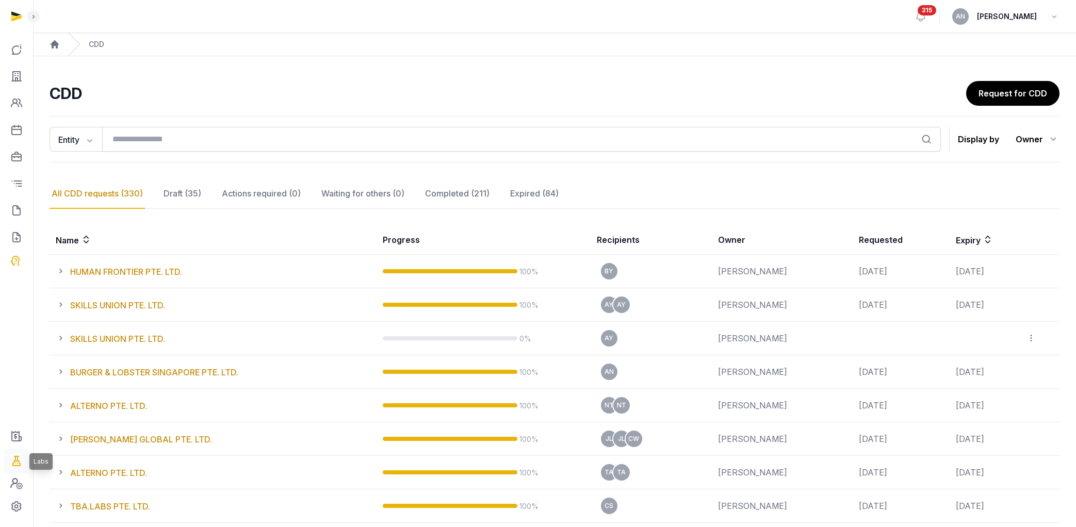
click at [18, 455] on icon at bounding box center [16, 461] width 12 height 17
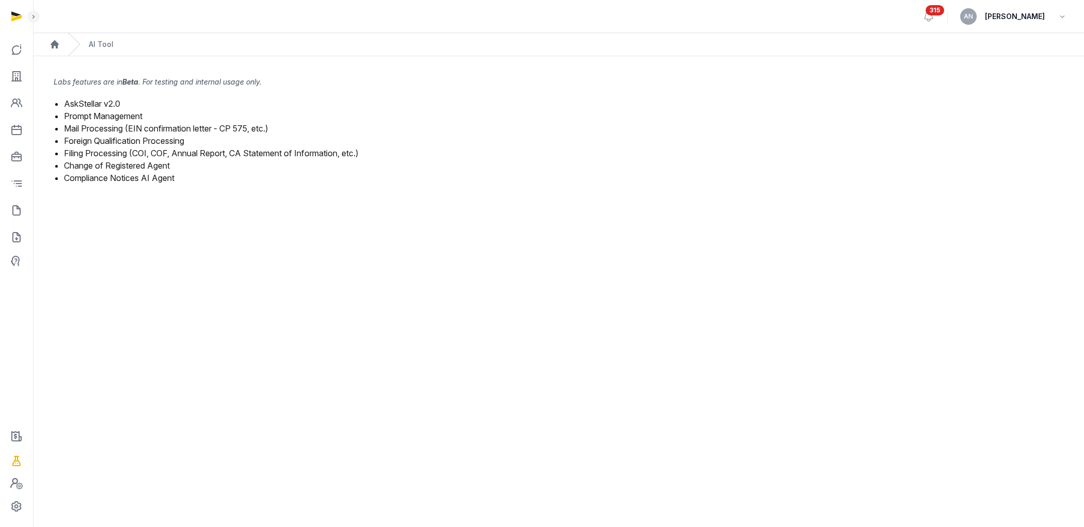
click at [80, 128] on link "Mail Processing (EIN confirmation letter - CP 575, etc.)" at bounding box center [166, 128] width 204 height 10
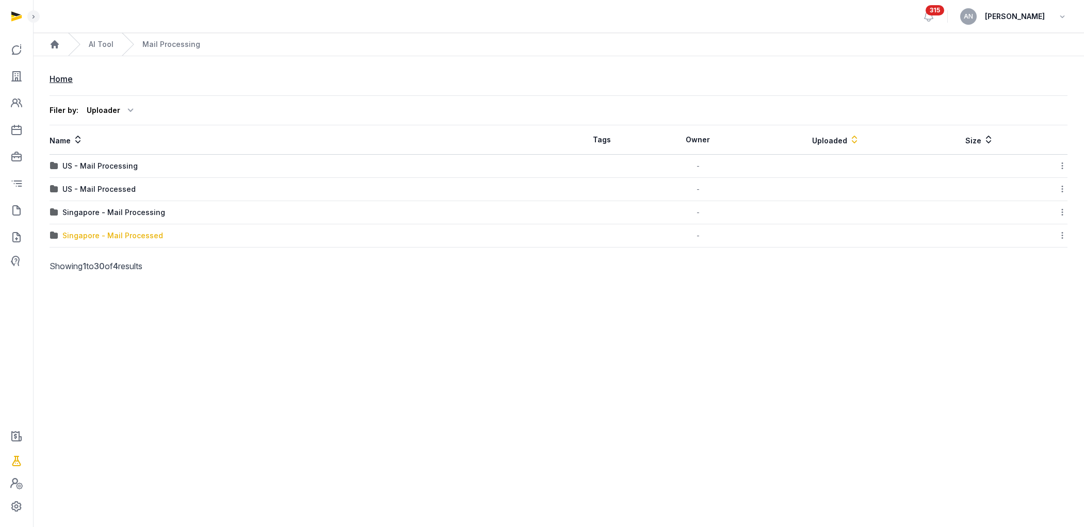
click at [115, 238] on div "Singapore - Mail Processed" at bounding box center [112, 236] width 101 height 10
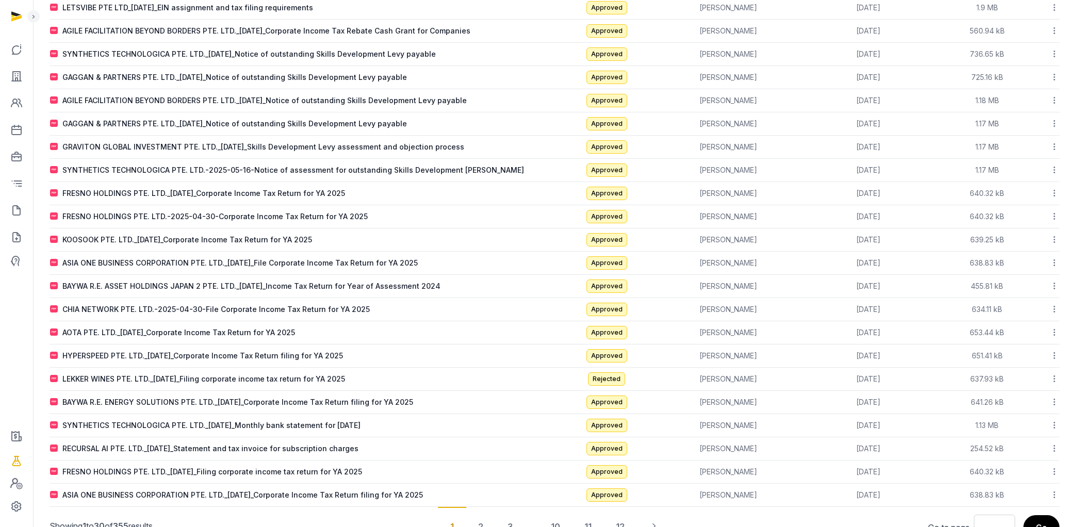
scroll to position [380, 0]
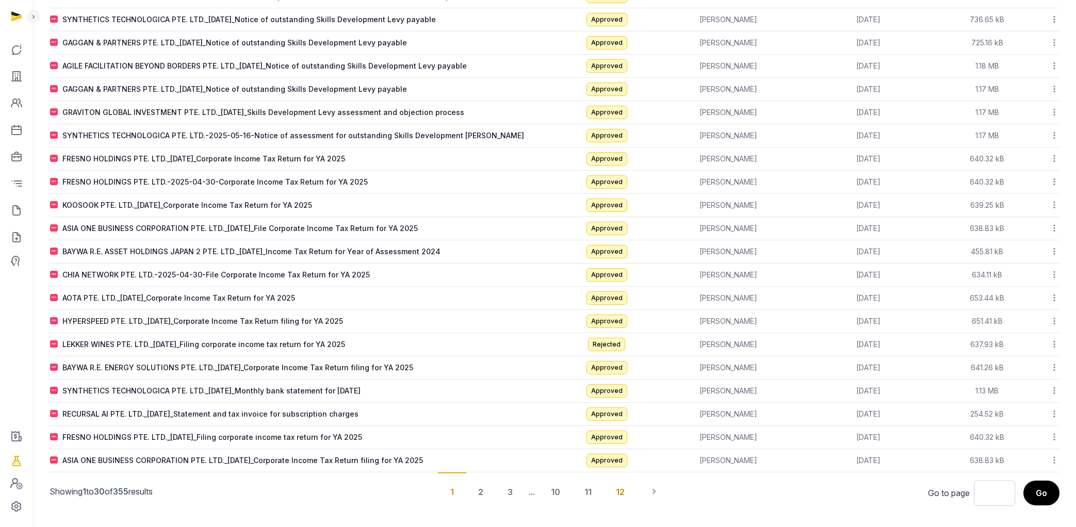
click at [612, 489] on div "12" at bounding box center [621, 492] width 34 height 38
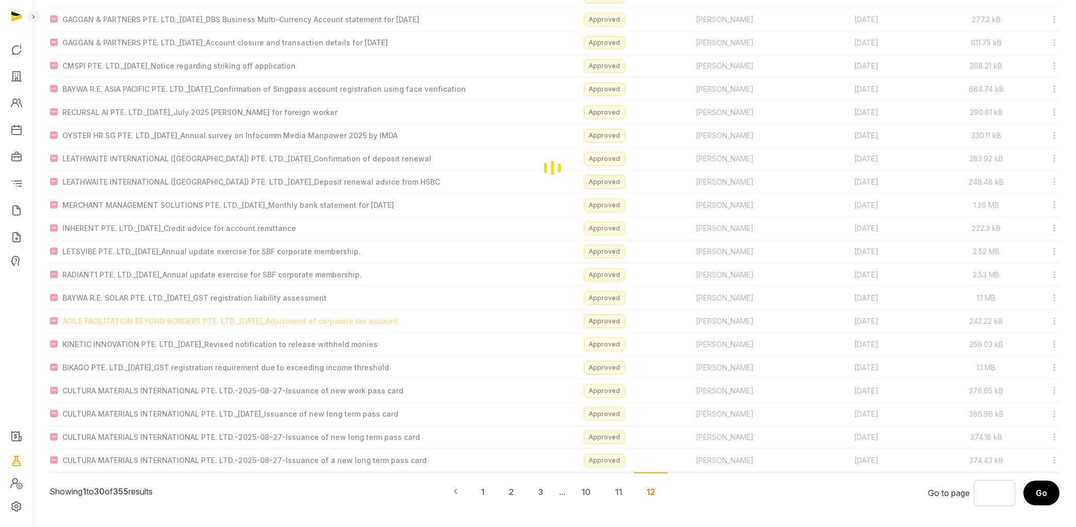
scroll to position [264, 0]
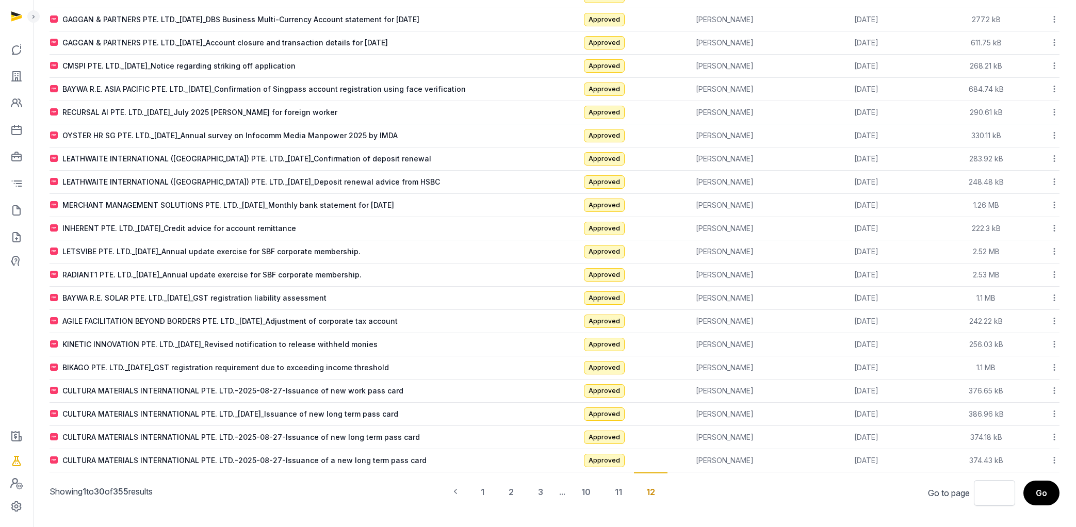
click at [1057, 418] on icon at bounding box center [1054, 414] width 9 height 11
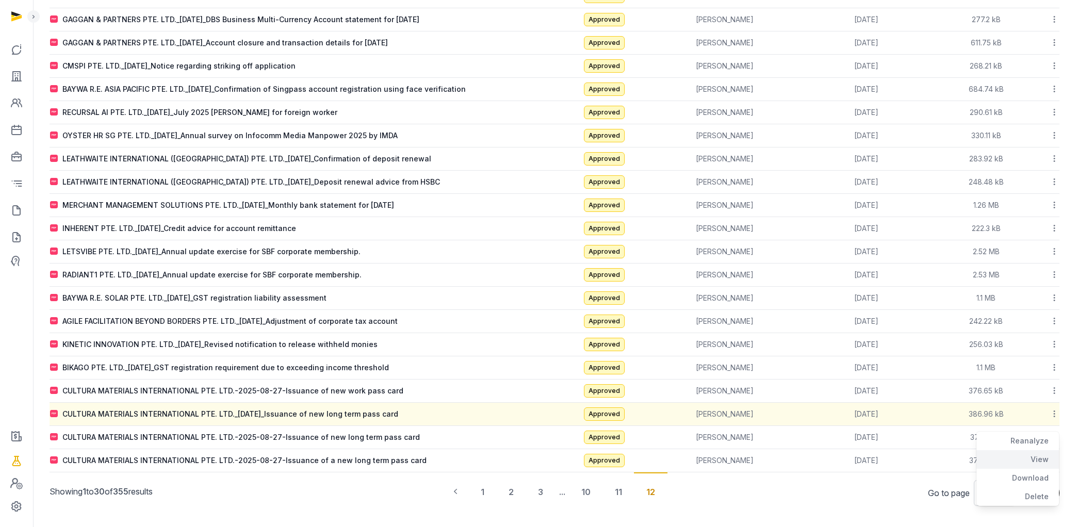
click at [1035, 469] on div "View" at bounding box center [1018, 478] width 83 height 19
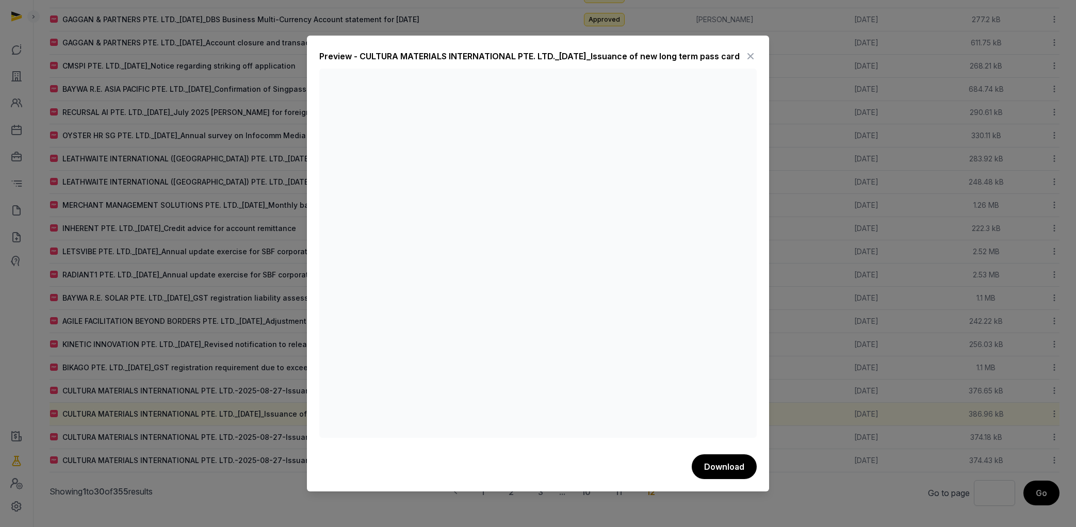
click at [749, 53] on icon at bounding box center [750, 56] width 12 height 17
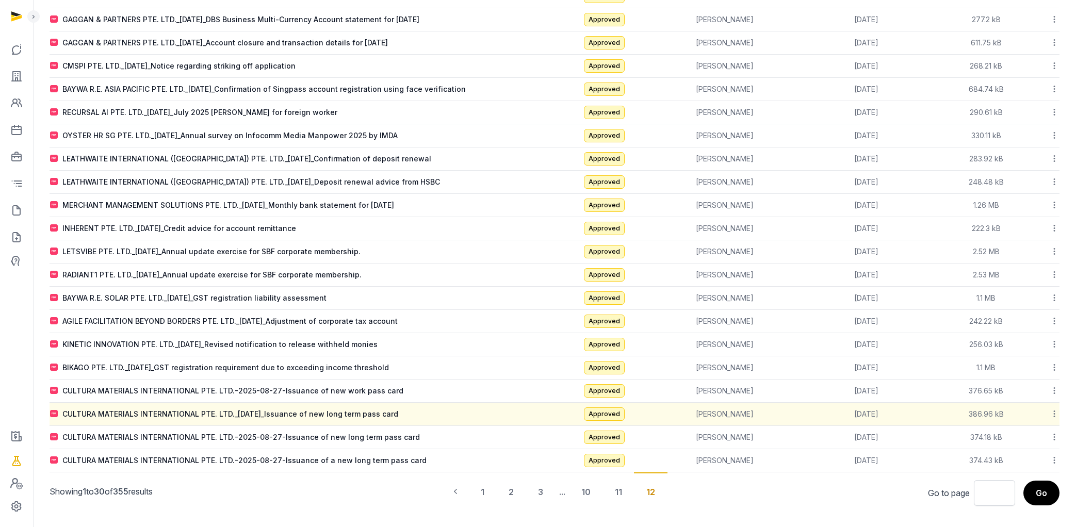
click at [1049, 389] on div at bounding box center [1047, 391] width 24 height 14
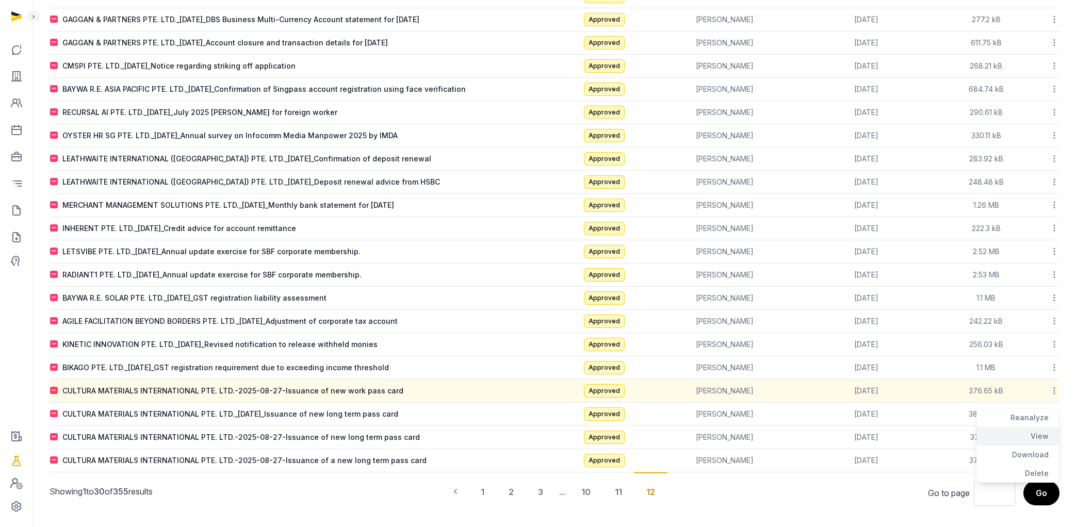
click at [1044, 446] on div "View" at bounding box center [1018, 455] width 83 height 19
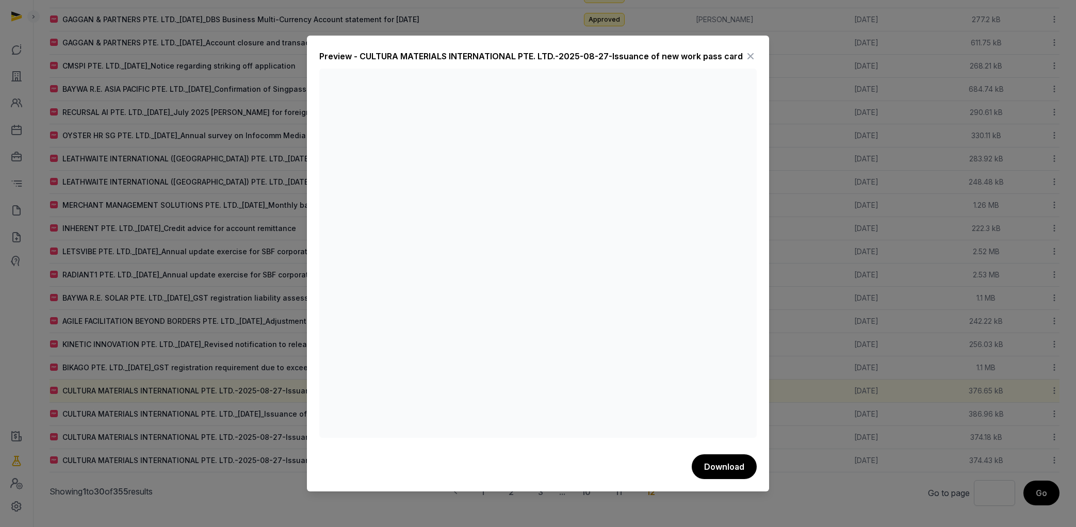
click at [744, 58] on icon at bounding box center [750, 56] width 12 height 17
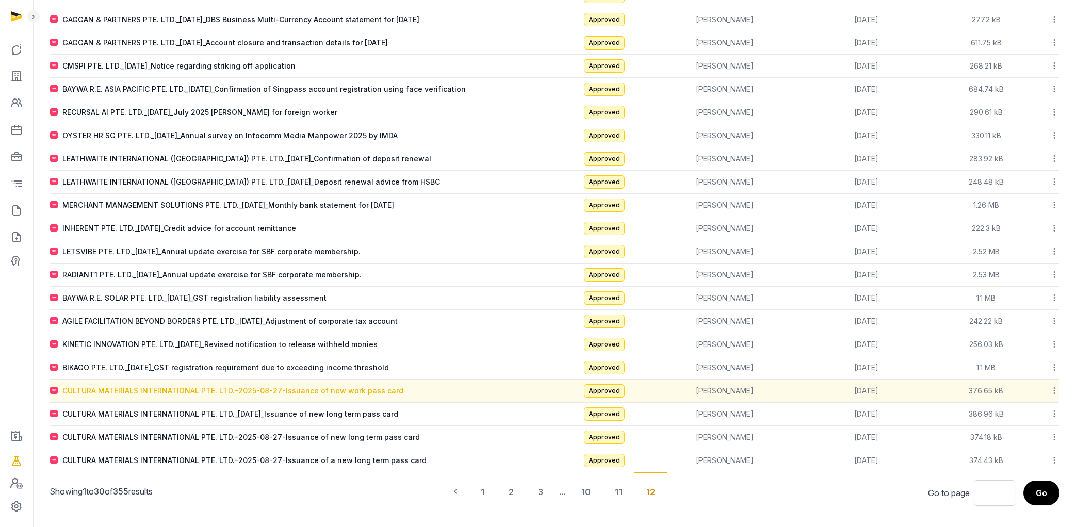
click at [256, 395] on div "CULTURA MATERIALS INTERNATIONAL PTE. LTD.-2025-08-27-Issuance of new work pass …" at bounding box center [232, 391] width 341 height 10
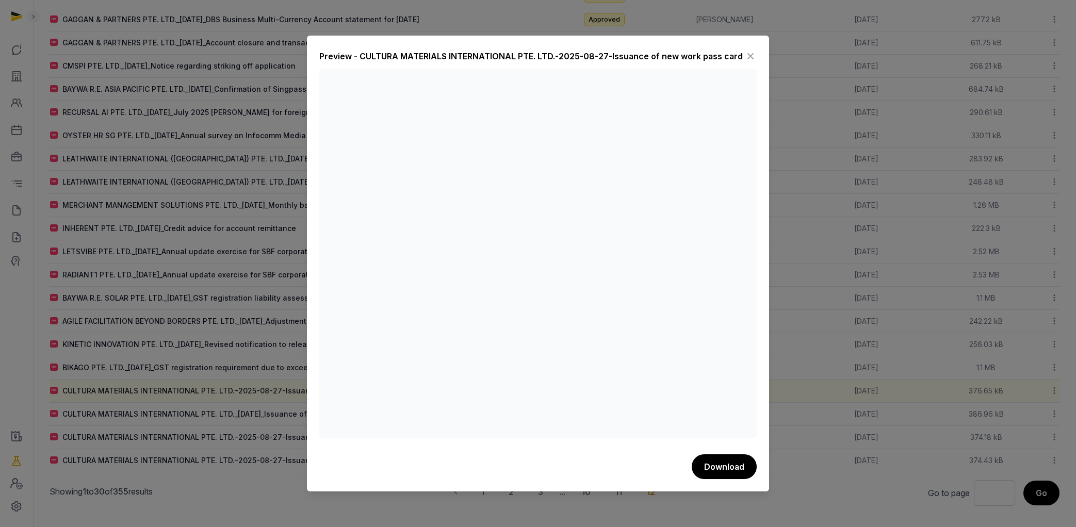
click at [757, 56] on div "Preview - CULTURA MATERIALS INTERNATIONAL PTE. LTD.-2025-08-27-Issuance of new …" at bounding box center [538, 264] width 462 height 456
click at [751, 57] on icon at bounding box center [750, 56] width 12 height 17
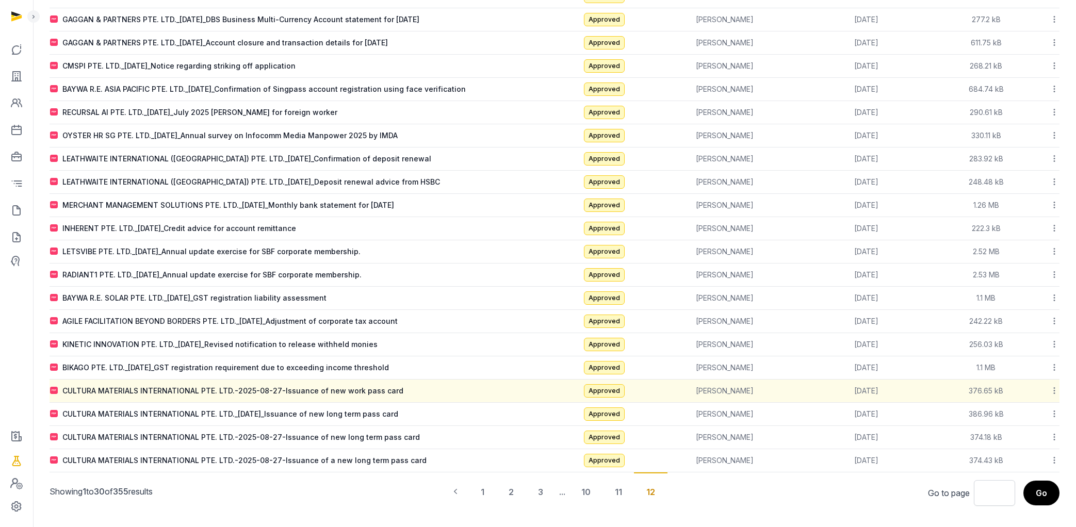
click at [1054, 390] on icon at bounding box center [1054, 390] width 9 height 11
click at [1045, 446] on div "View" at bounding box center [1018, 455] width 83 height 19
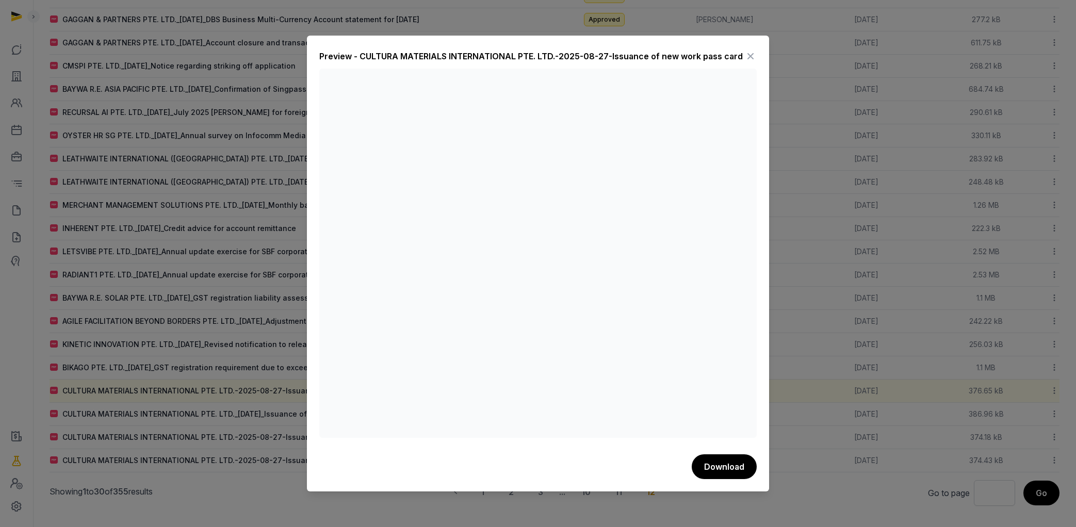
click at [753, 53] on icon at bounding box center [750, 56] width 12 height 17
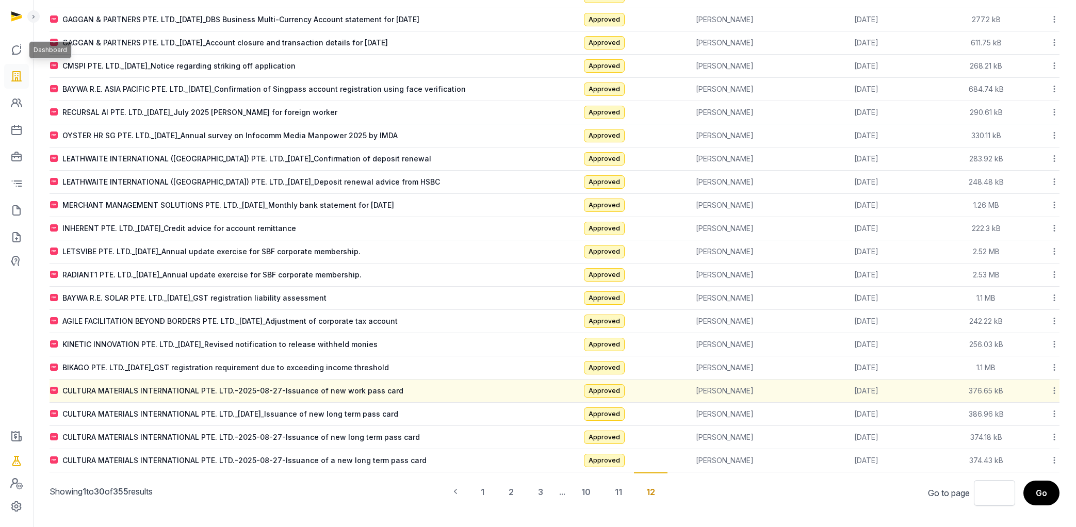
click at [17, 69] on icon at bounding box center [16, 76] width 12 height 17
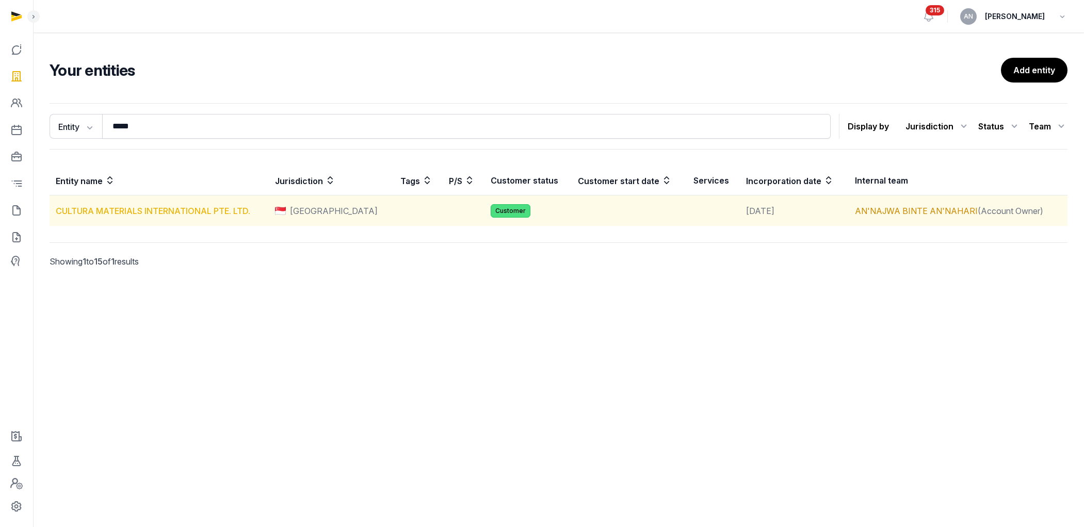
click at [124, 213] on link "CULTURA MATERIALS INTERNATIONAL PTE. LTD." at bounding box center [153, 211] width 194 height 10
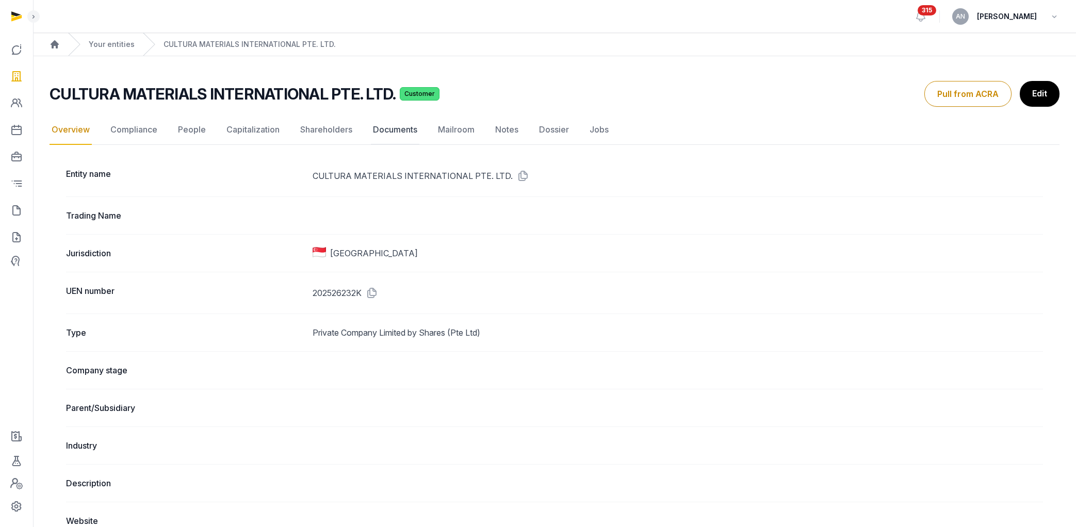
click at [379, 128] on link "Documents" at bounding box center [395, 130] width 48 height 30
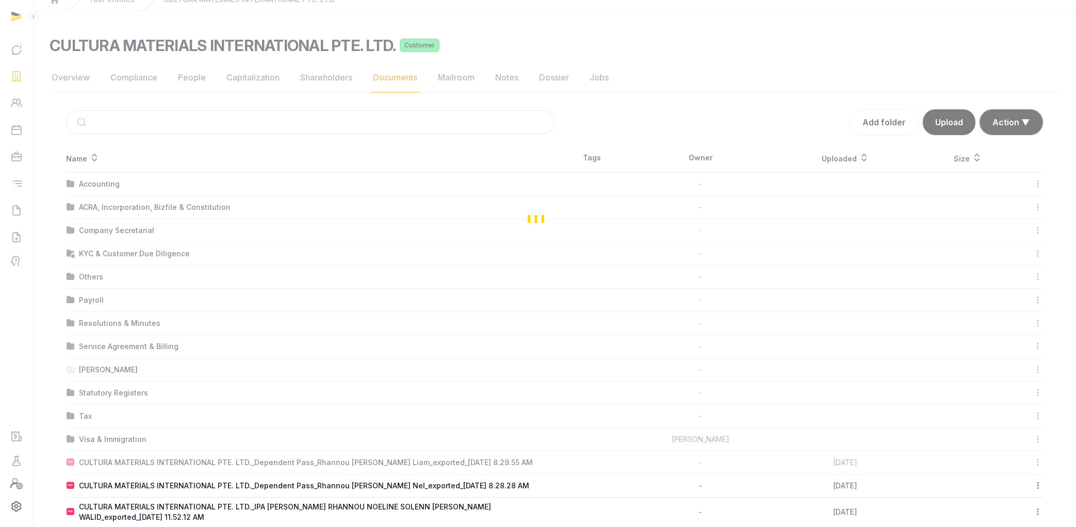
scroll to position [65, 0]
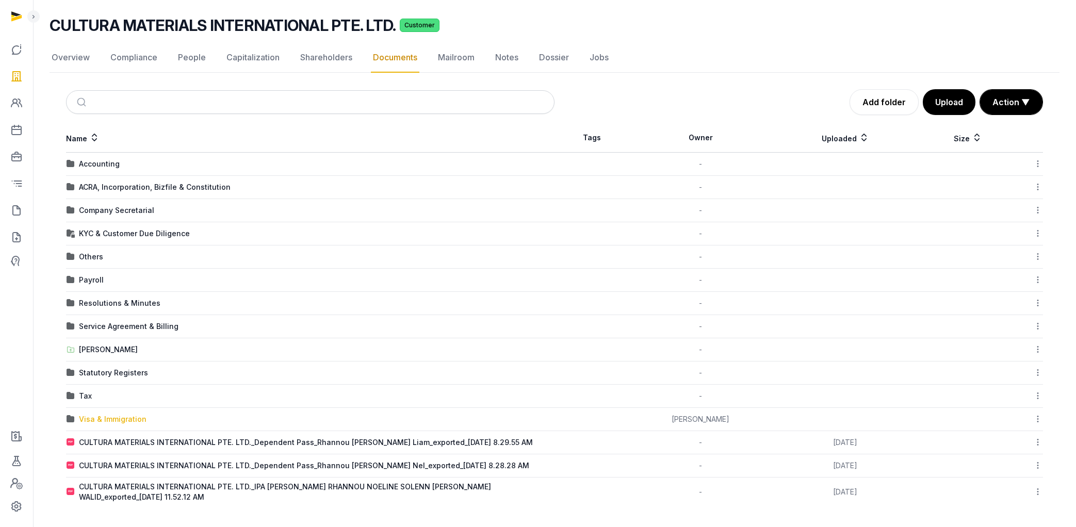
click at [111, 420] on div "Visa & Immigration" at bounding box center [113, 419] width 68 height 10
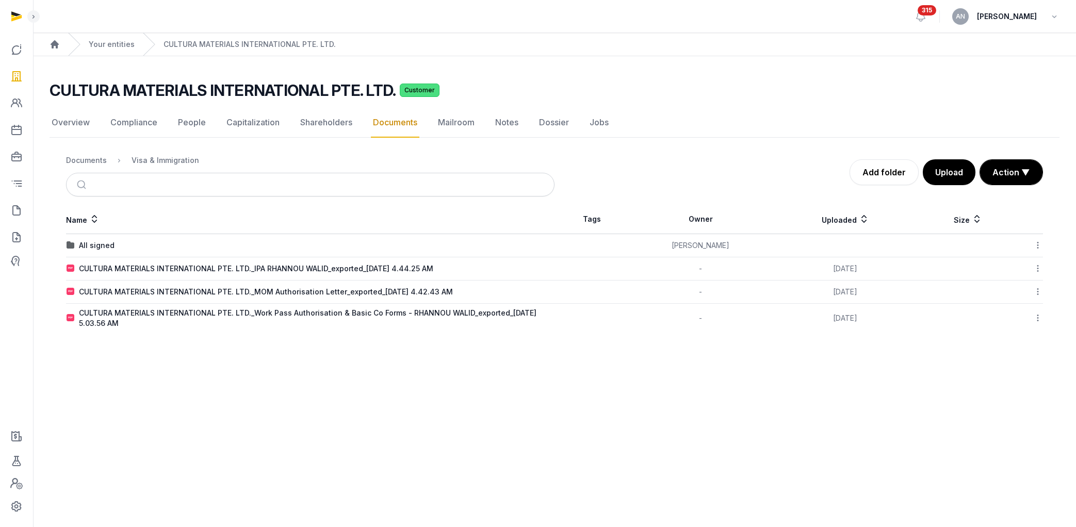
scroll to position [0, 0]
click at [87, 164] on div "Documents" at bounding box center [86, 160] width 41 height 10
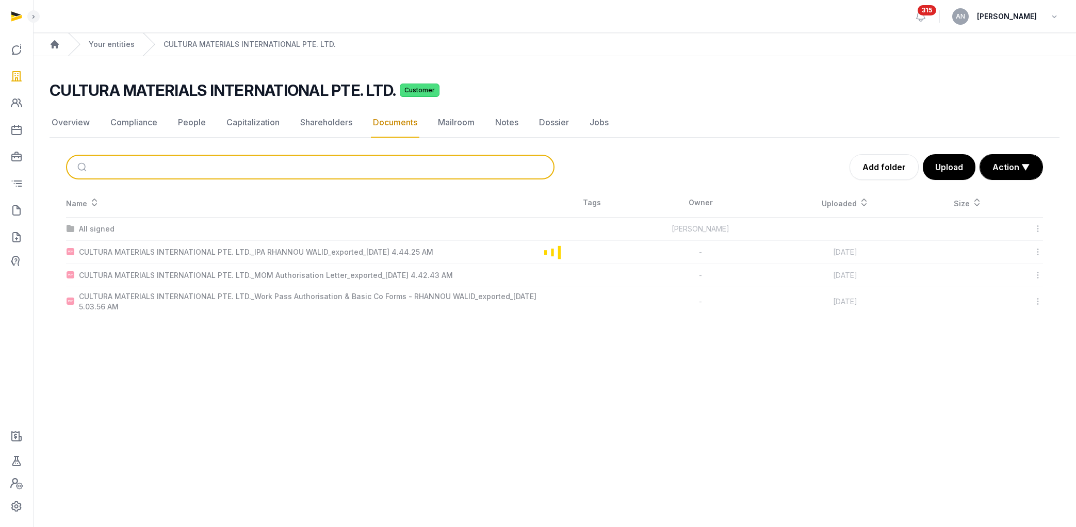
click at [119, 170] on input "search" at bounding box center [322, 167] width 454 height 23
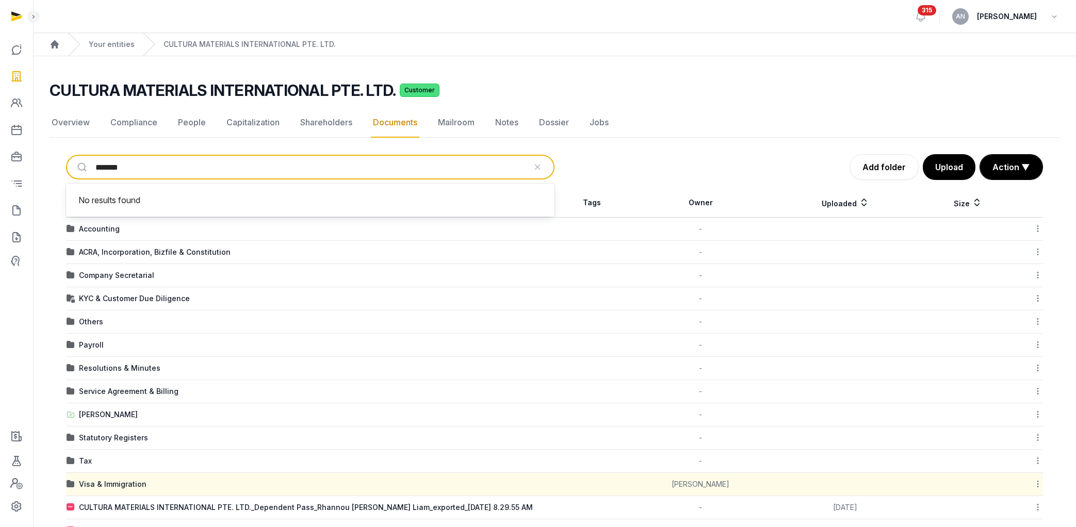
type input "********"
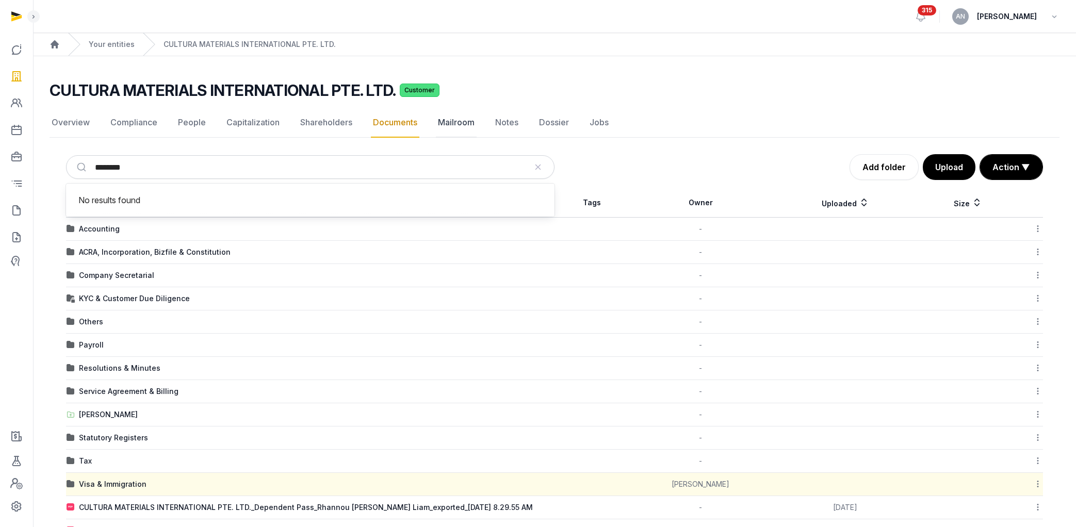
click at [454, 121] on link "Mailroom" at bounding box center [456, 123] width 41 height 30
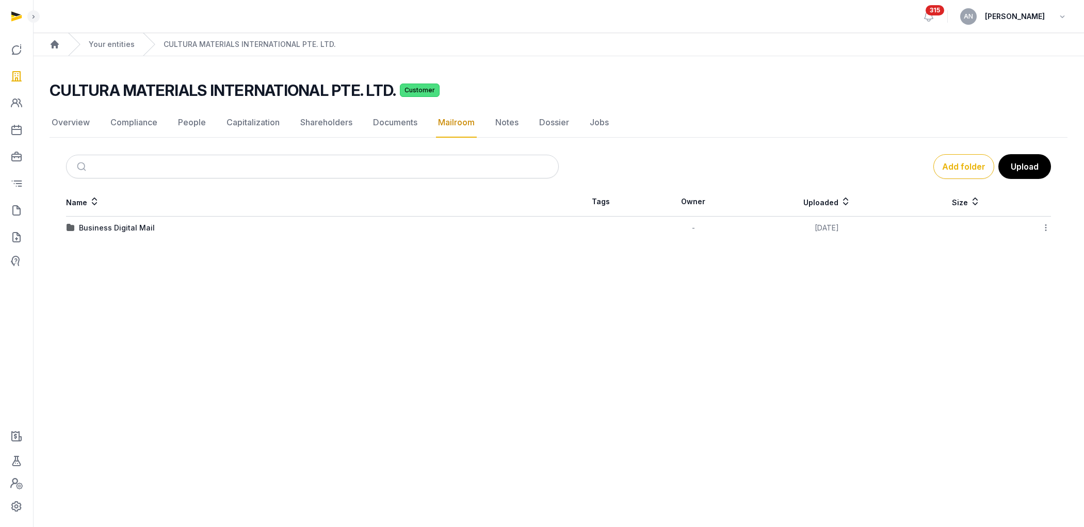
click at [93, 229] on div "Business Digital Mail" at bounding box center [117, 228] width 76 height 10
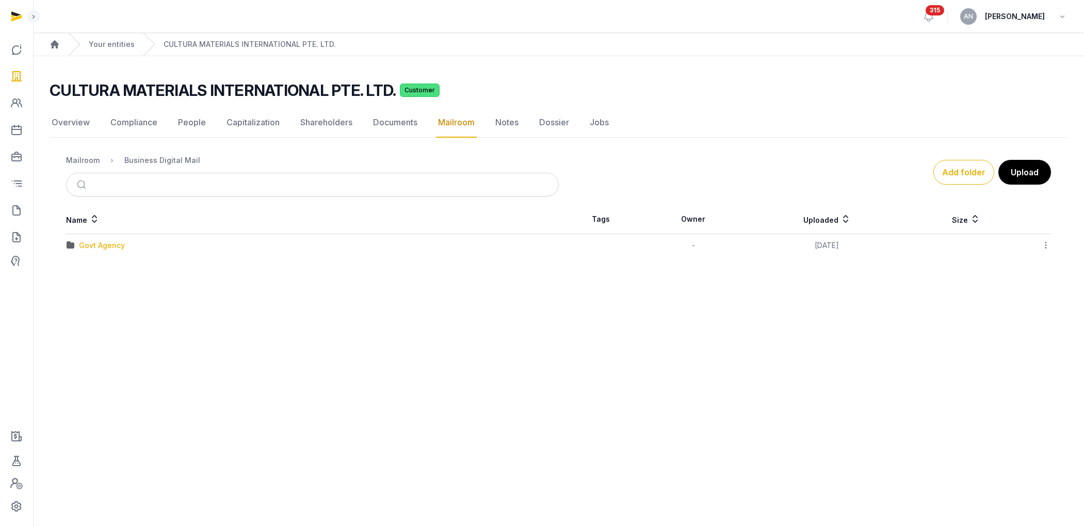
click at [95, 244] on div "Govt Agency" at bounding box center [102, 245] width 46 height 10
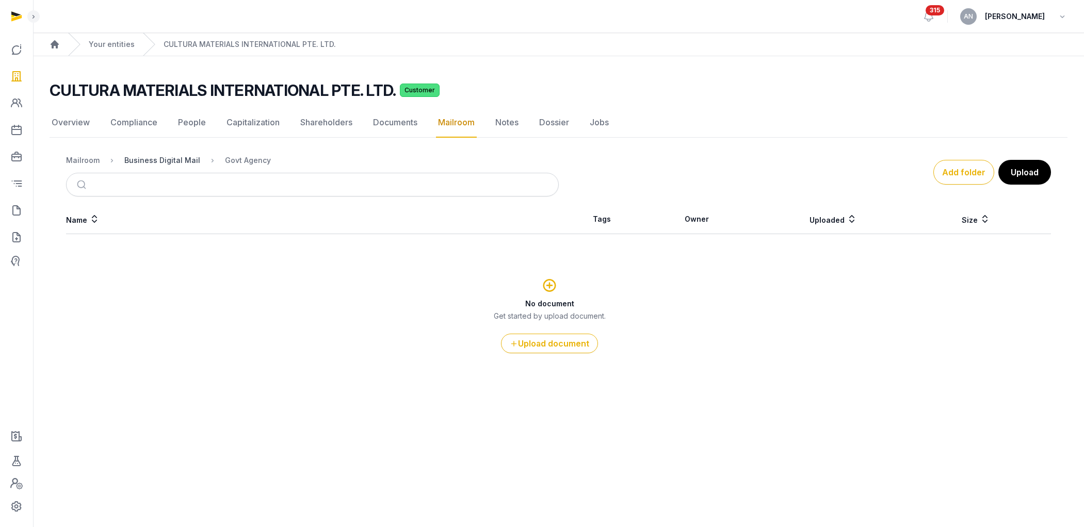
click at [169, 155] on div "Business Digital Mail" at bounding box center [162, 160] width 76 height 10
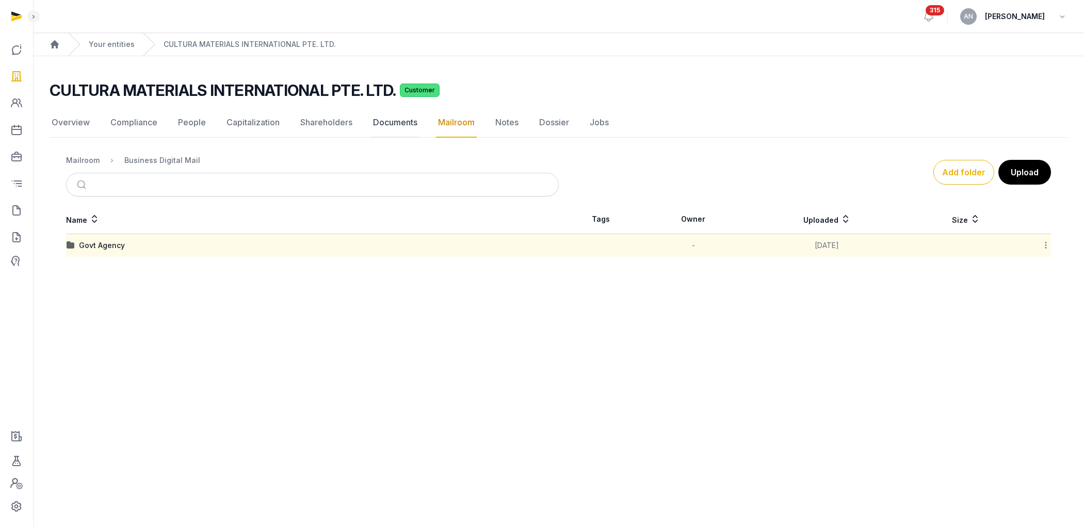
click at [392, 117] on link "Documents" at bounding box center [395, 123] width 48 height 30
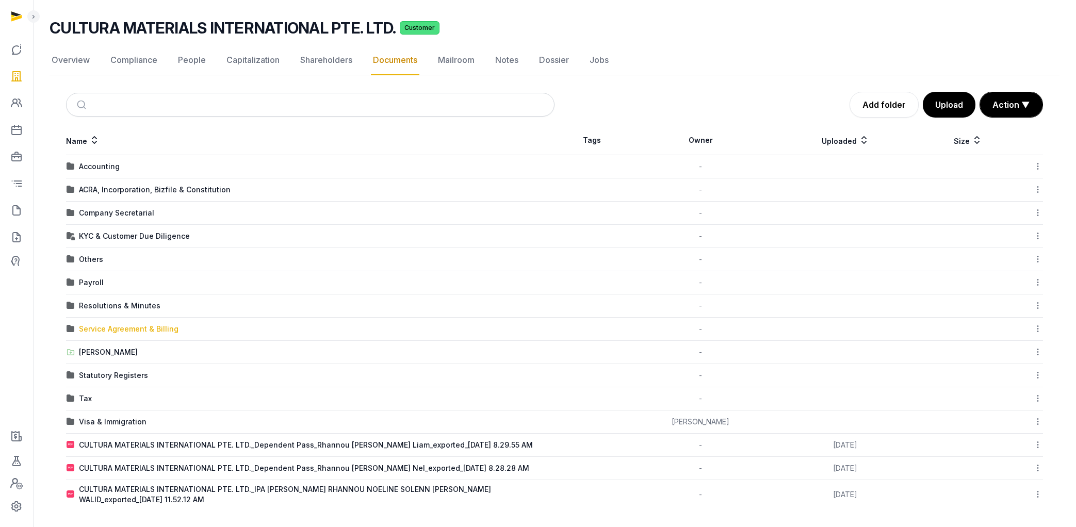
scroll to position [65, 0]
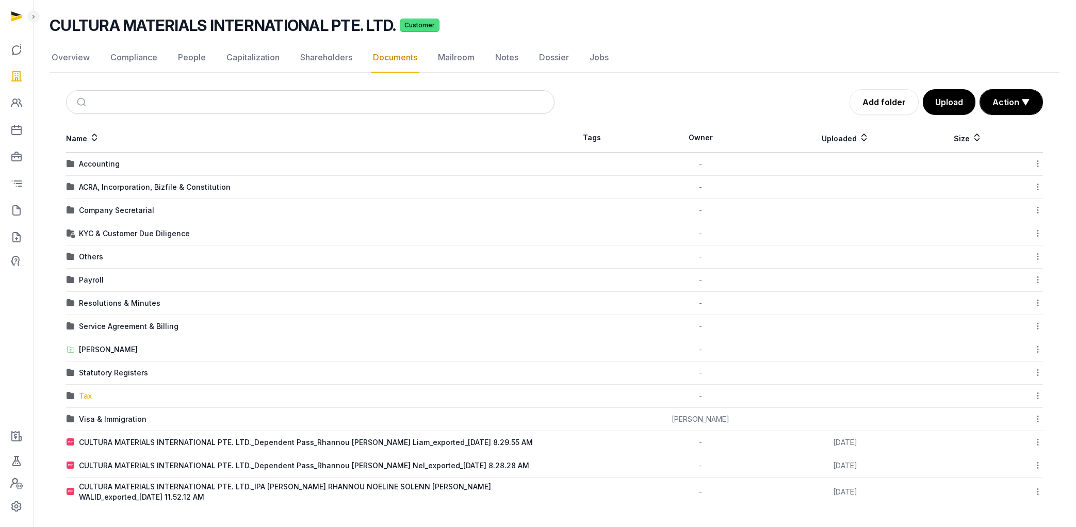
click at [86, 396] on div "Tax" at bounding box center [85, 396] width 13 height 10
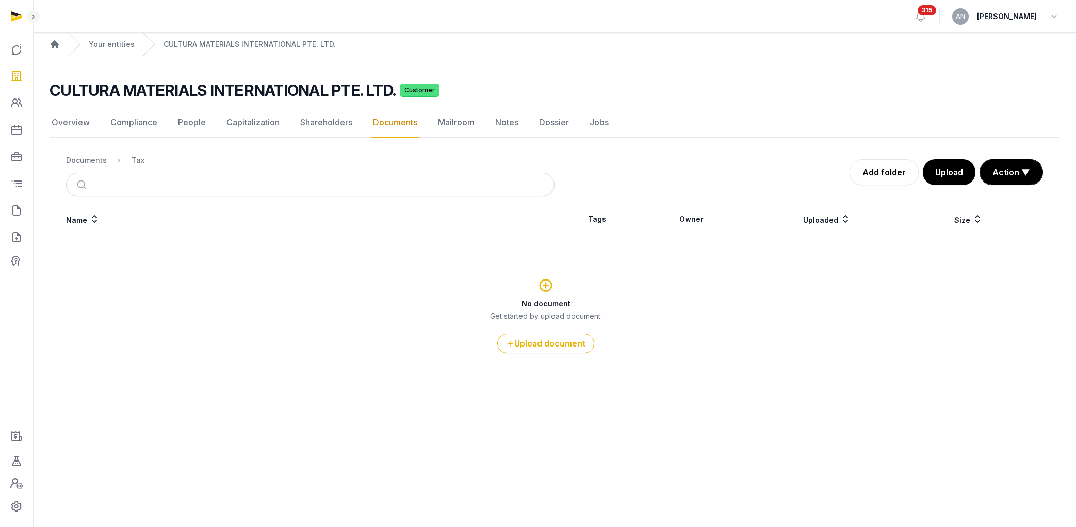
scroll to position [0, 0]
click at [103, 166] on ol "Documents Tax" at bounding box center [105, 160] width 78 height 12
click at [100, 161] on div "Documents" at bounding box center [86, 160] width 41 height 10
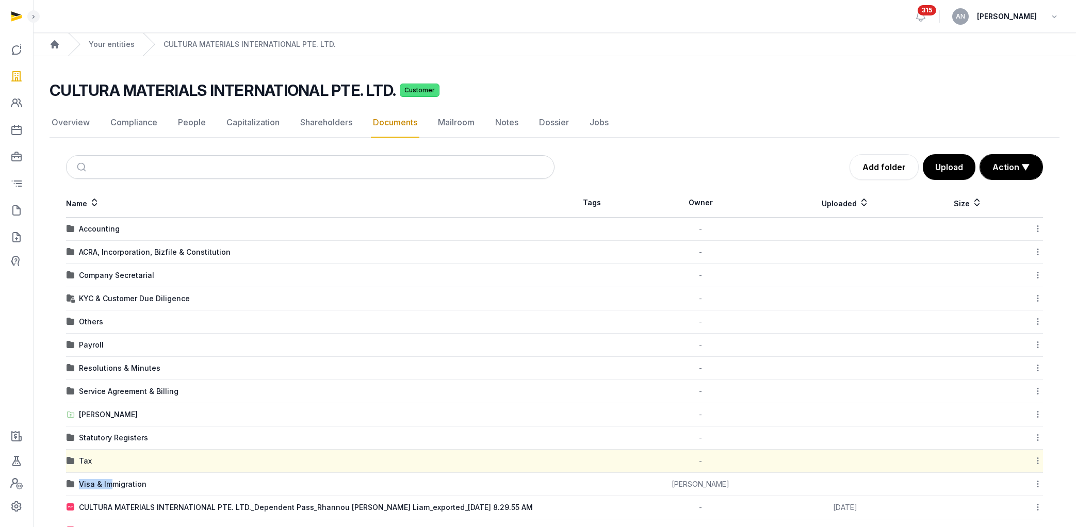
click at [111, 480] on div "Visa & Immigration" at bounding box center [113, 484] width 68 height 10
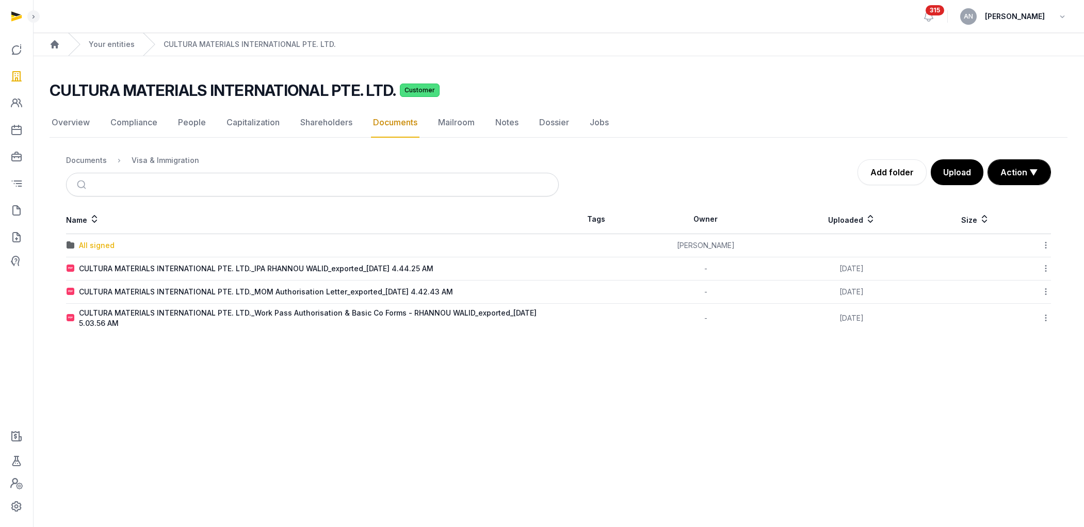
click at [101, 240] on div "All signed" at bounding box center [97, 245] width 36 height 10
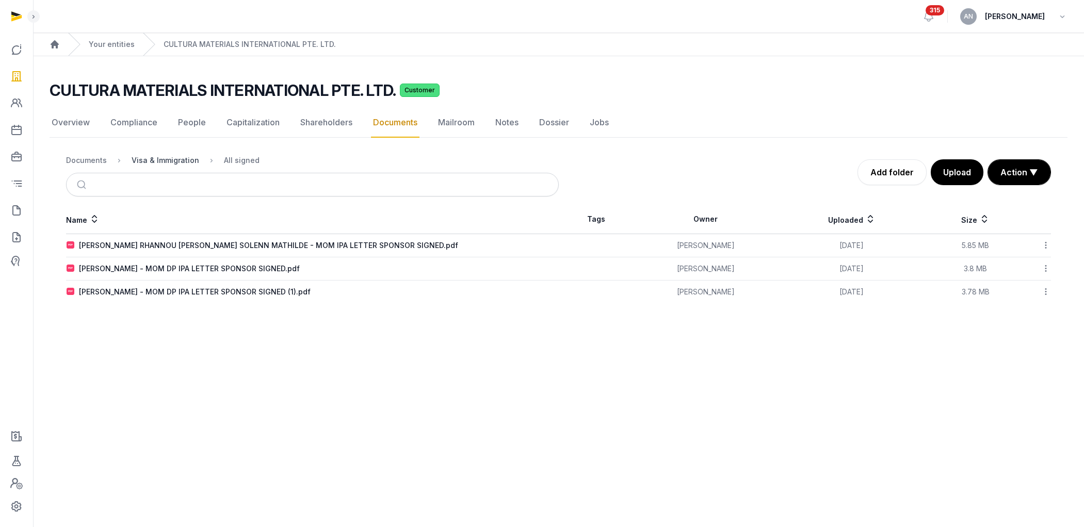
click at [145, 158] on div "Visa & Immigration" at bounding box center [166, 160] width 68 height 10
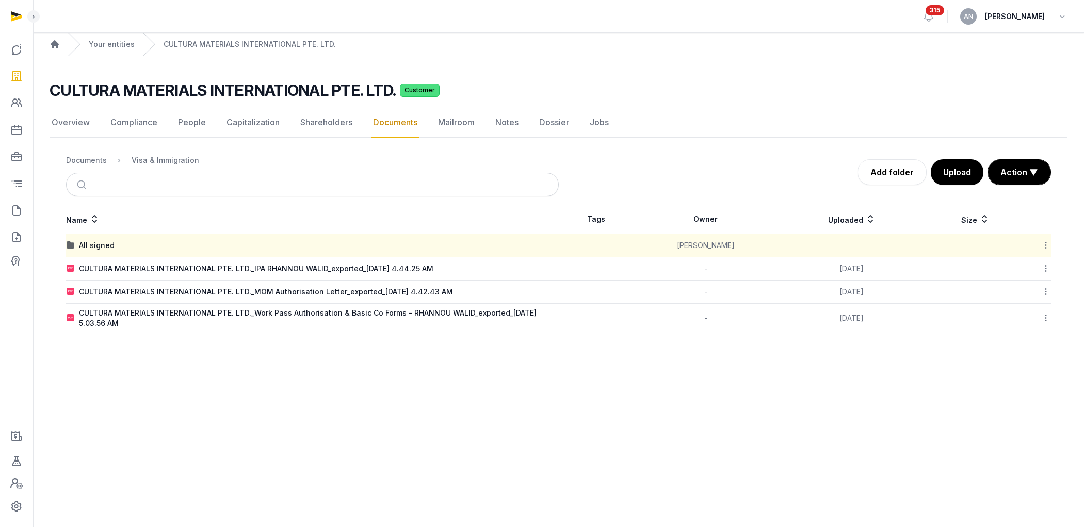
drag, startPoint x: 84, startPoint y: 159, endPoint x: 106, endPoint y: 226, distance: 70.8
click at [84, 159] on div "Documents" at bounding box center [86, 160] width 41 height 10
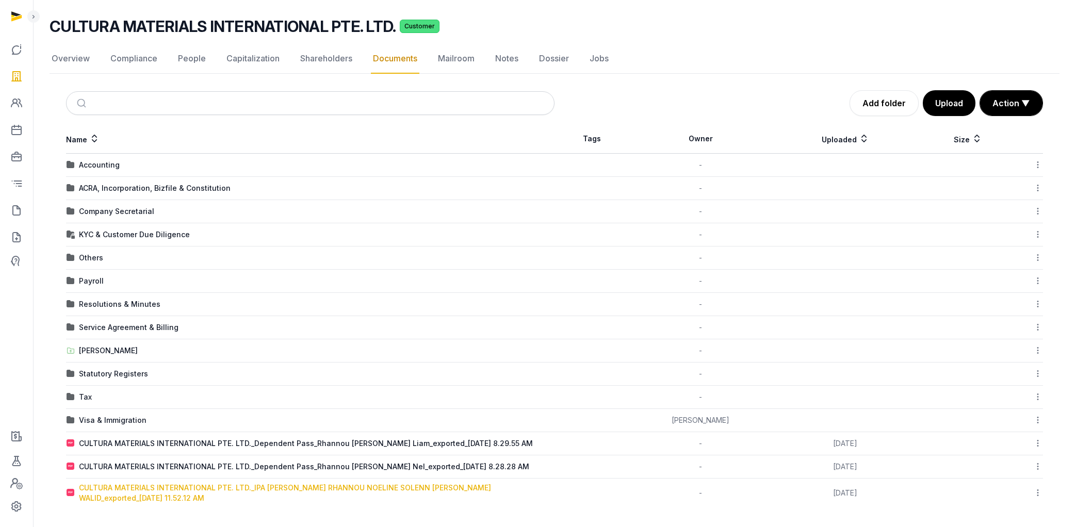
scroll to position [65, 0]
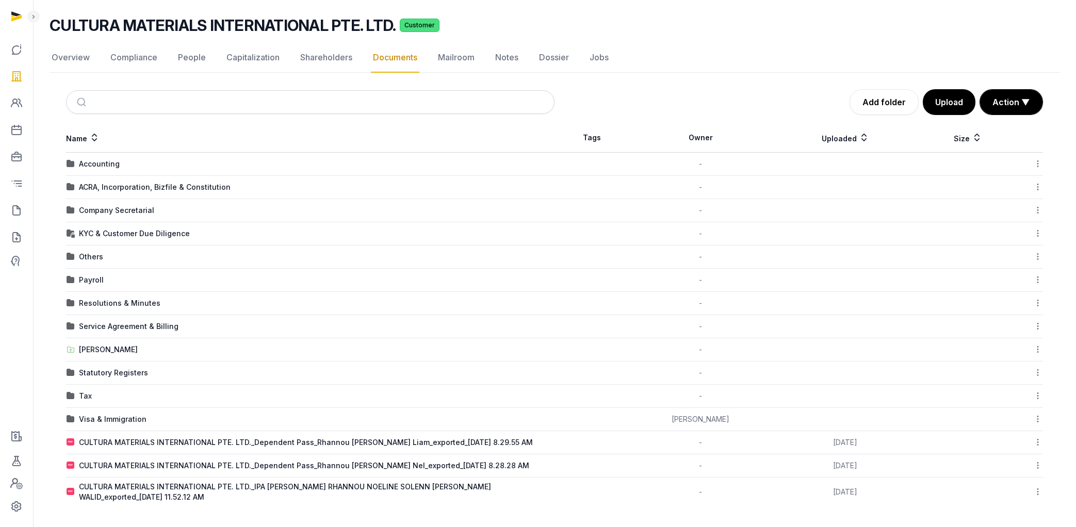
click at [1042, 445] on icon at bounding box center [1037, 442] width 9 height 11
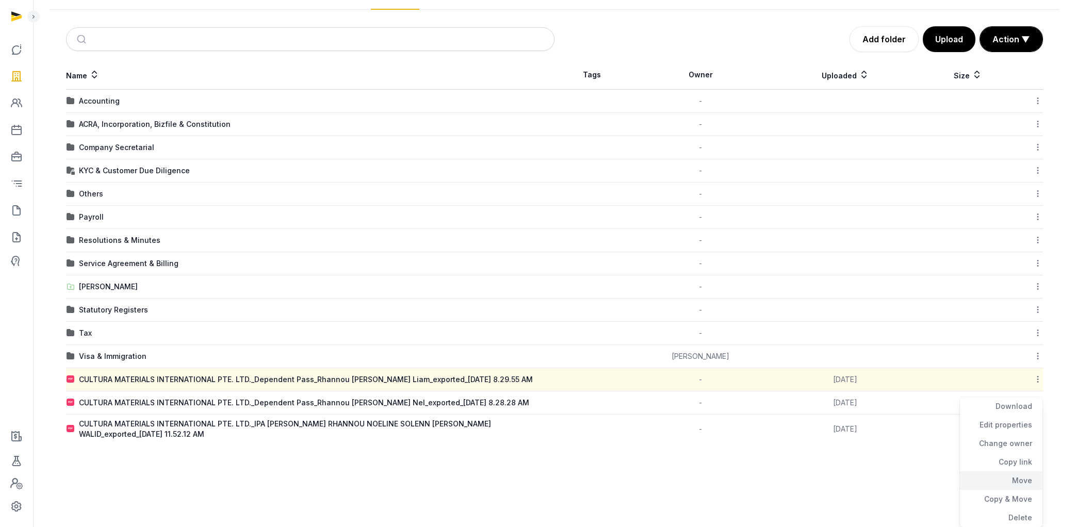
click at [1018, 490] on div "Move" at bounding box center [1001, 499] width 83 height 19
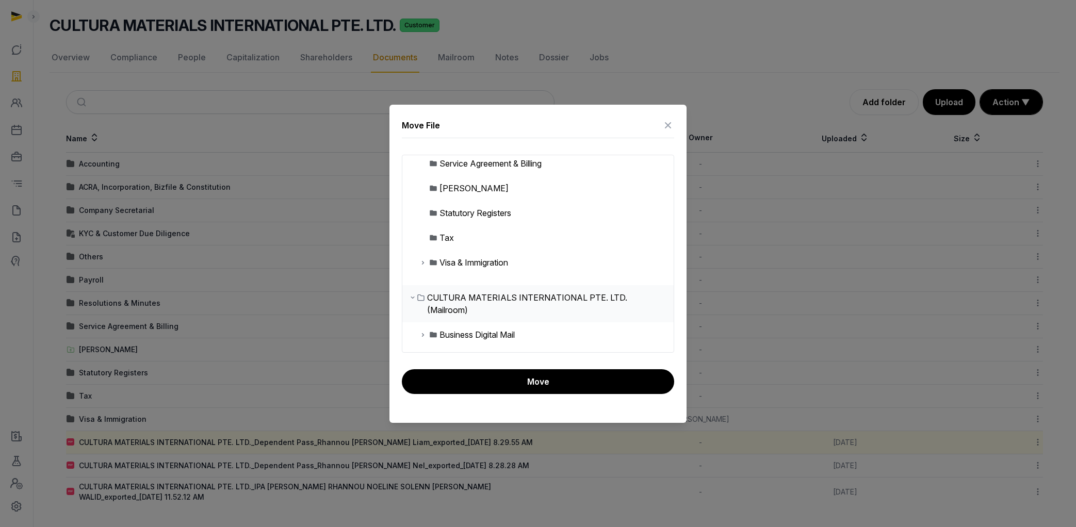
scroll to position [220, 0]
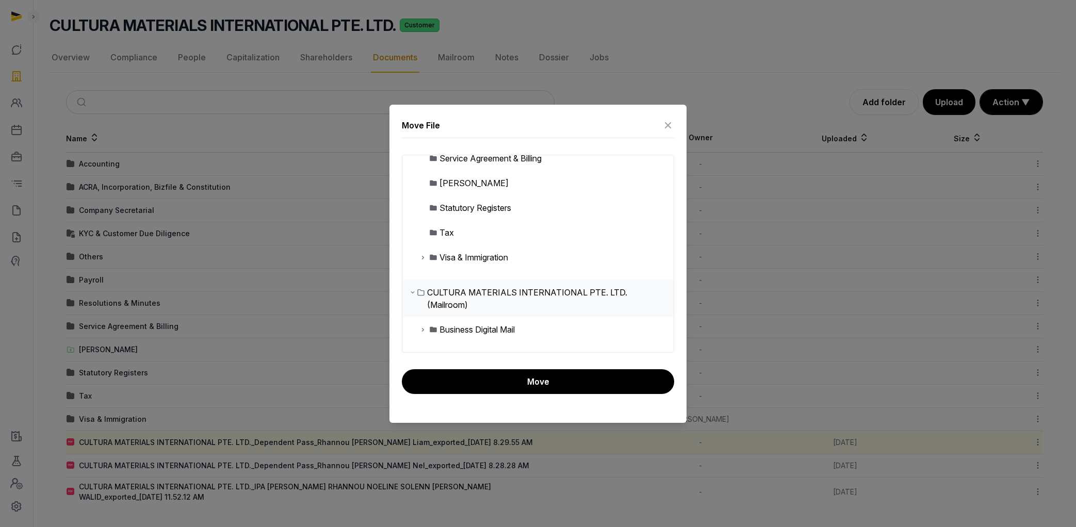
drag, startPoint x: 439, startPoint y: 255, endPoint x: 440, endPoint y: 263, distance: 7.8
click at [439, 255] on div "Visa & Immigration" at bounding box center [467, 257] width 81 height 12
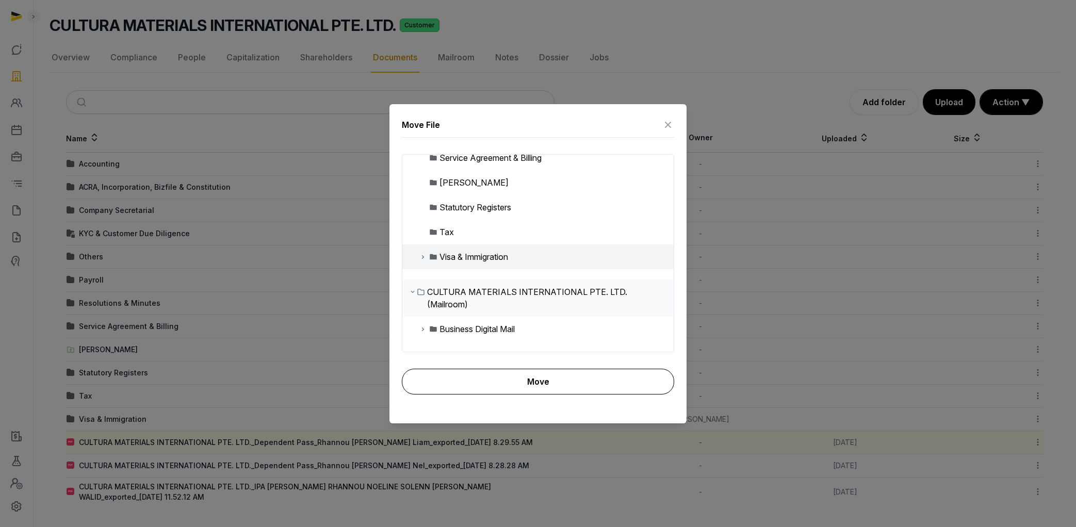
click at [482, 379] on button "Move" at bounding box center [538, 382] width 272 height 26
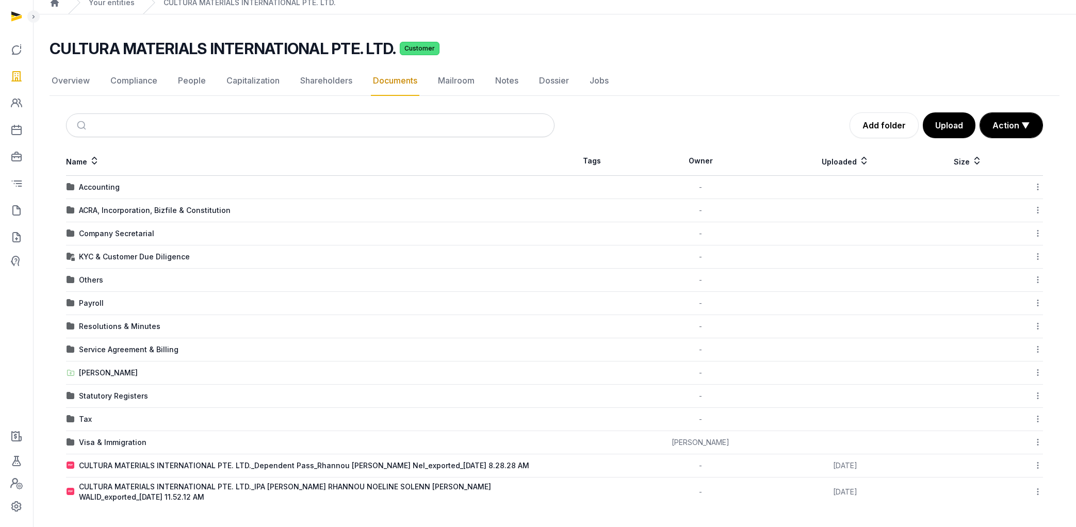
click at [1039, 469] on icon at bounding box center [1037, 465] width 9 height 11
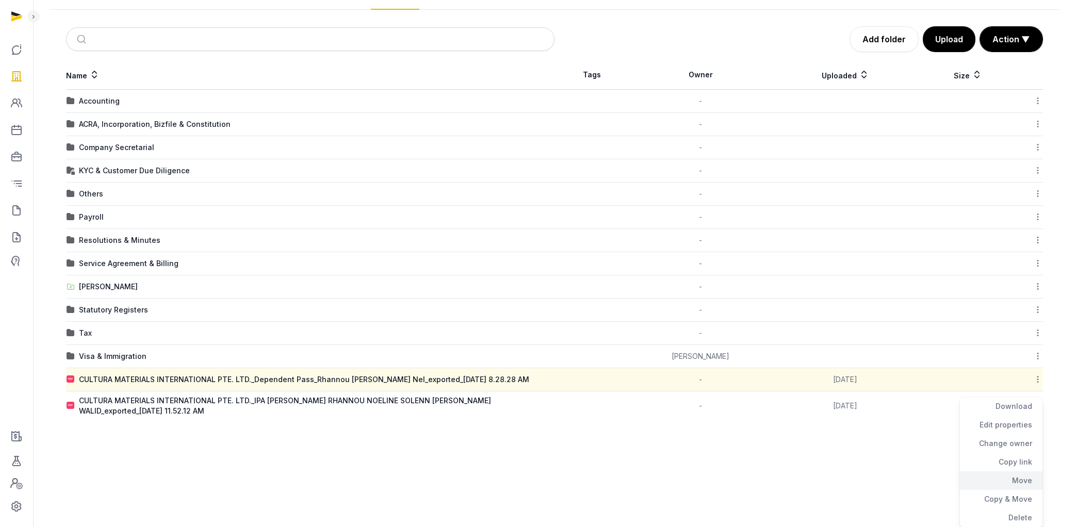
click at [1017, 490] on div "Move" at bounding box center [1001, 499] width 83 height 19
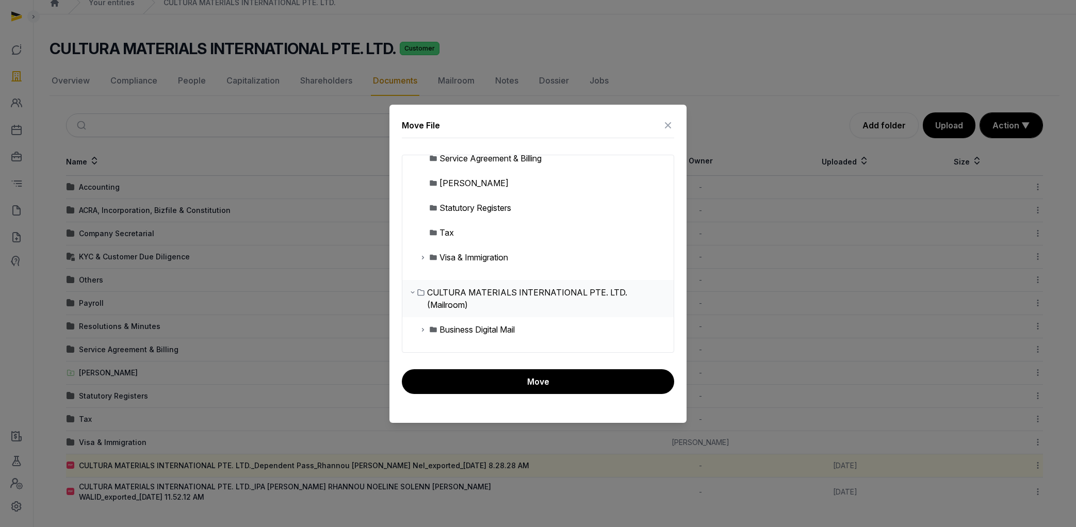
click at [464, 260] on div "Visa & Immigration" at bounding box center [474, 257] width 69 height 12
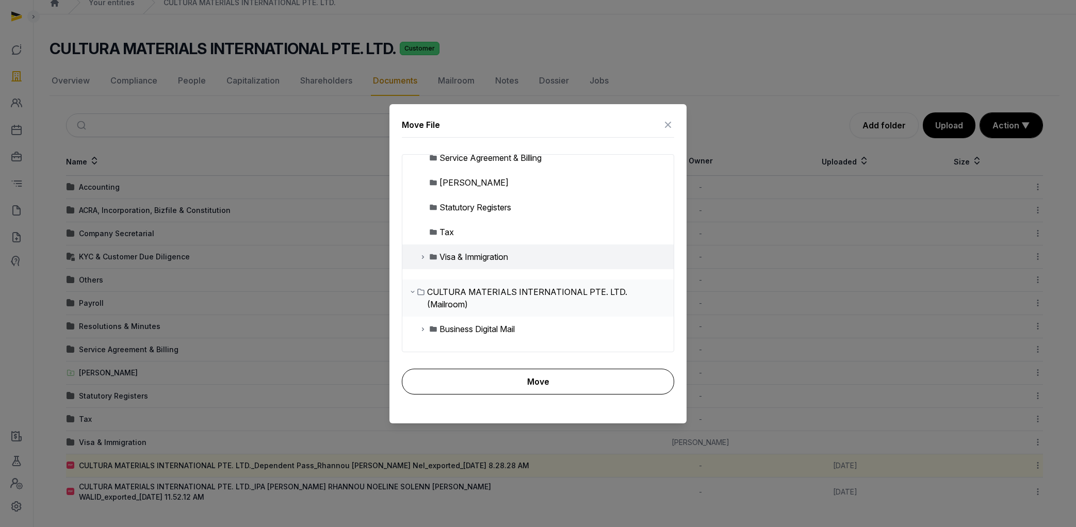
click at [501, 388] on button "Move" at bounding box center [538, 382] width 272 height 26
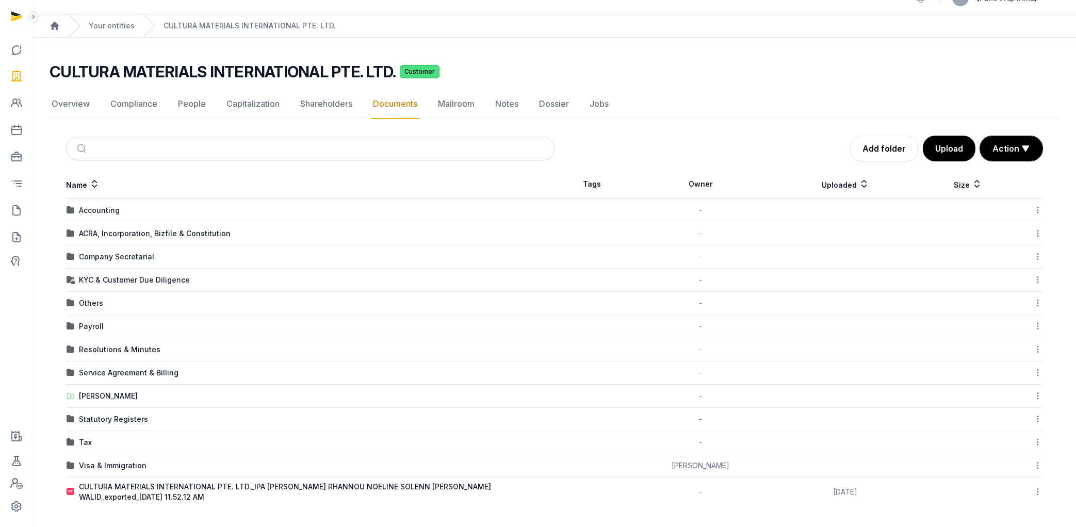
click at [1039, 493] on icon at bounding box center [1037, 491] width 9 height 11
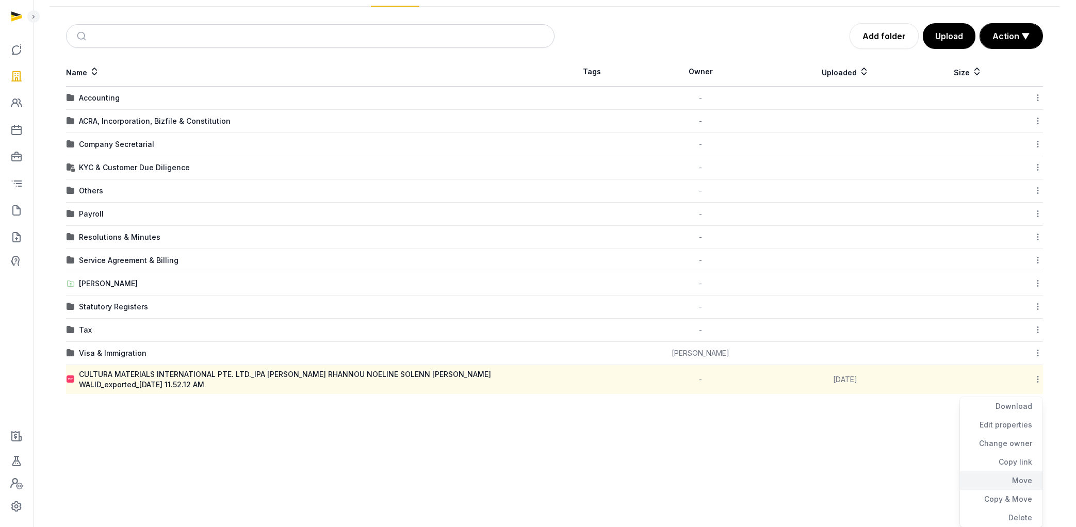
click at [1016, 490] on div "Move" at bounding box center [1001, 499] width 83 height 19
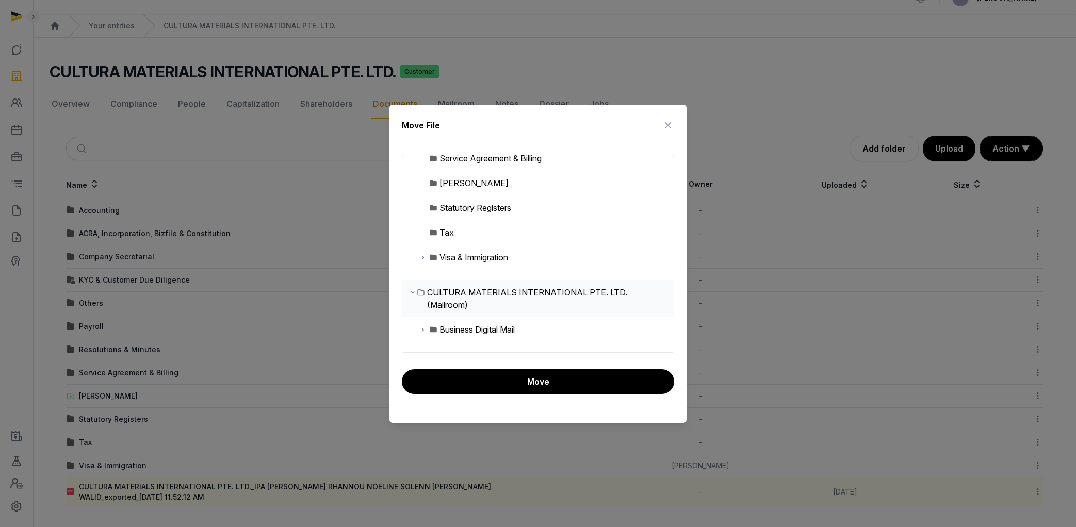
click at [455, 254] on div "Visa & Immigration" at bounding box center [474, 257] width 69 height 12
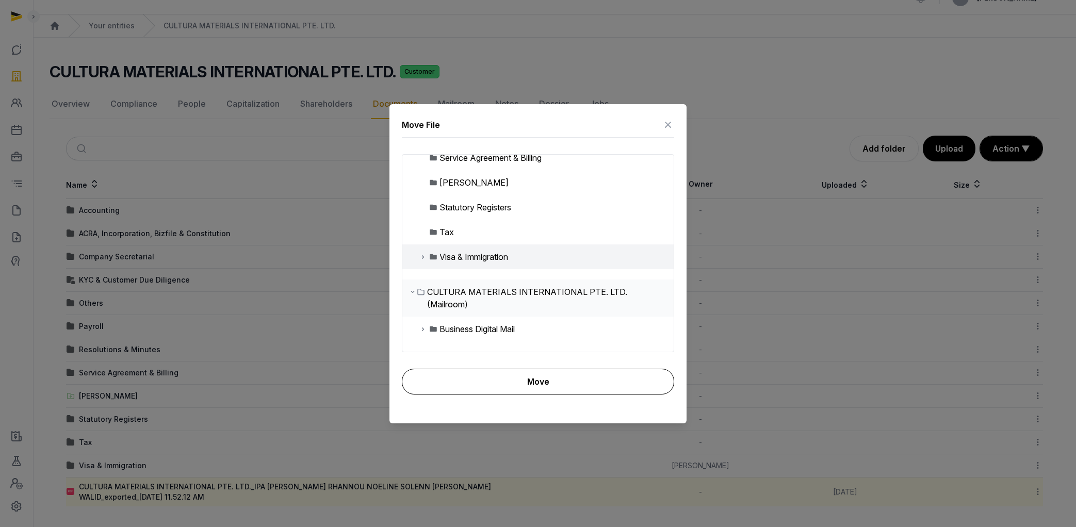
click at [501, 383] on button "Move" at bounding box center [538, 382] width 272 height 26
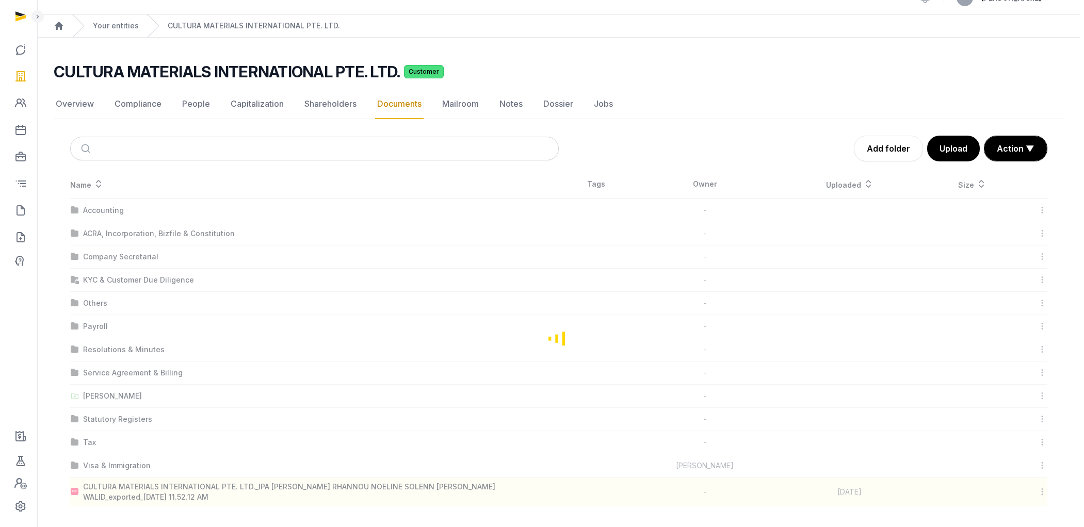
scroll to position [0, 0]
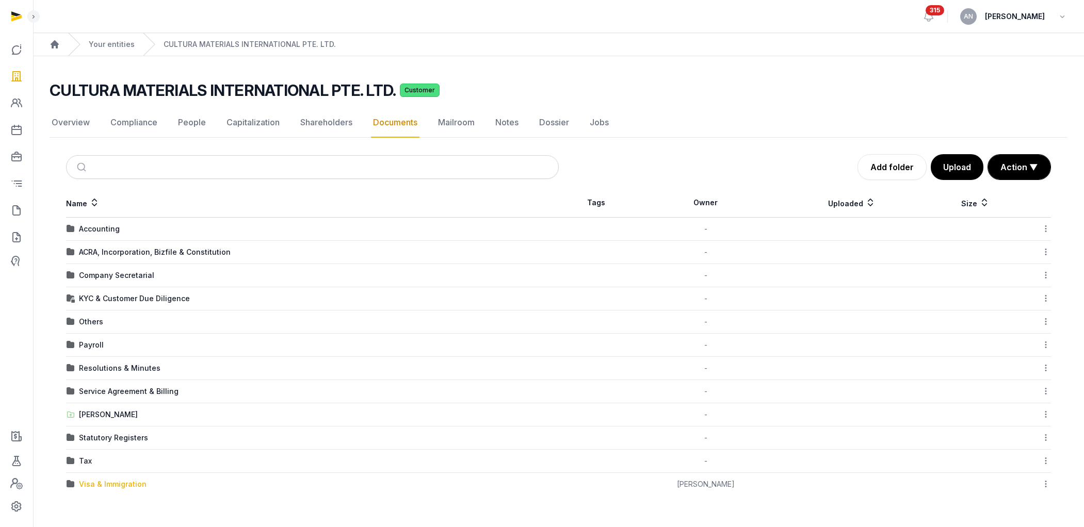
click at [128, 487] on div "Visa & Immigration" at bounding box center [113, 484] width 68 height 10
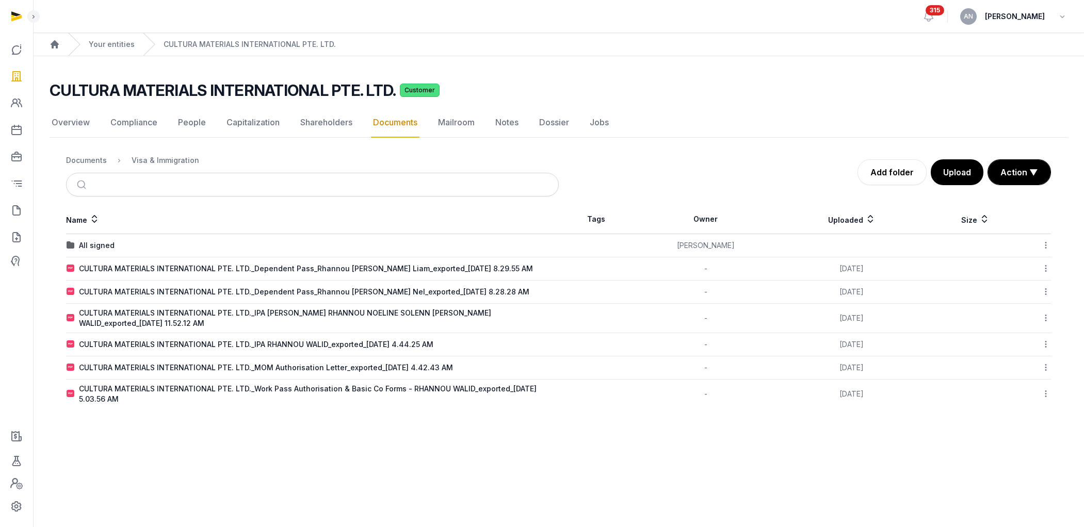
drag, startPoint x: 98, startPoint y: 164, endPoint x: 100, endPoint y: 175, distance: 12.0
click at [99, 164] on div "Documents" at bounding box center [86, 160] width 41 height 10
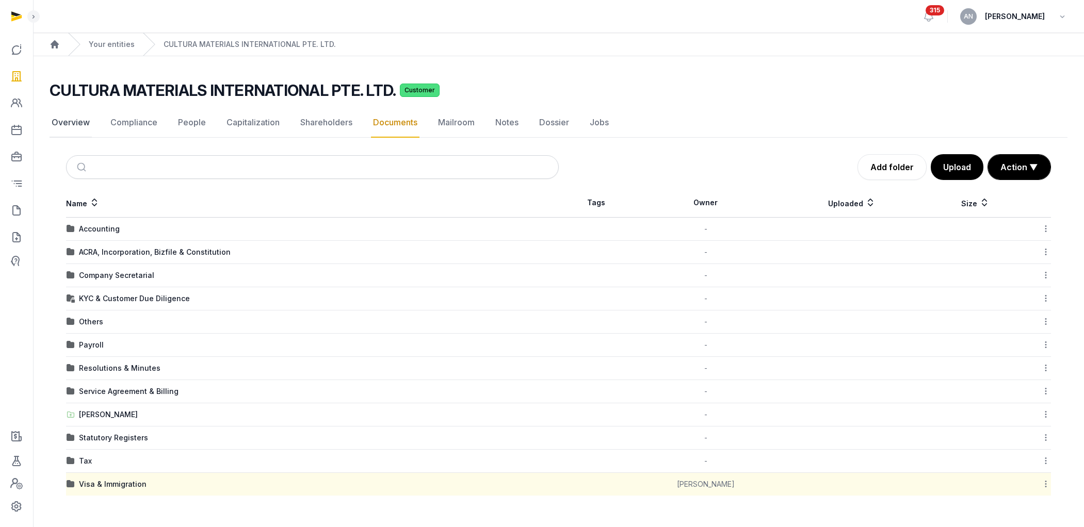
click at [79, 111] on link "Overview" at bounding box center [71, 123] width 42 height 30
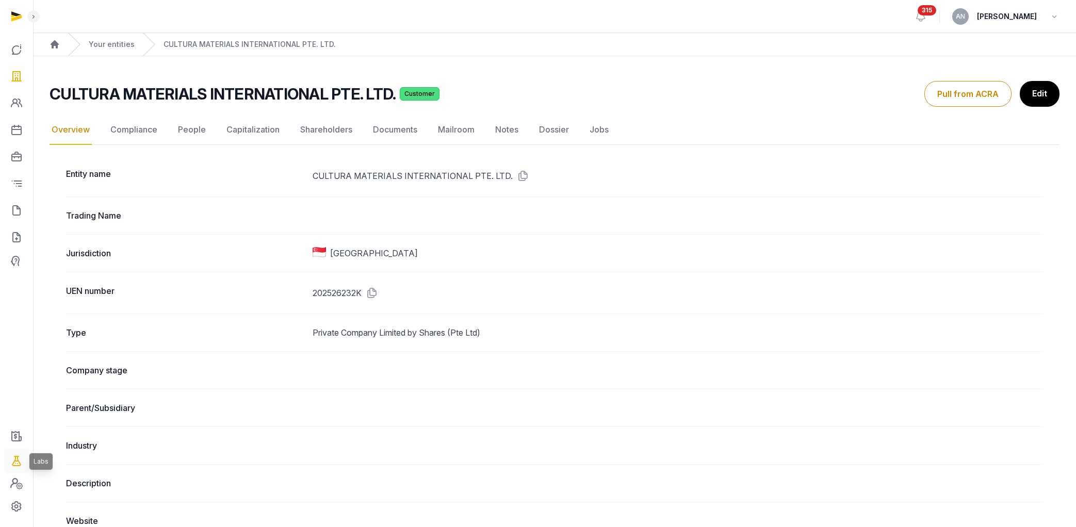
click at [16, 467] on icon at bounding box center [16, 461] width 12 height 17
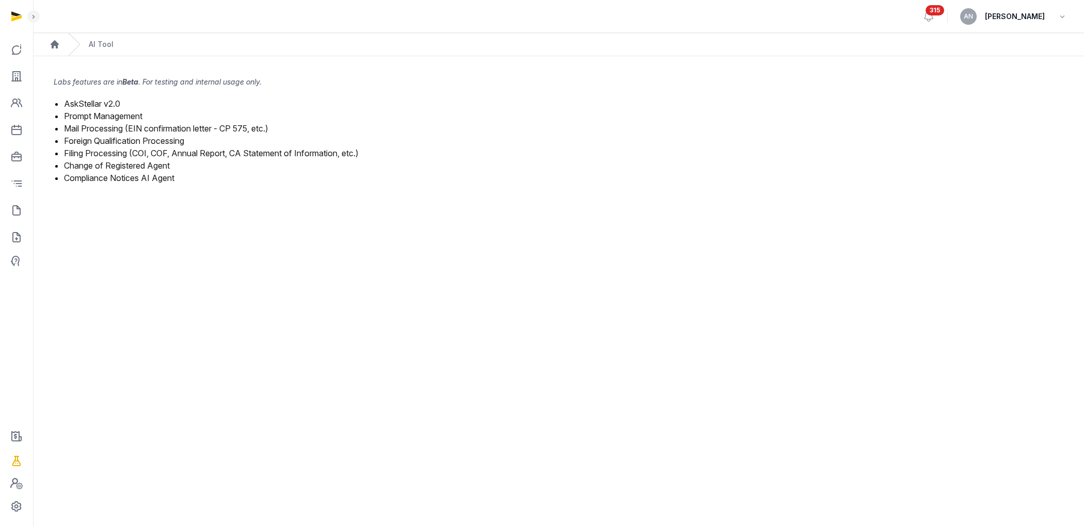
click at [136, 128] on link "Mail Processing (EIN confirmation letter - CP 575, etc.)" at bounding box center [166, 128] width 204 height 10
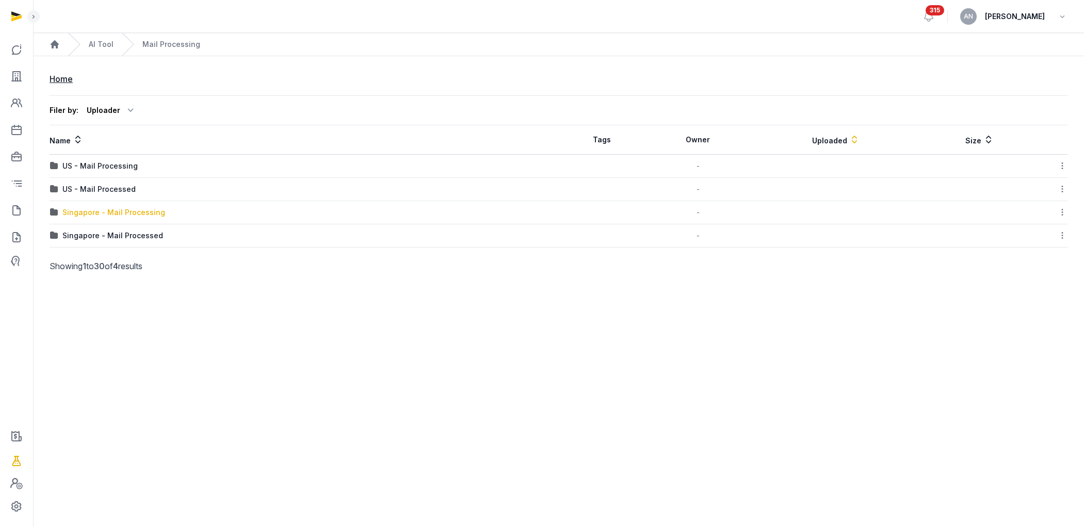
click at [111, 216] on div "Singapore - Mail Processing" at bounding box center [113, 212] width 103 height 10
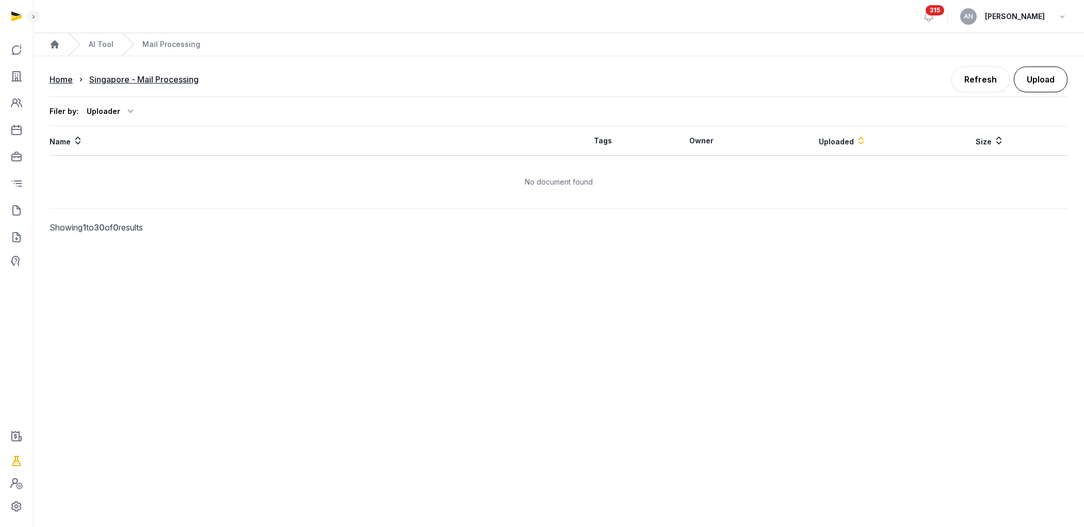
click at [1037, 80] on button "Upload" at bounding box center [1041, 80] width 54 height 26
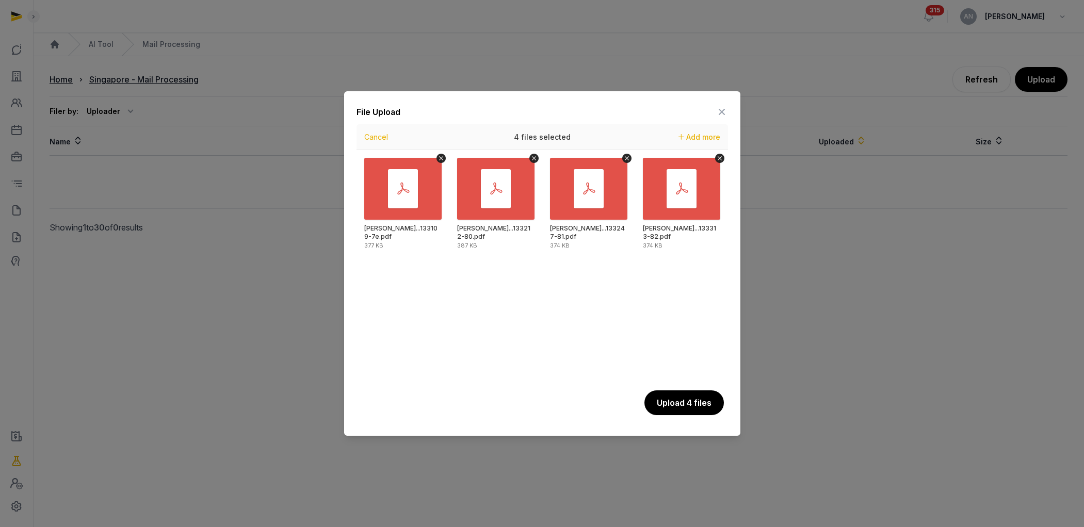
click at [673, 392] on button "Upload 4 files" at bounding box center [683, 403] width 79 height 25
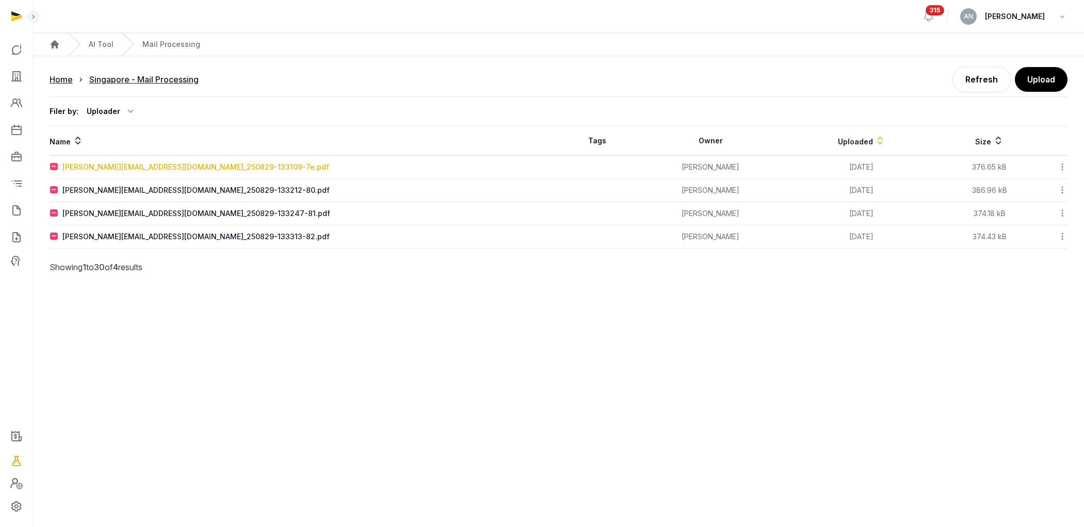
click at [222, 165] on div "[PERSON_NAME][EMAIL_ADDRESS][DOMAIN_NAME]_250829-133109-7e.pdf" at bounding box center [195, 167] width 267 height 10
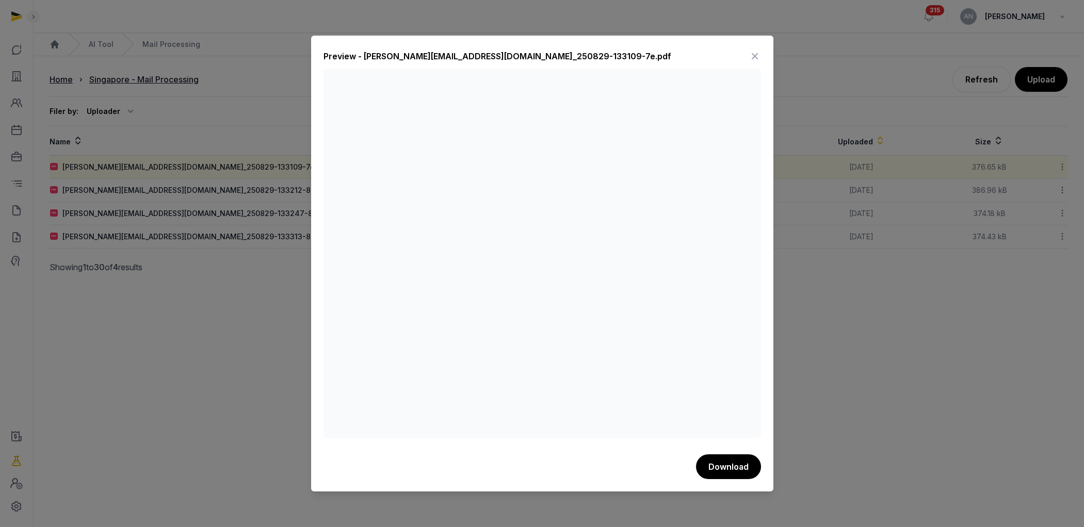
click at [745, 57] on div "Preview - [PERSON_NAME][EMAIL_ADDRESS][DOMAIN_NAME]_250829-133109-7e.pdf" at bounding box center [541, 58] width 437 height 21
click at [751, 57] on icon at bounding box center [755, 56] width 12 height 17
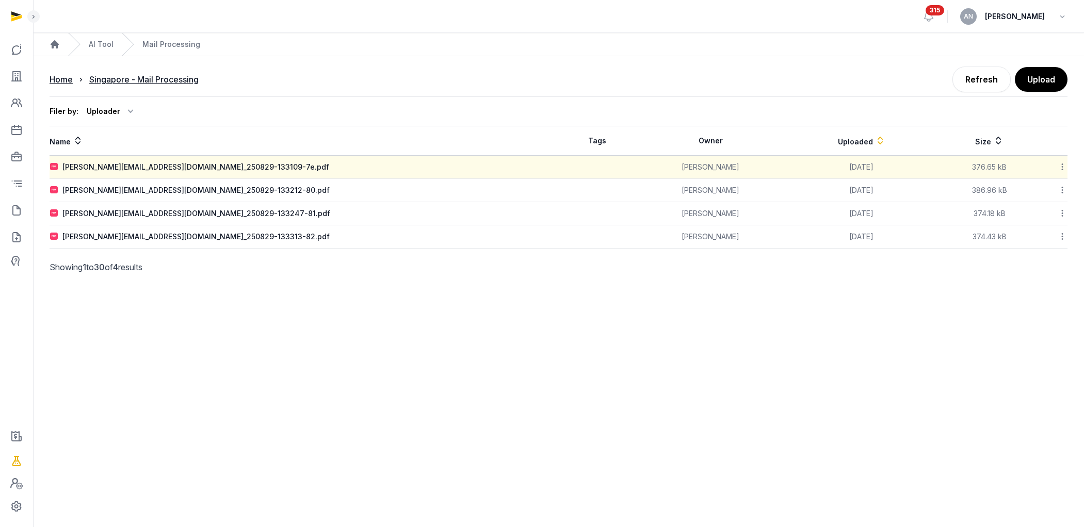
click at [1066, 168] on icon at bounding box center [1062, 166] width 9 height 11
click at [1055, 203] on div "Reanalyze" at bounding box center [1025, 212] width 83 height 19
click at [986, 77] on link "Refresh" at bounding box center [981, 80] width 58 height 26
click at [1059, 192] on icon at bounding box center [1062, 190] width 9 height 11
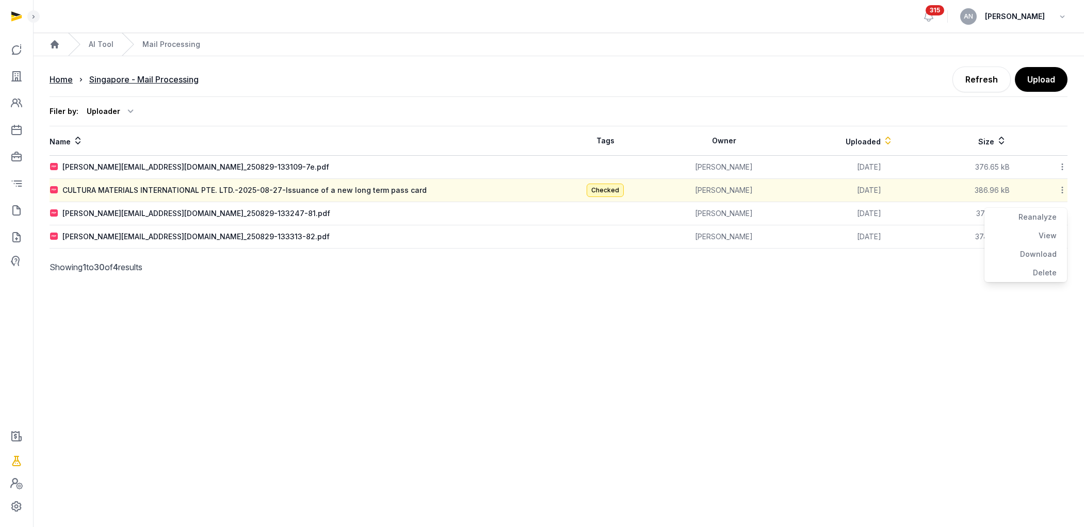
click at [384, 196] on td "CULTURA MATERIALS INTERNATIONAL PTE. LTD.-2025-08-27-Issuance of a new long ter…" at bounding box center [304, 190] width 509 height 23
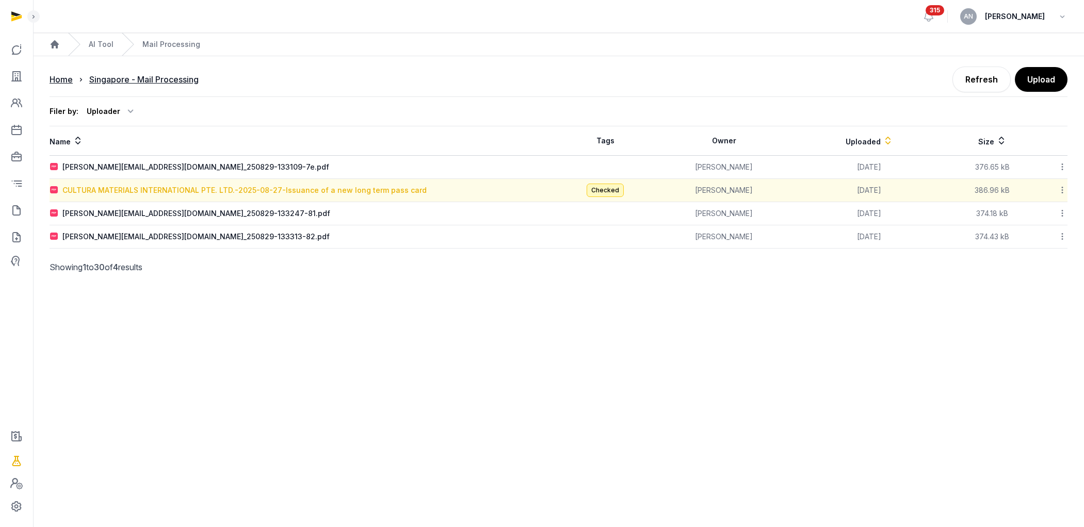
click at [385, 194] on div "CULTURA MATERIALS INTERNATIONAL PTE. LTD.-2025-08-27-Issuance of a new long ter…" at bounding box center [244, 190] width 364 height 10
type input "**********"
type textarea "**********"
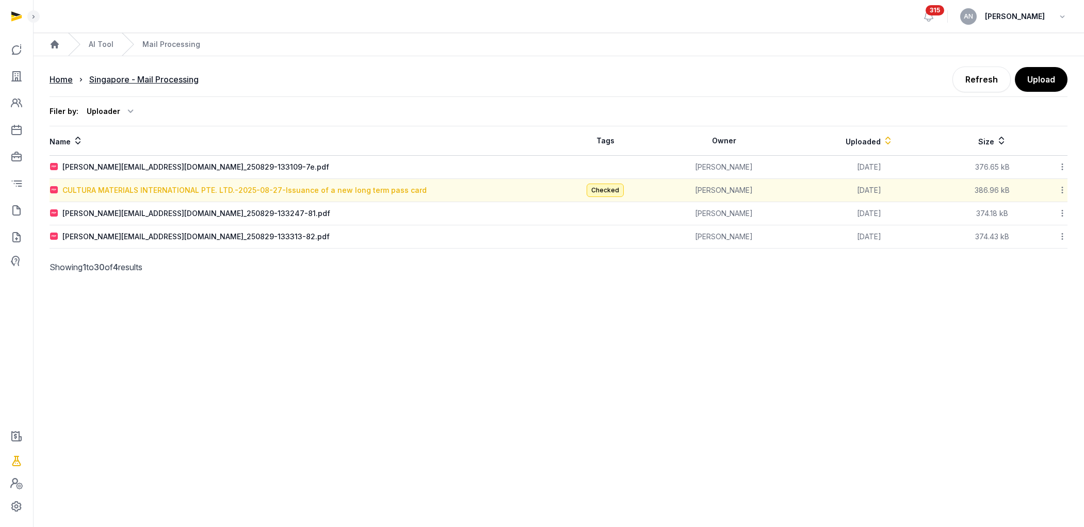
type input "**********"
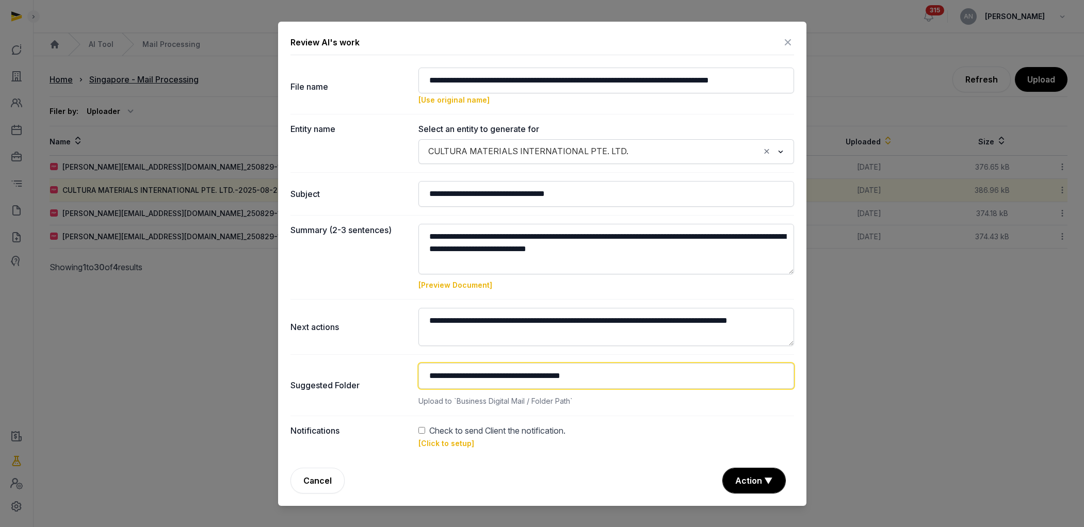
click at [588, 375] on input "**********" at bounding box center [606, 376] width 376 height 26
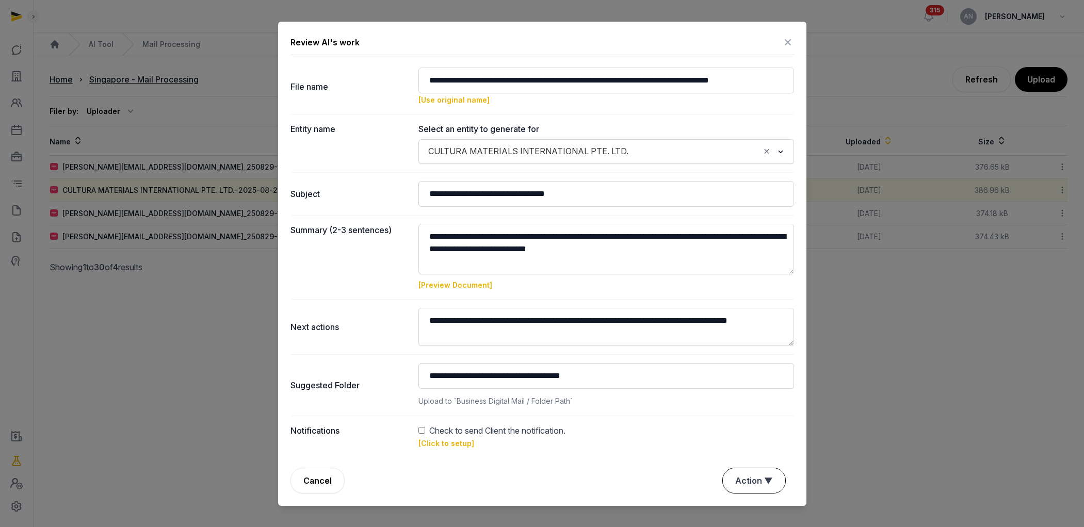
click at [746, 474] on button "Action ▼" at bounding box center [754, 480] width 62 height 25
click at [721, 221] on div "Summary (2-3 sentences) [Preview Document]" at bounding box center [541, 257] width 503 height 84
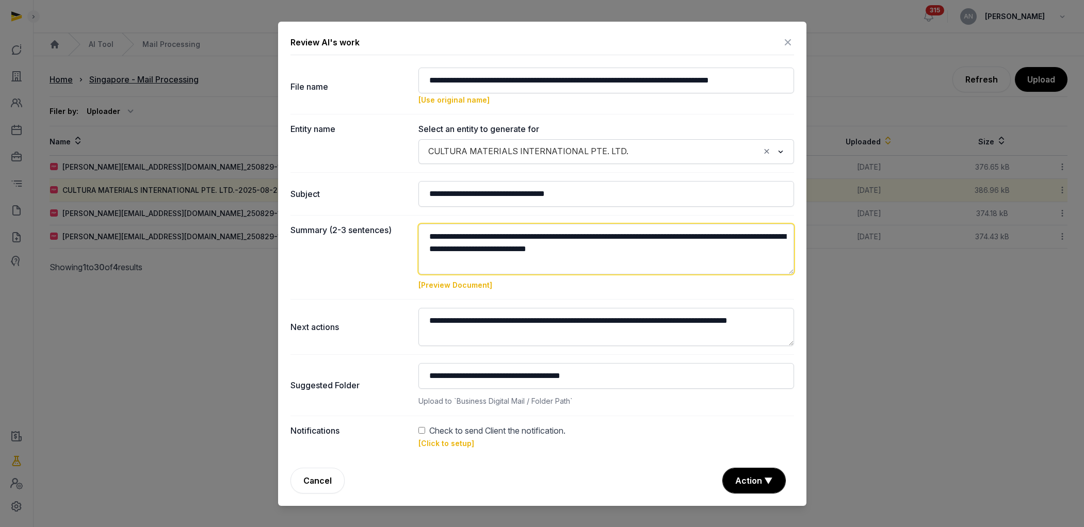
drag, startPoint x: 691, startPoint y: 237, endPoint x: 543, endPoint y: 248, distance: 148.9
click at [543, 247] on textarea at bounding box center [606, 249] width 376 height 51
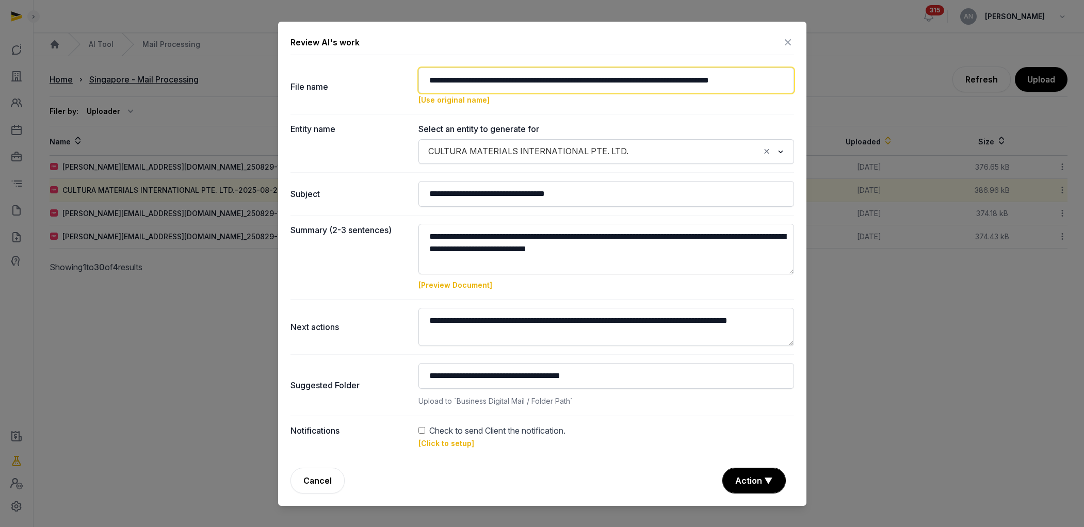
click at [674, 80] on input "**********" at bounding box center [606, 81] width 376 height 26
paste input "**********"
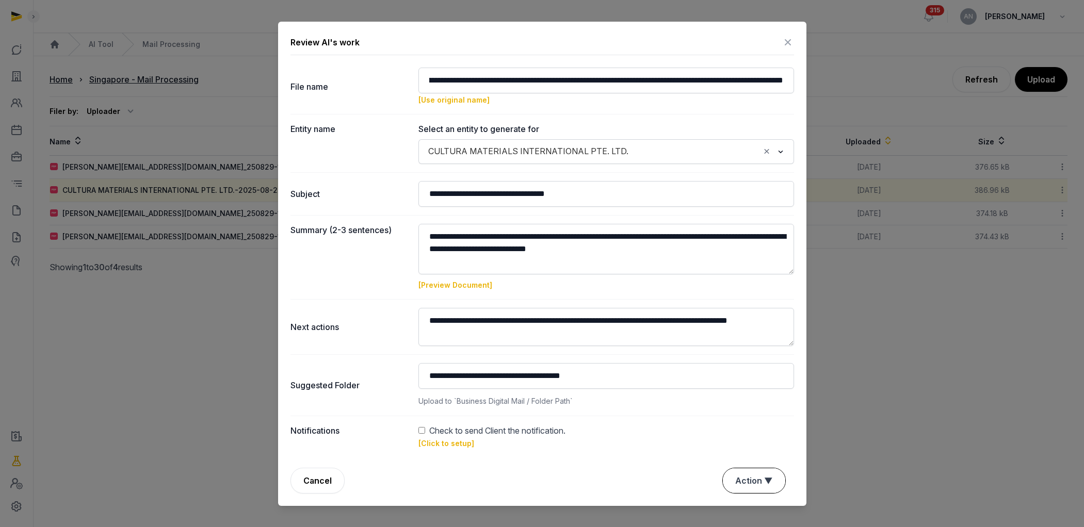
click at [765, 480] on button "Action ▼" at bounding box center [754, 480] width 62 height 25
click at [753, 432] on div "Approve" at bounding box center [752, 442] width 83 height 21
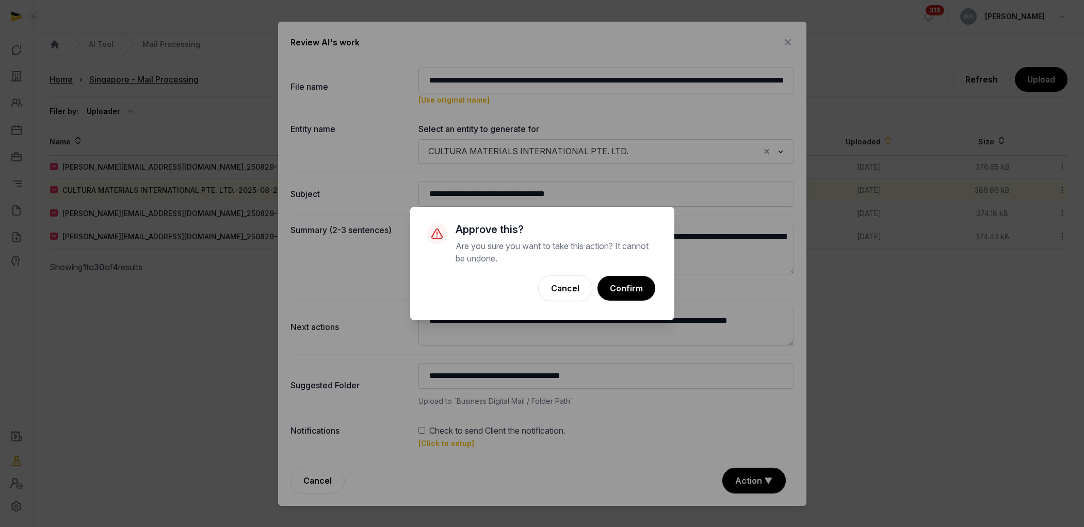
click at [624, 281] on button "Confirm" at bounding box center [626, 288] width 58 height 25
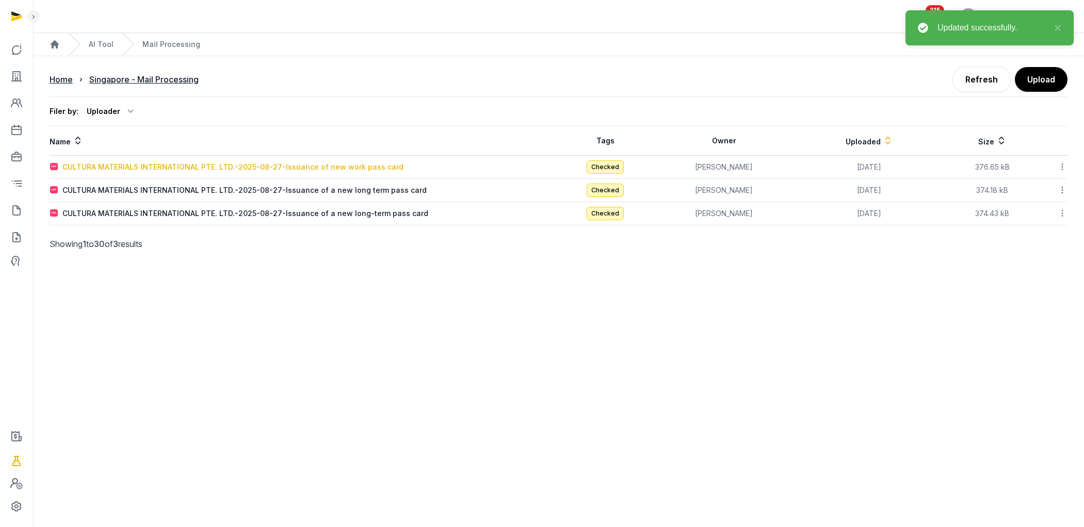
click at [255, 165] on div "CULTURA MATERIALS INTERNATIONAL PTE. LTD.-2025-08-27-Issuance of new work pass …" at bounding box center [232, 167] width 341 height 10
type input "**********"
type textarea "**********"
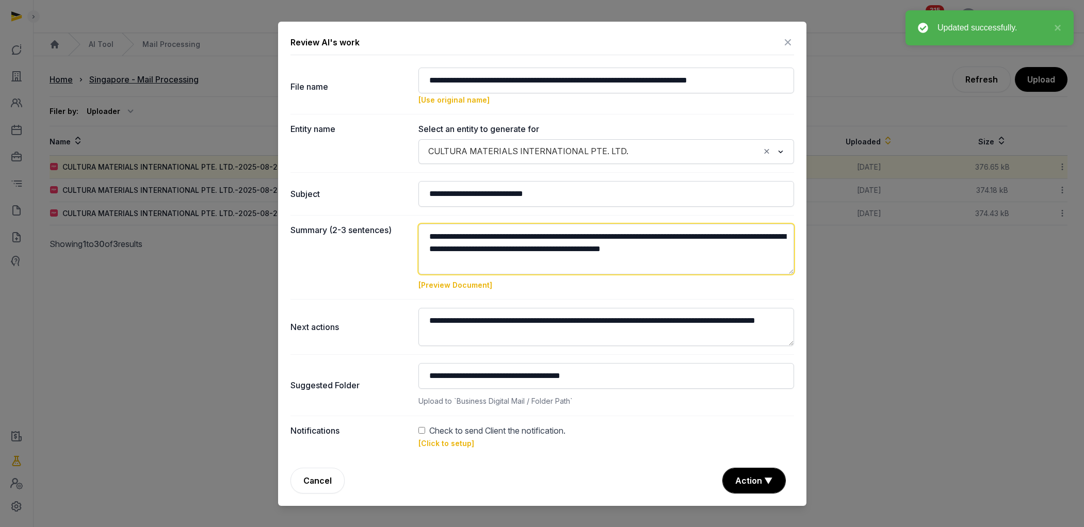
drag, startPoint x: 677, startPoint y: 237, endPoint x: 729, endPoint y: 241, distance: 52.2
click at [729, 241] on textarea at bounding box center [606, 249] width 376 height 51
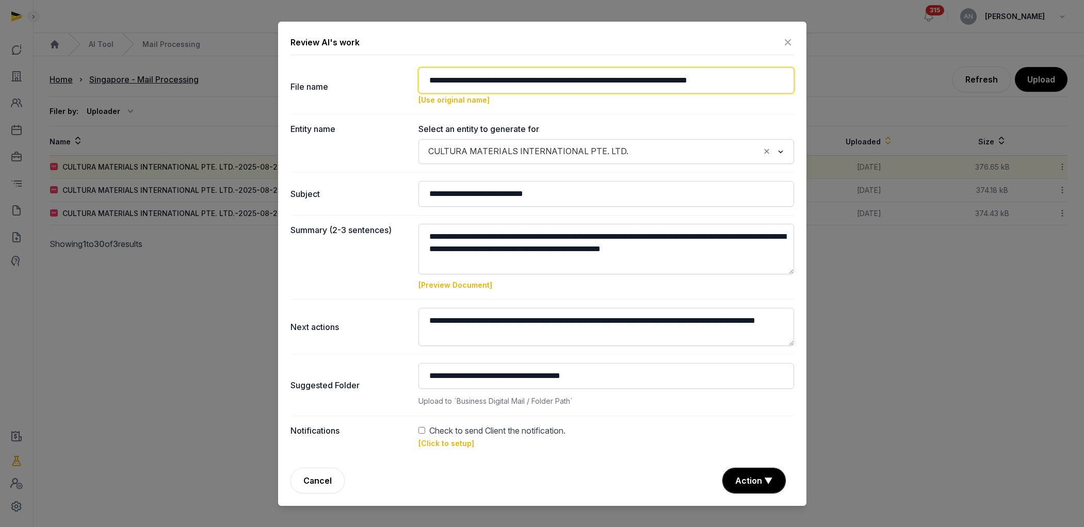
click at [676, 80] on input "**********" at bounding box center [606, 81] width 376 height 26
paste input "**********"
click at [677, 84] on input "**********" at bounding box center [606, 81] width 376 height 26
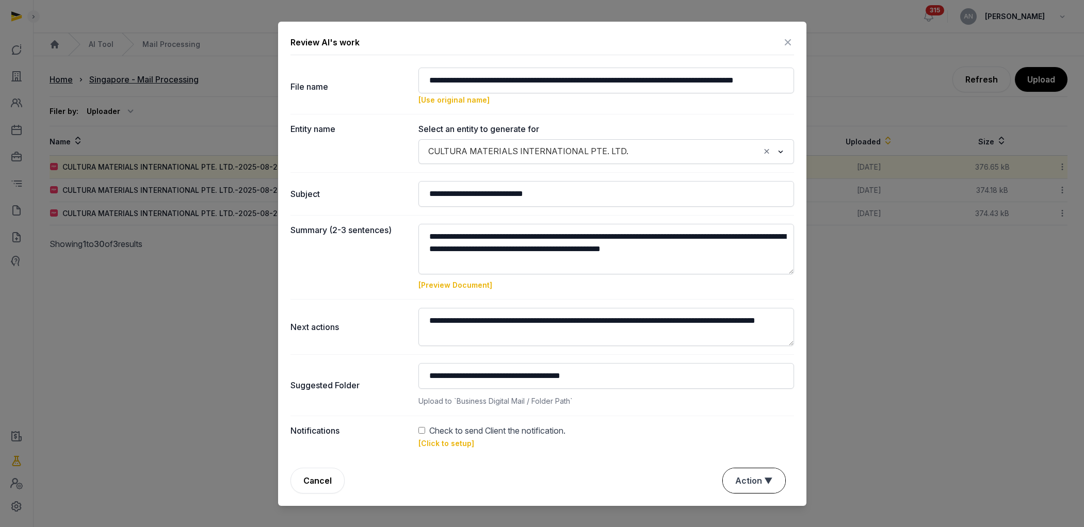
click at [749, 482] on button "Action ▼" at bounding box center [754, 480] width 62 height 25
click at [763, 432] on div "Approve" at bounding box center [752, 442] width 83 height 21
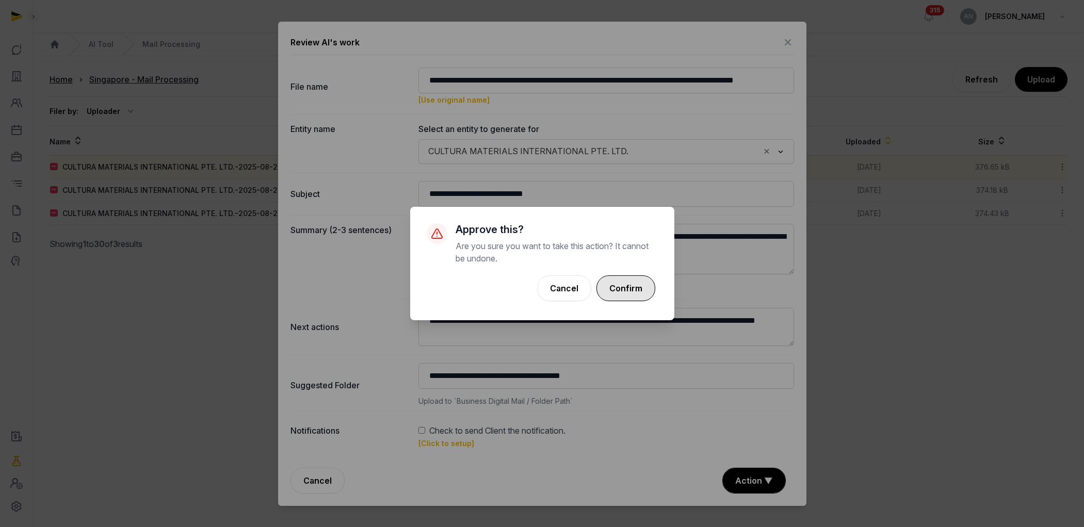
click at [648, 290] on button "Confirm" at bounding box center [625, 288] width 59 height 26
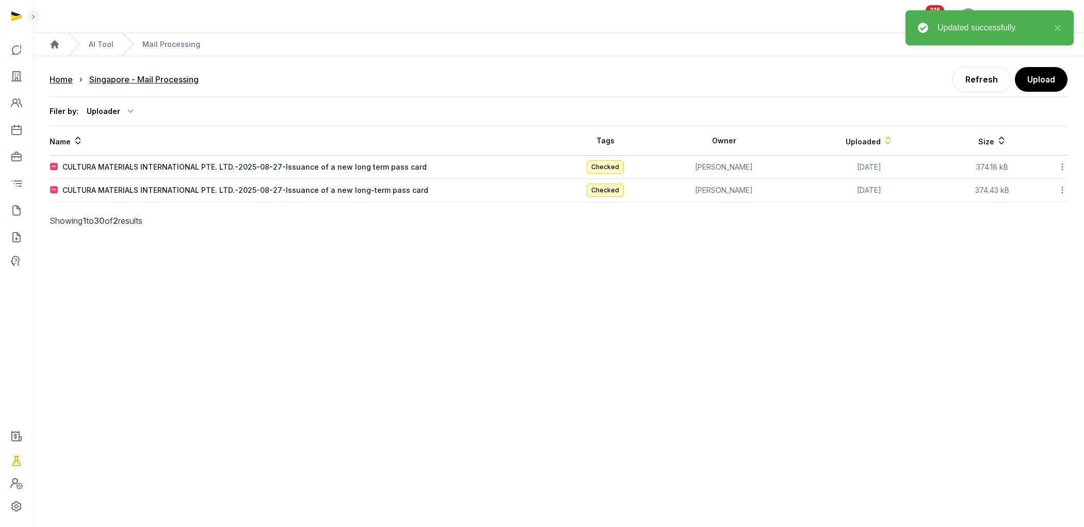
click at [210, 174] on td "CULTURA MATERIALS INTERNATIONAL PTE. LTD.-2025-08-27-Issuance of a new long ter…" at bounding box center [304, 167] width 509 height 23
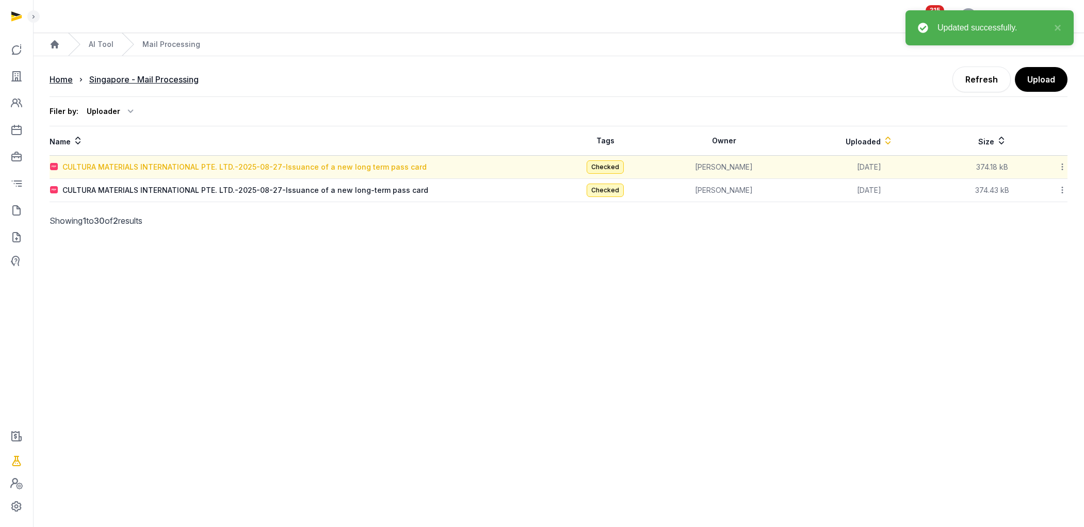
click at [219, 165] on div "CULTURA MATERIALS INTERNATIONAL PTE. LTD.-2025-08-27-Issuance of a new long ter…" at bounding box center [244, 167] width 364 height 10
type input "**********"
type textarea "**********"
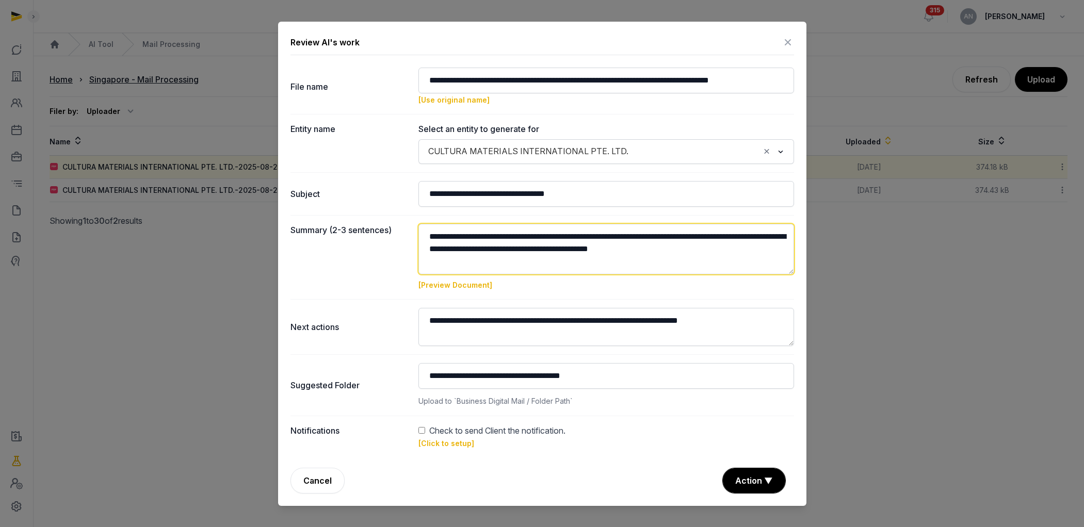
drag, startPoint x: 692, startPoint y: 237, endPoint x: 770, endPoint y: 240, distance: 78.0
click at [770, 240] on textarea at bounding box center [606, 249] width 376 height 51
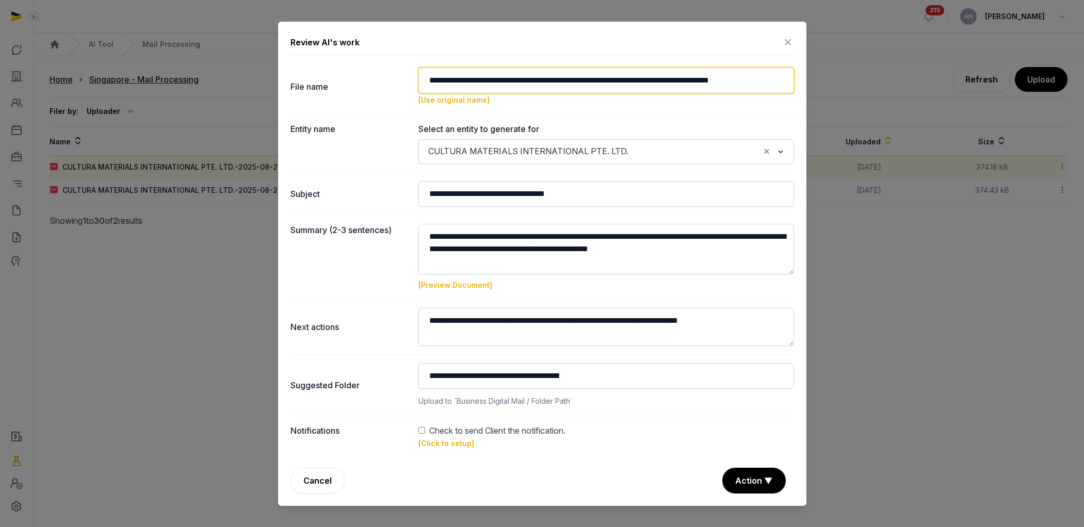
click at [676, 83] on input "**********" at bounding box center [606, 81] width 376 height 26
paste input "**********"
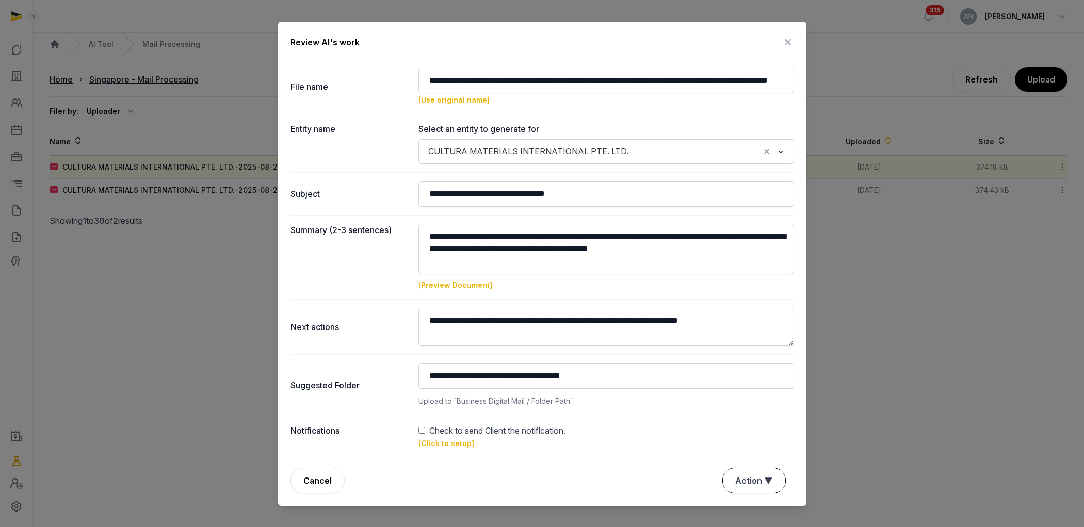
click at [756, 484] on button "Action ▼" at bounding box center [754, 480] width 62 height 25
click at [746, 432] on div "Approve" at bounding box center [752, 442] width 83 height 21
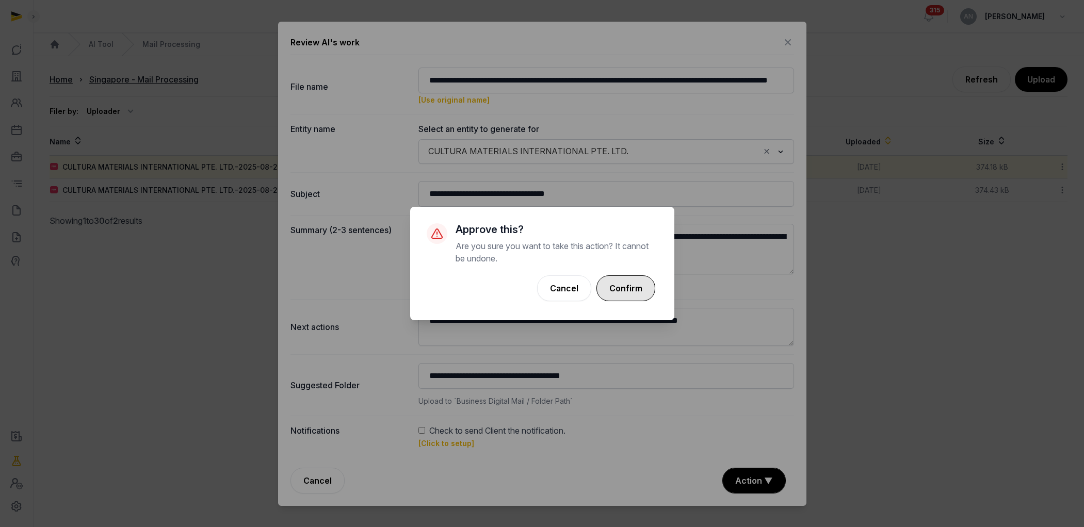
click at [626, 286] on button "Confirm" at bounding box center [625, 288] width 59 height 26
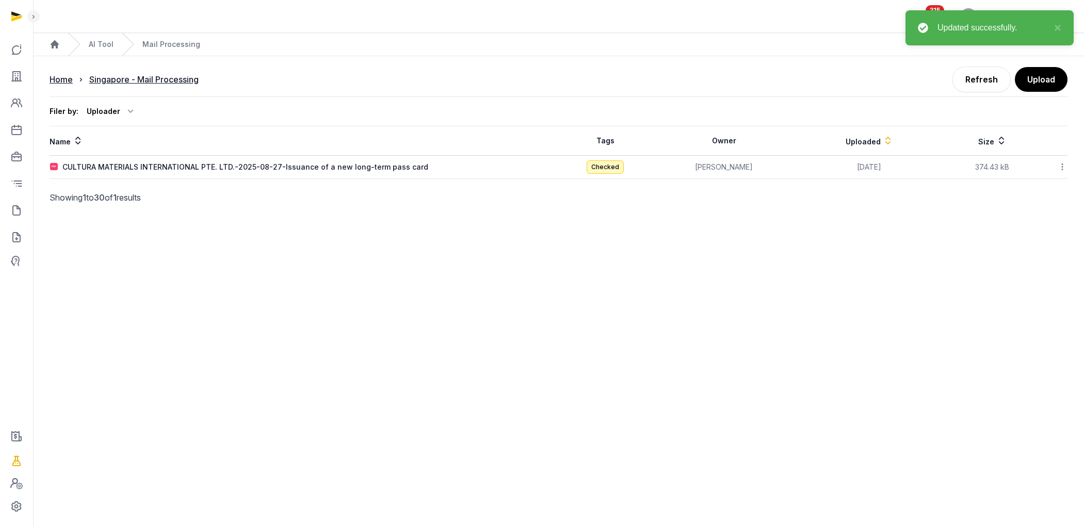
click at [292, 169] on div "CULTURA MATERIALS INTERNATIONAL PTE. LTD.-2025-08-27-Issuance of a new long-ter…" at bounding box center [245, 167] width 366 height 10
type input "**********"
type textarea "**********"
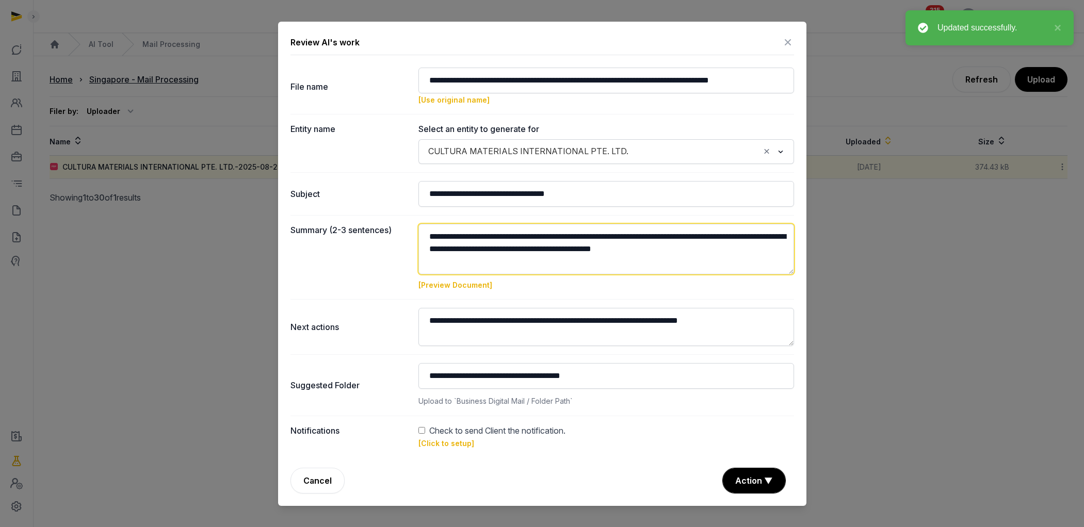
drag, startPoint x: 693, startPoint y: 238, endPoint x: 766, endPoint y: 240, distance: 72.8
click at [766, 240] on textarea at bounding box center [606, 249] width 376 height 51
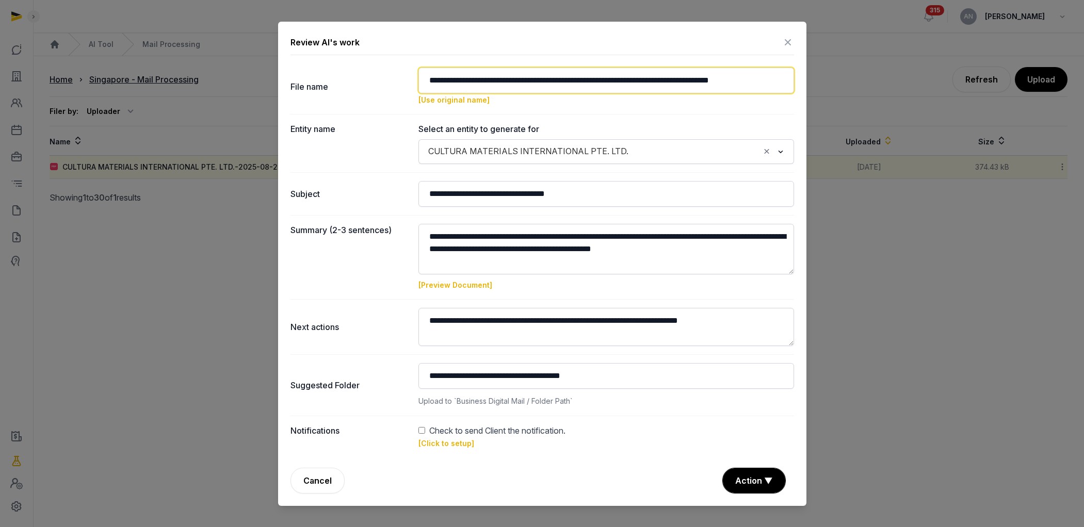
click at [674, 80] on input "**********" at bounding box center [606, 81] width 376 height 26
click at [675, 80] on input "**********" at bounding box center [606, 81] width 376 height 26
click at [626, 82] on input "**********" at bounding box center [606, 81] width 376 height 26
paste input "**********"
type input "**********"
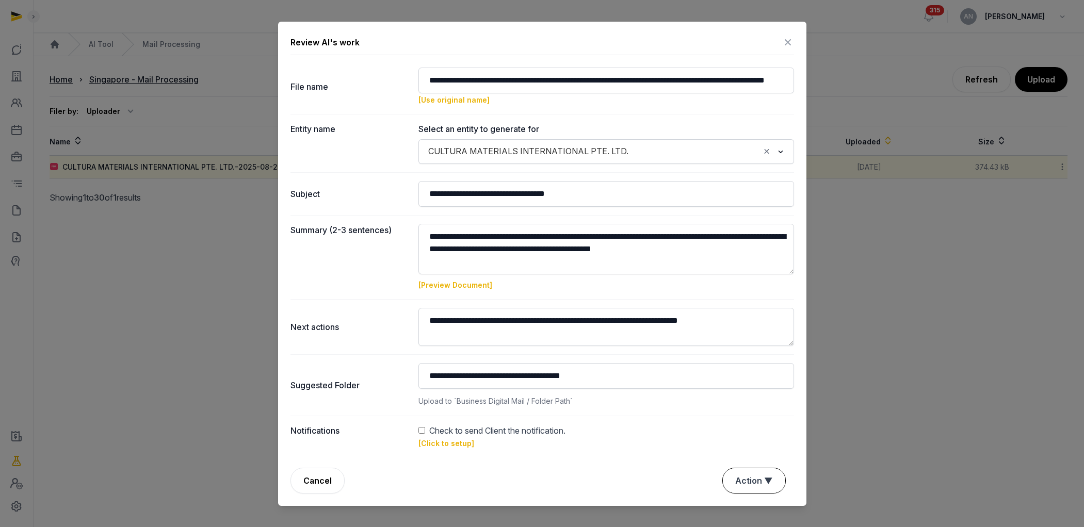
click at [759, 474] on button "Action ▼" at bounding box center [754, 480] width 62 height 25
click at [749, 432] on div "Approve" at bounding box center [752, 442] width 83 height 21
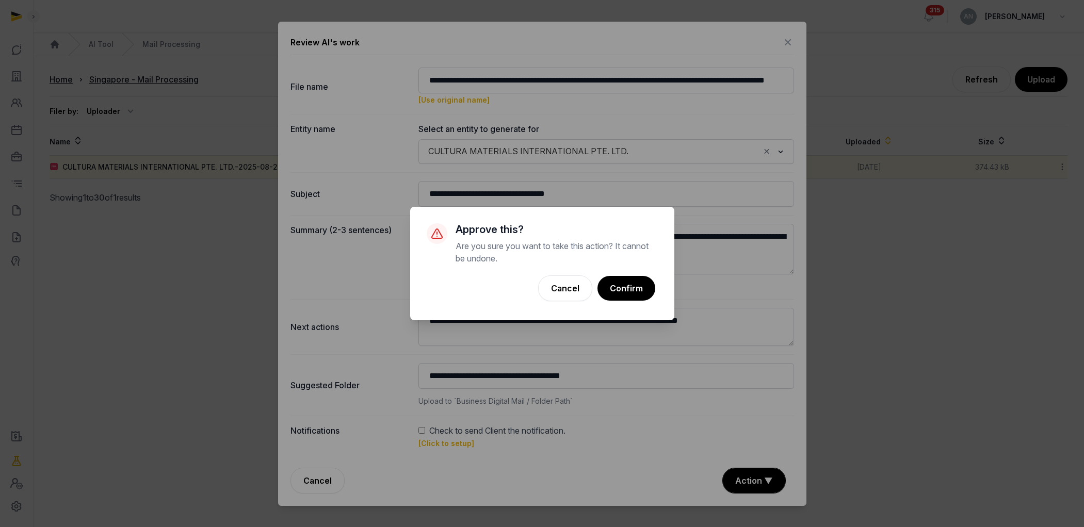
click at [629, 288] on button "Confirm" at bounding box center [626, 288] width 58 height 25
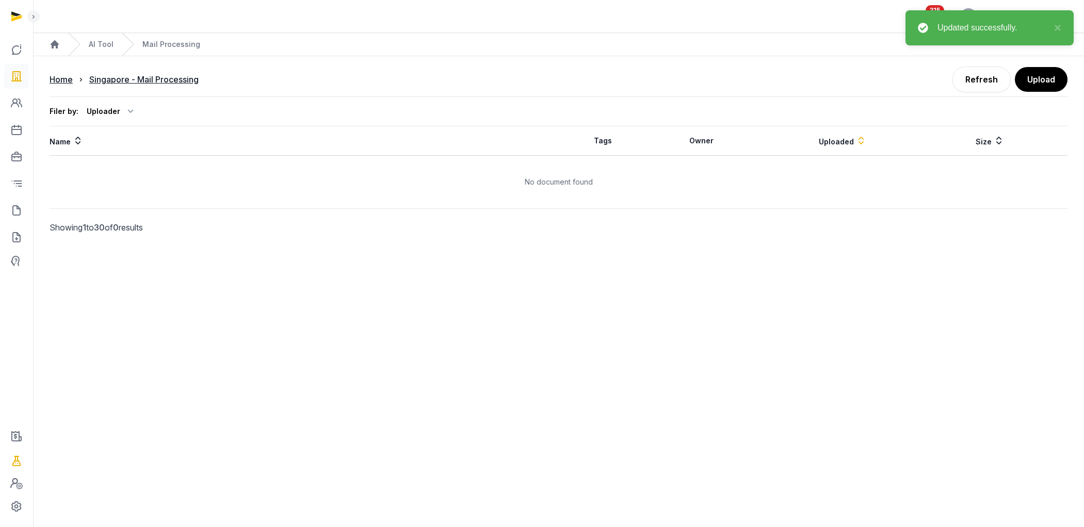
click at [17, 73] on icon at bounding box center [16, 76] width 12 height 17
